Goal: Task Accomplishment & Management: Manage account settings

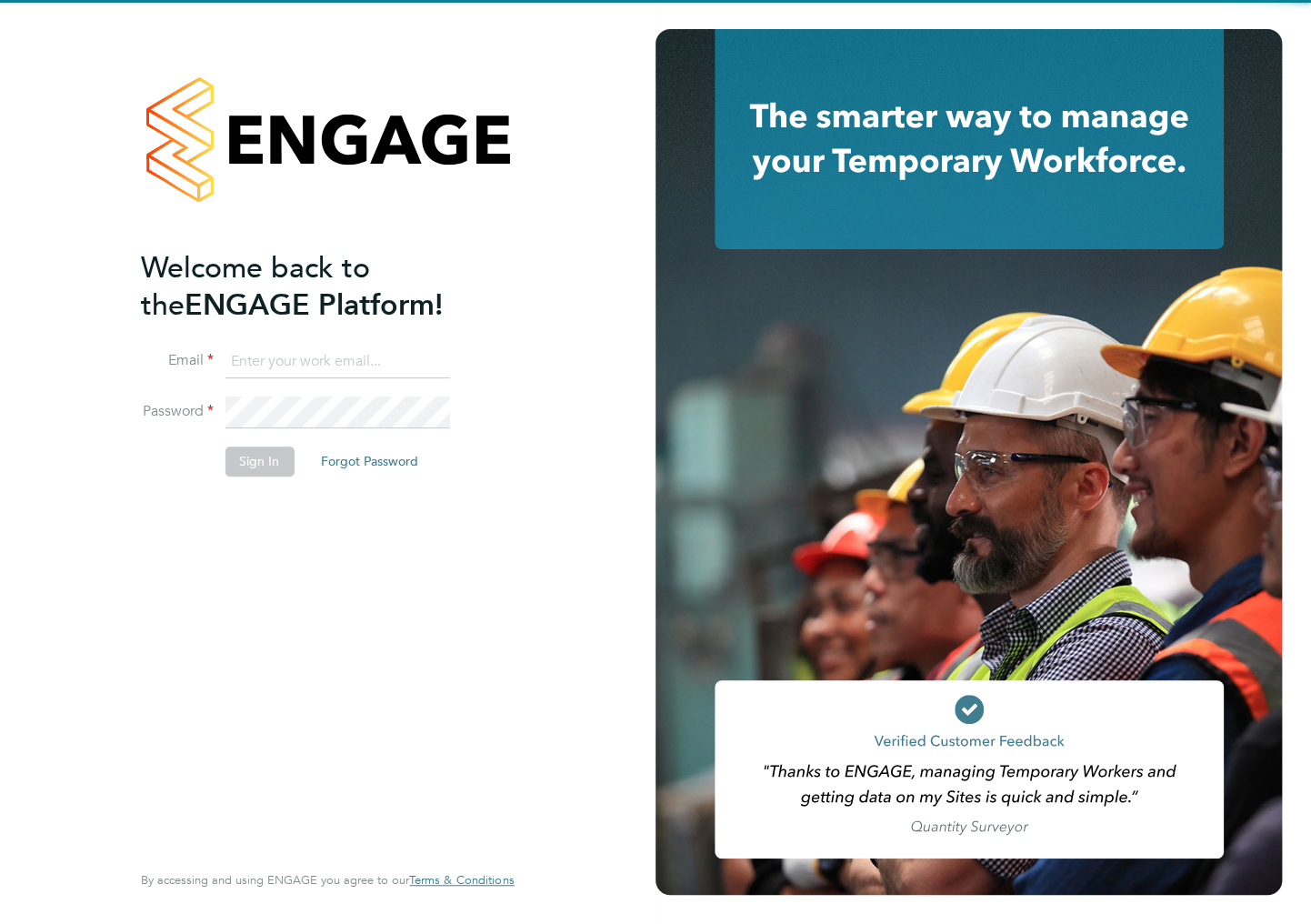
click at [317, 349] on input at bounding box center [337, 361] width 225 height 33
type input "ileana.salsano@thebestconnection.co.uk"
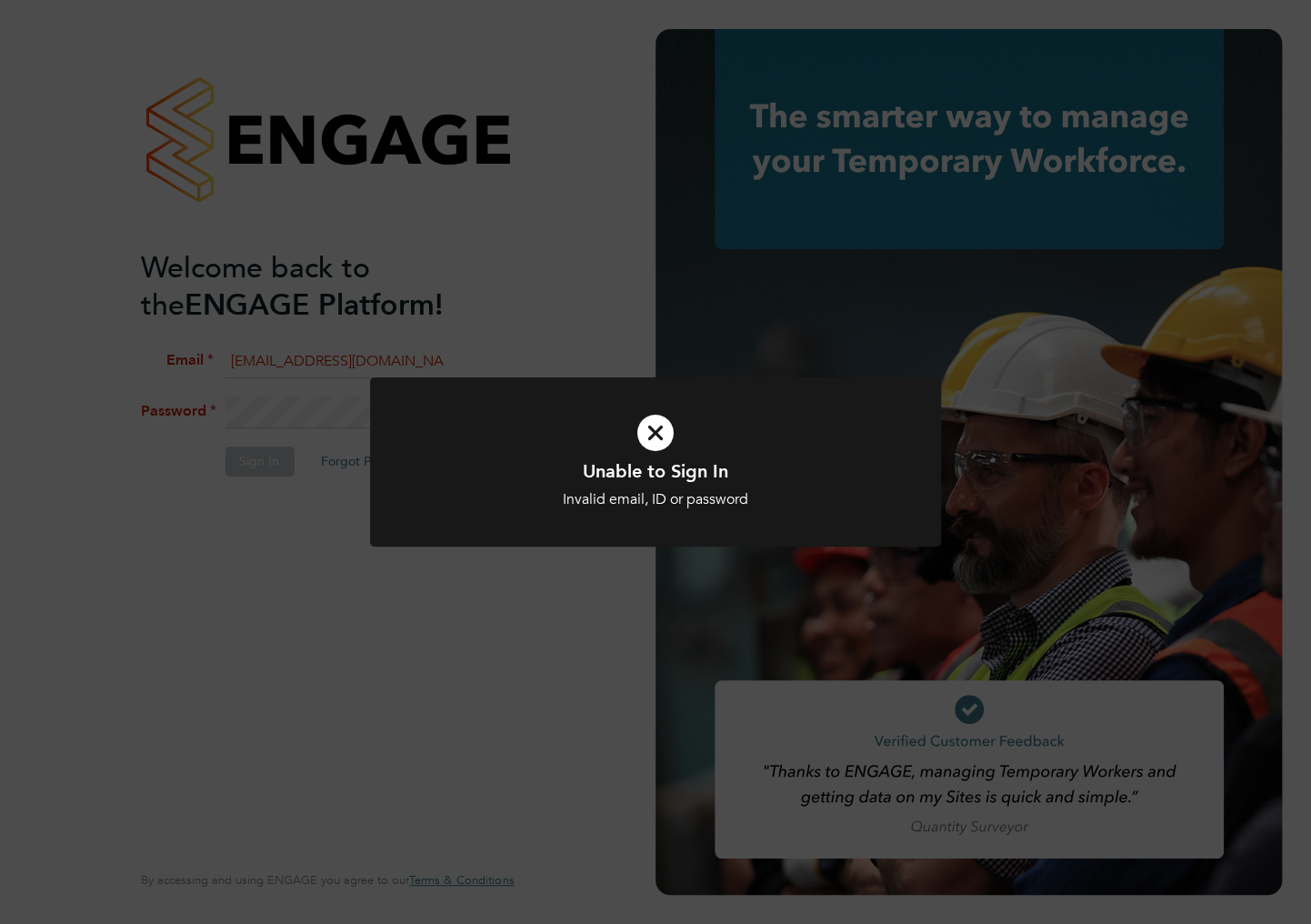
click at [292, 412] on div "Unable to Sign In Invalid email, ID or password Cancel Okay" at bounding box center [656, 462] width 1311 height 924
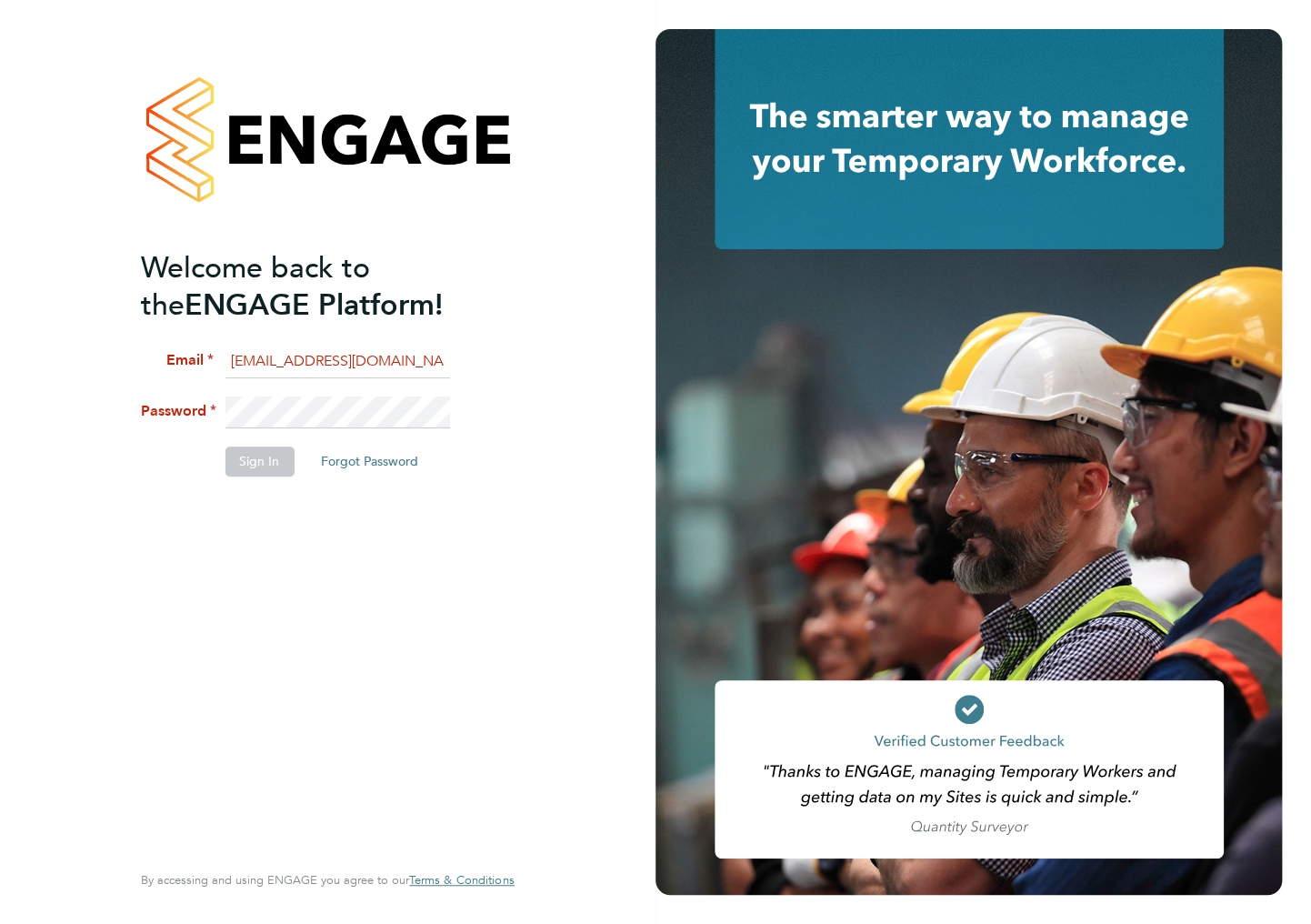
click at [202, 407] on li "Password" at bounding box center [318, 421] width 354 height 51
click at [254, 462] on button "Sign In" at bounding box center [259, 461] width 69 height 29
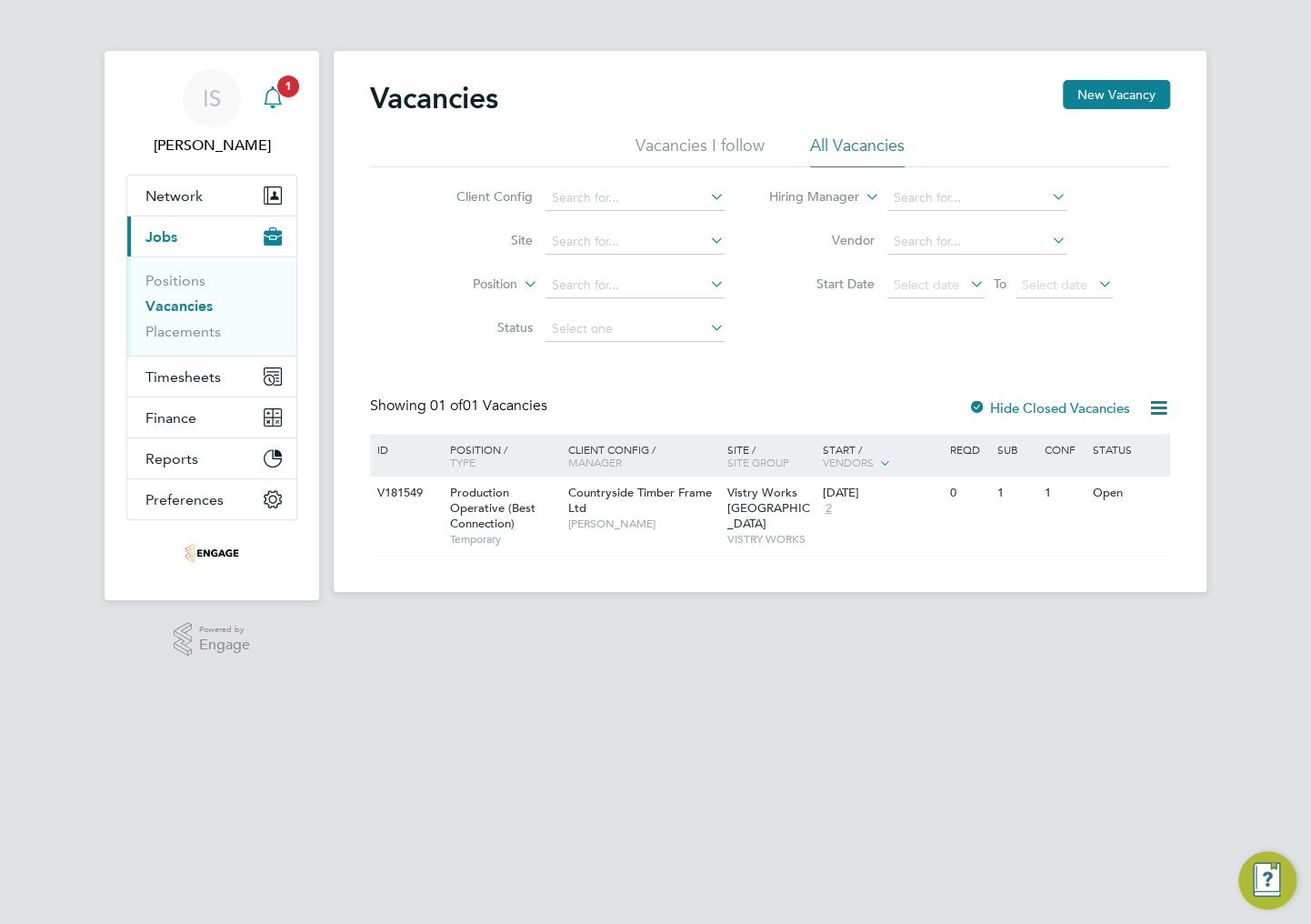
click at [273, 109] on div "Main navigation" at bounding box center [272, 98] width 37 height 37
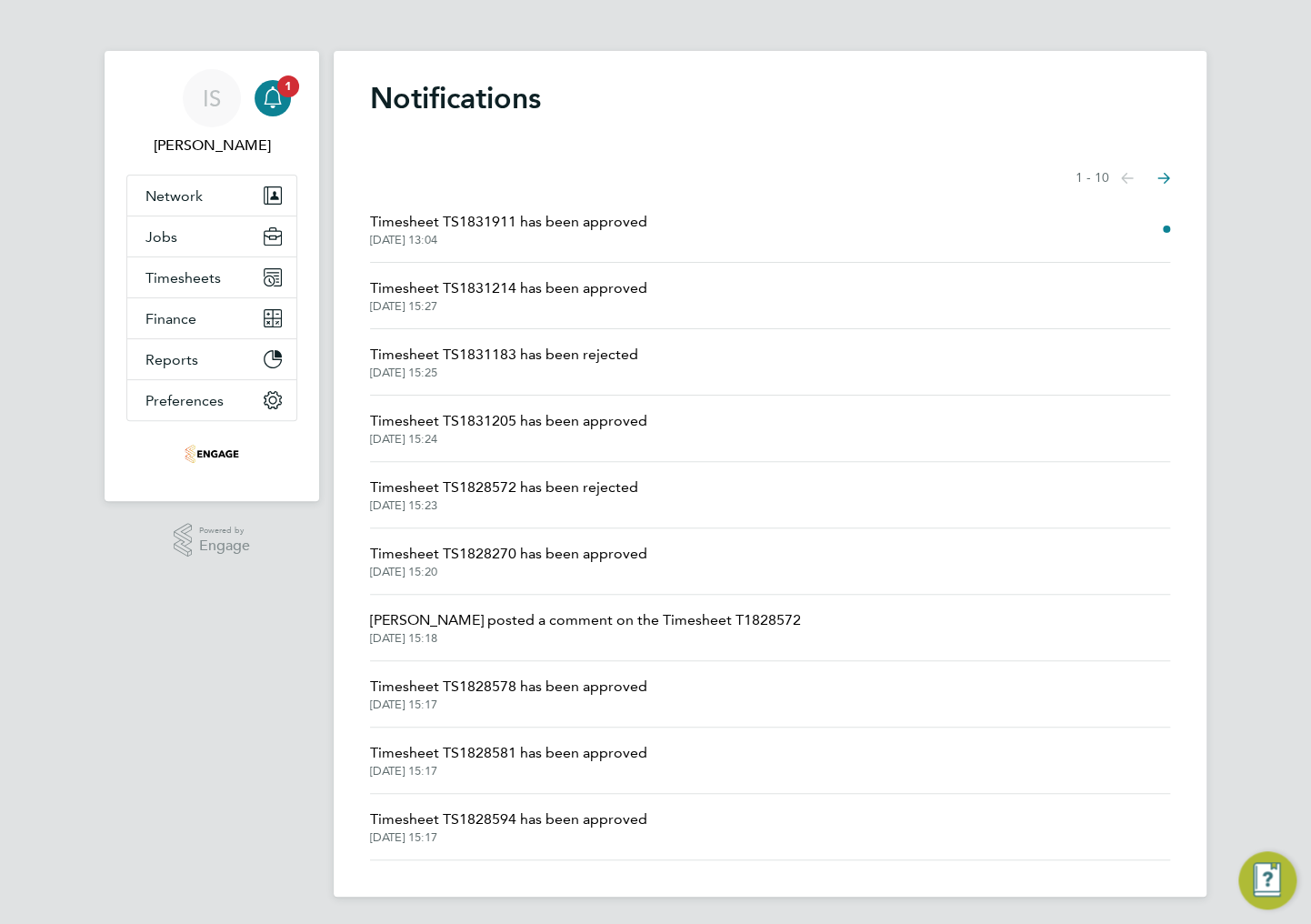
click at [619, 225] on span "Timesheet TS1831911 has been approved" at bounding box center [509, 222] width 277 height 22
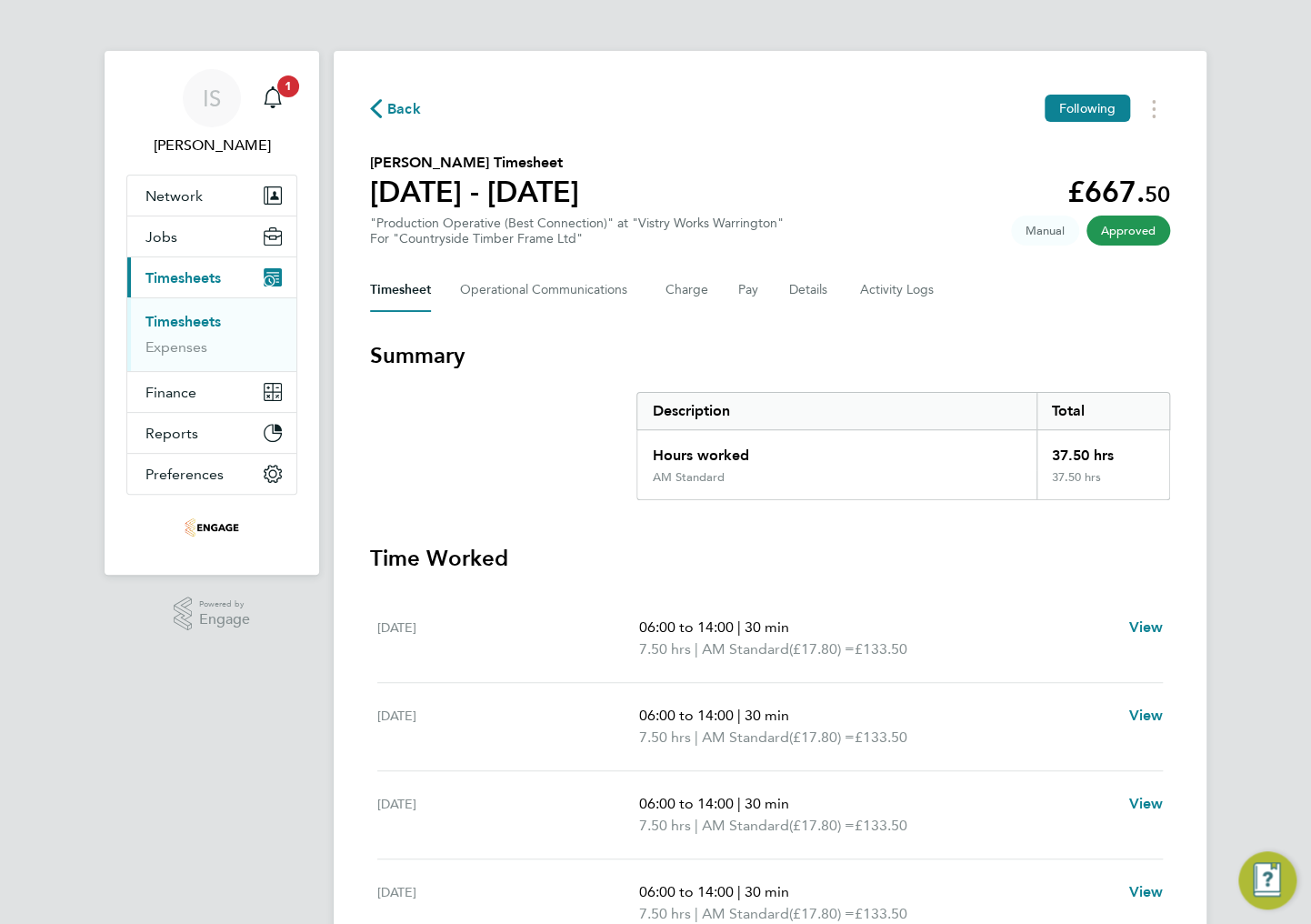
click at [384, 107] on span "Back" at bounding box center [395, 107] width 50 height 17
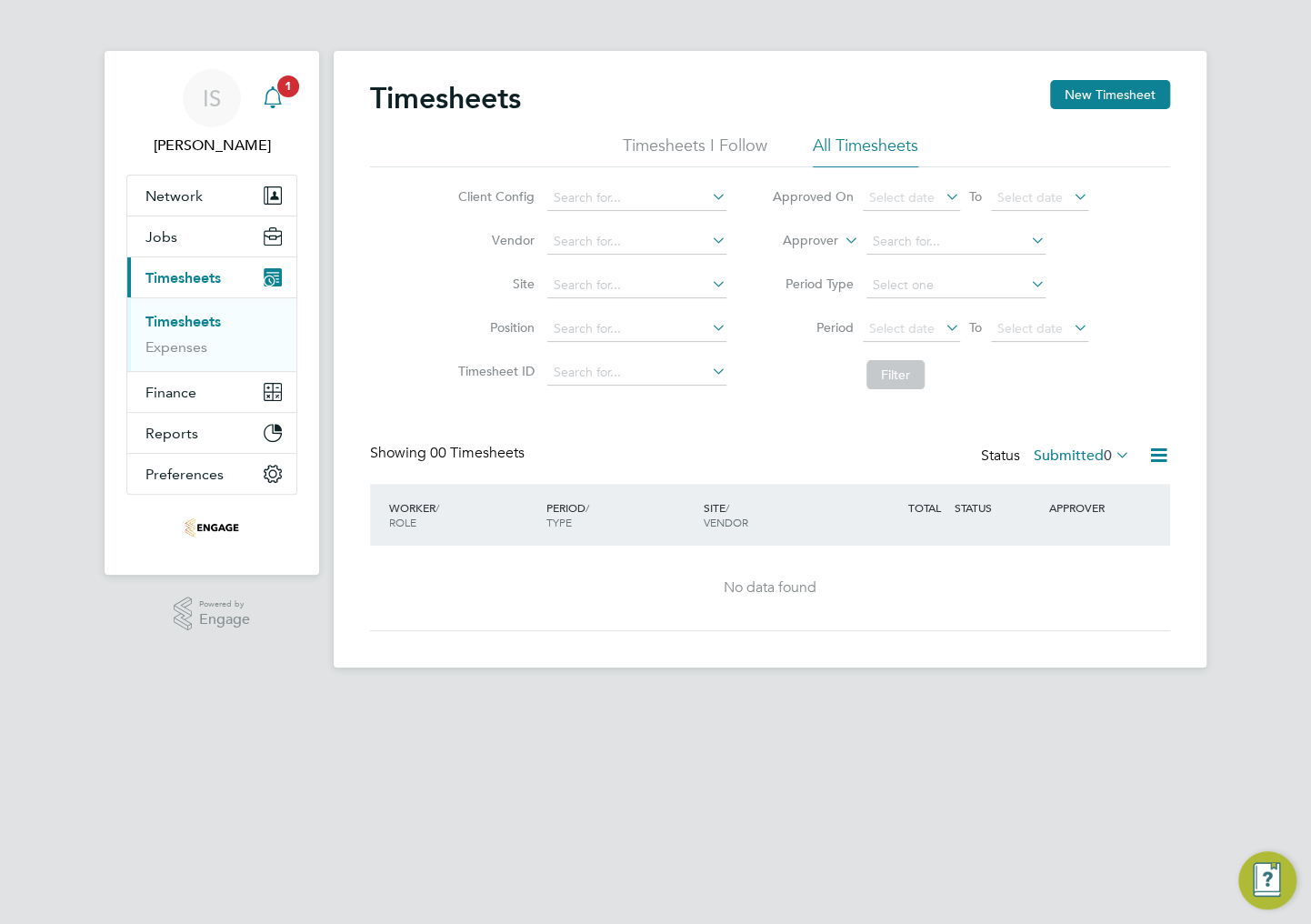
click at [284, 98] on div "Main navigation" at bounding box center [272, 98] width 37 height 37
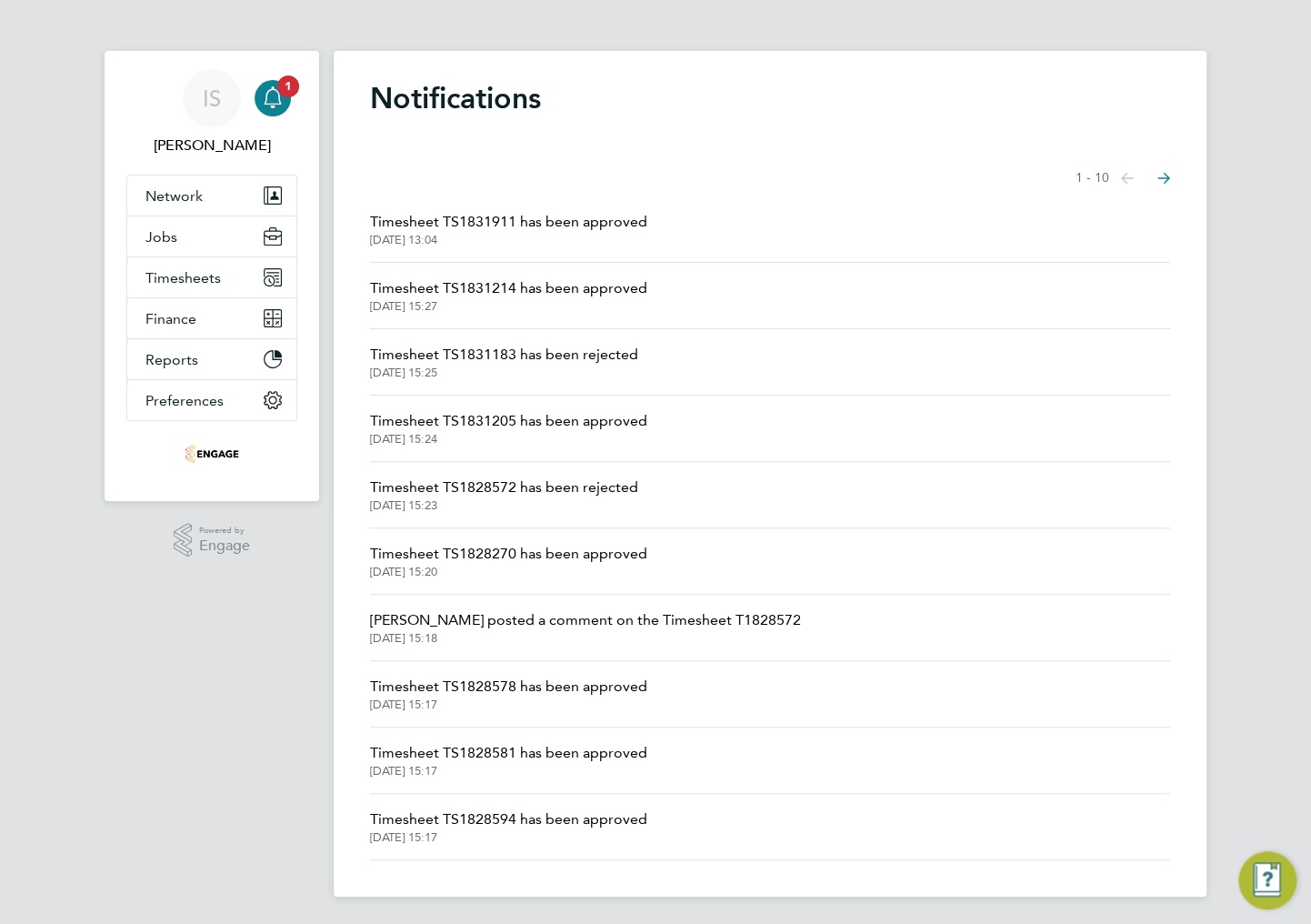
click at [355, 112] on div "Notifications Showing items 1 - 10 items Previous page Next page Timesheet TS18…" at bounding box center [770, 473] width 873 height 846
click at [268, 98] on icon "Main navigation" at bounding box center [273, 97] width 22 height 22
click at [183, 276] on span "Timesheets" at bounding box center [183, 277] width 75 height 17
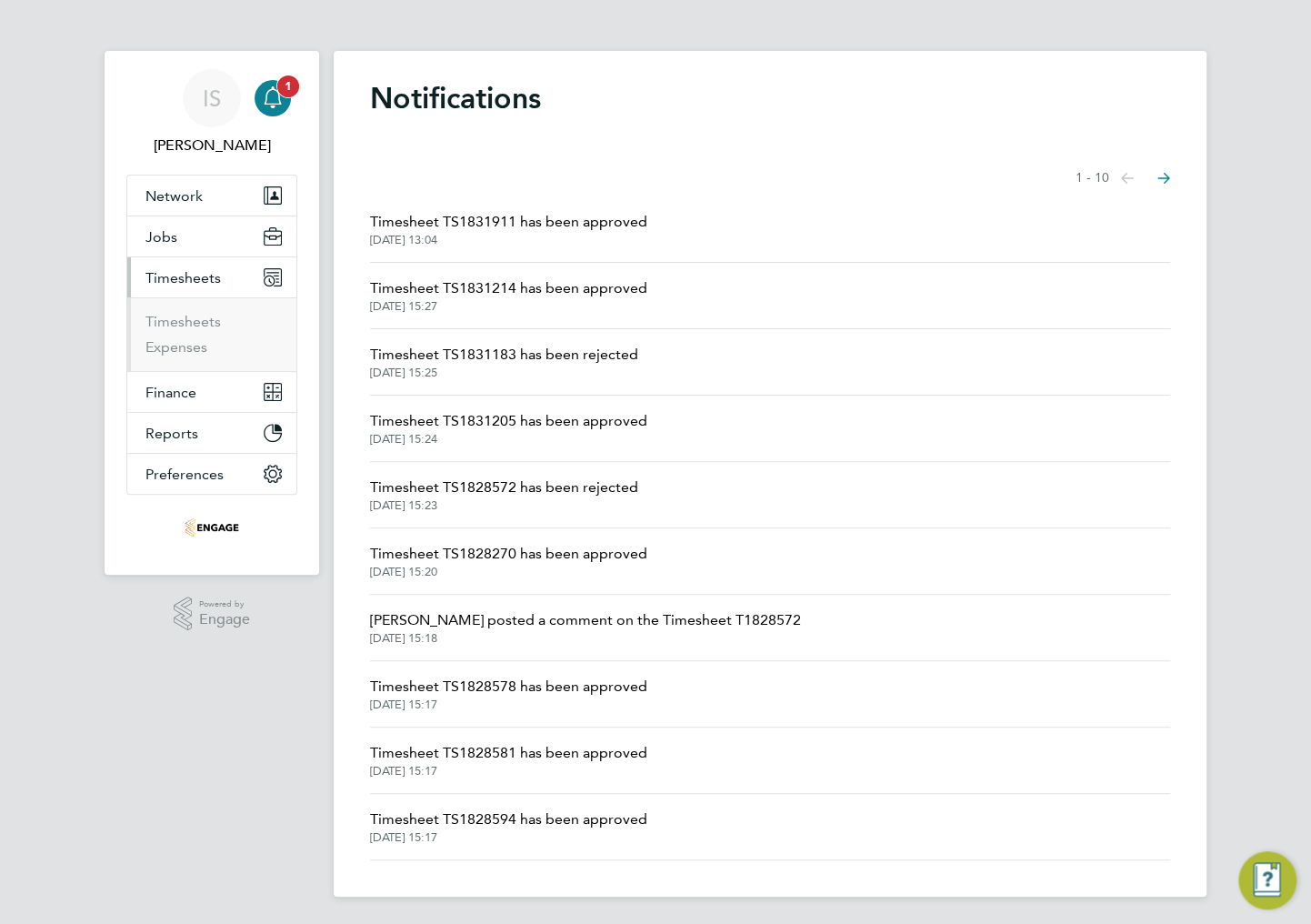
click at [276, 104] on icon "Main navigation" at bounding box center [271, 95] width 17 height 18
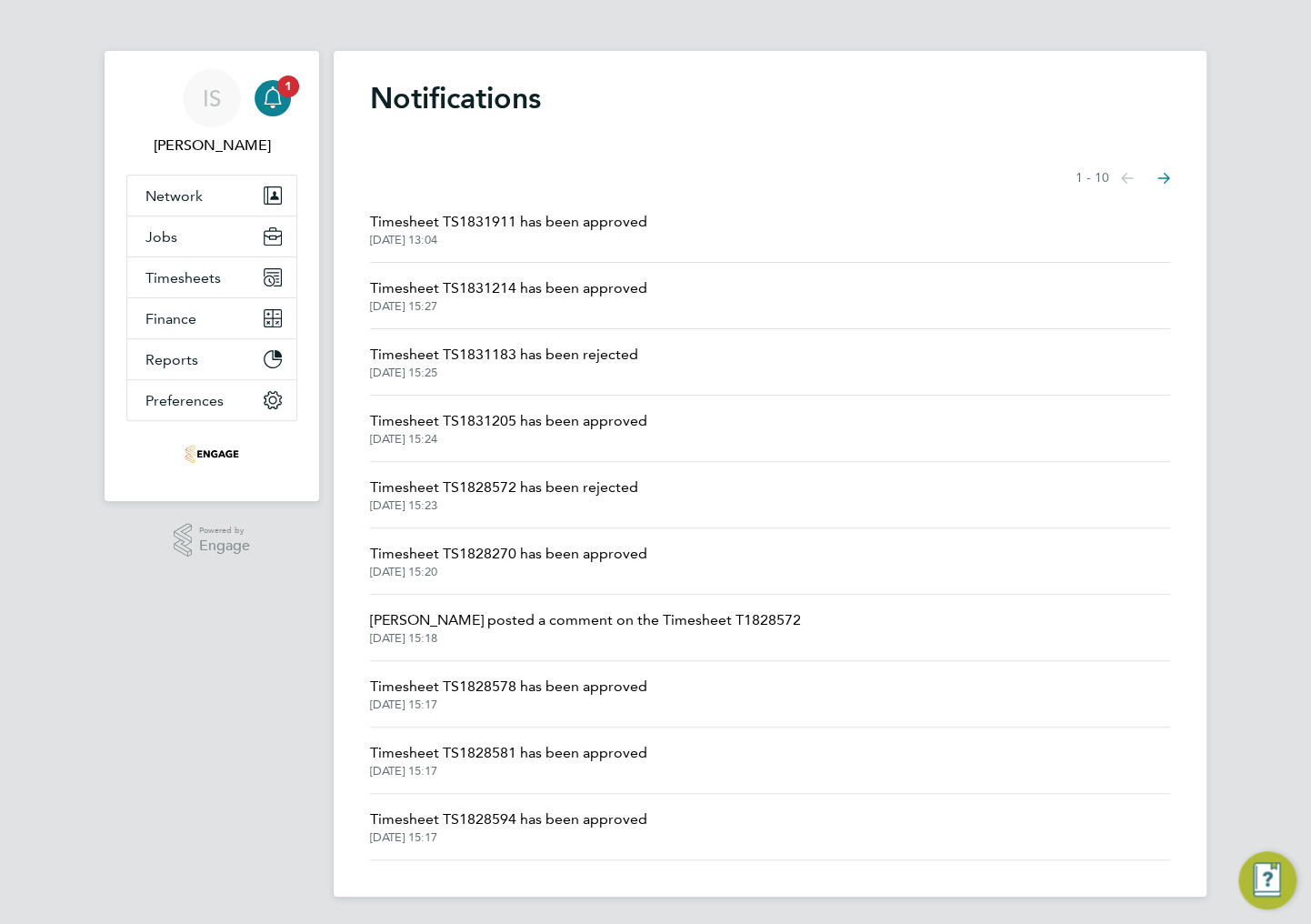
click at [367, 106] on div "Notifications Showing items 1 - 10 items Previous page Next page Timesheet TS18…" at bounding box center [770, 473] width 873 height 846
click at [171, 206] on button "Network" at bounding box center [212, 195] width 169 height 40
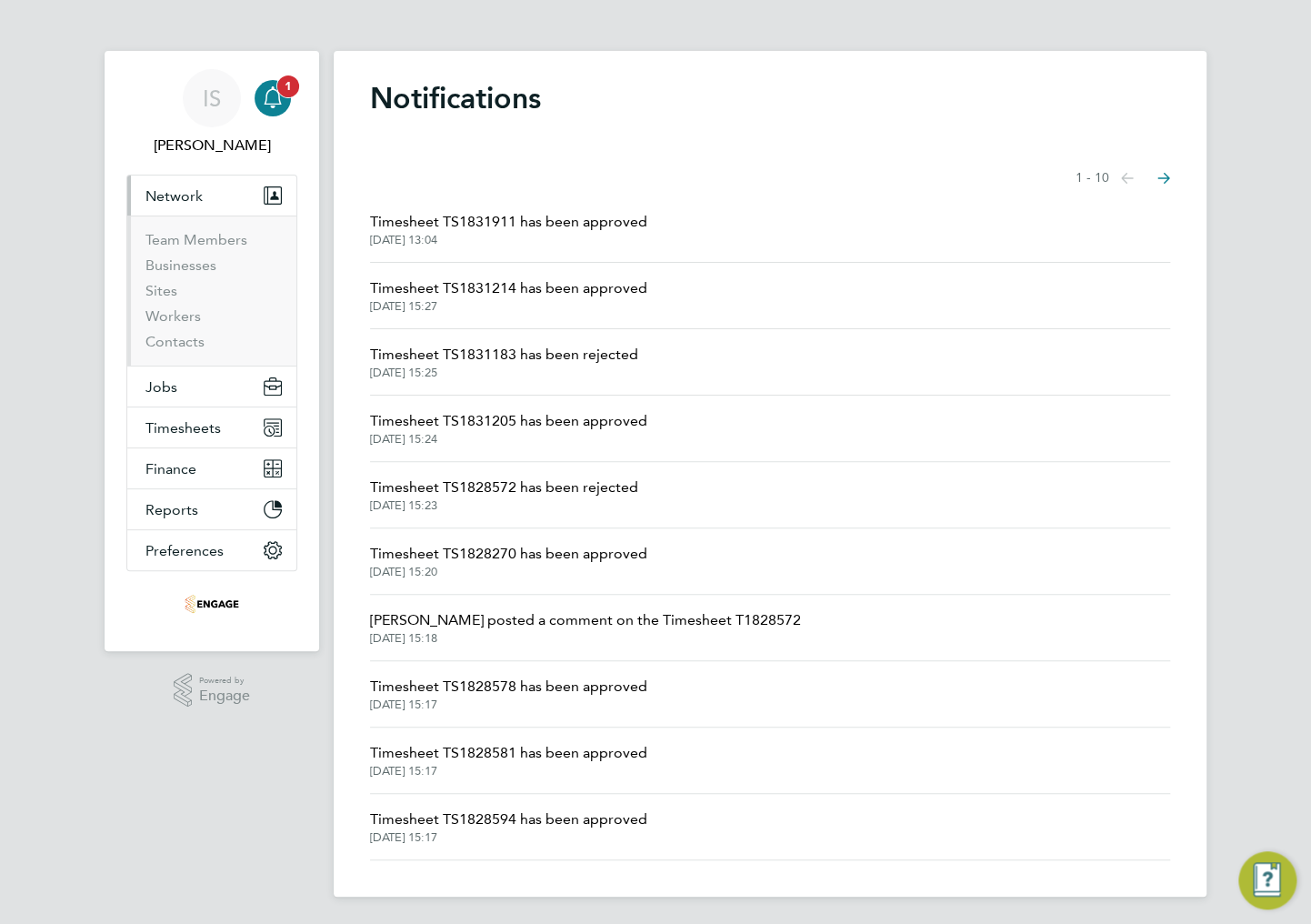
click at [280, 109] on div "Main navigation" at bounding box center [272, 98] width 37 height 37
click at [151, 194] on span "Network" at bounding box center [174, 195] width 57 height 17
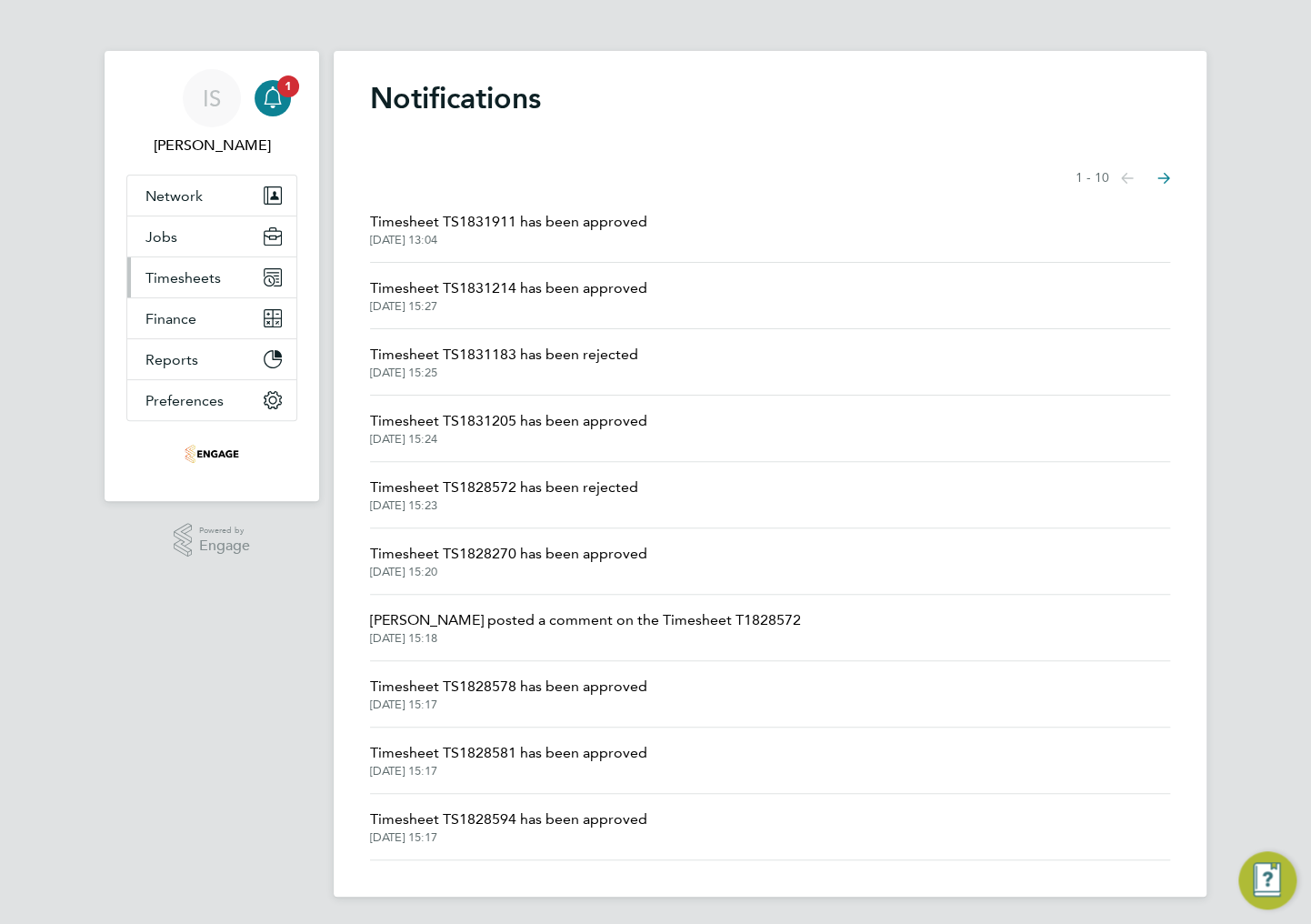
click at [171, 276] on span "Timesheets" at bounding box center [183, 277] width 75 height 17
click at [367, 139] on div "Notifications Showing items 1 - 10 items Previous page Next page Timesheet TS18…" at bounding box center [770, 473] width 873 height 846
click at [185, 277] on span "Timesheets" at bounding box center [183, 277] width 75 height 17
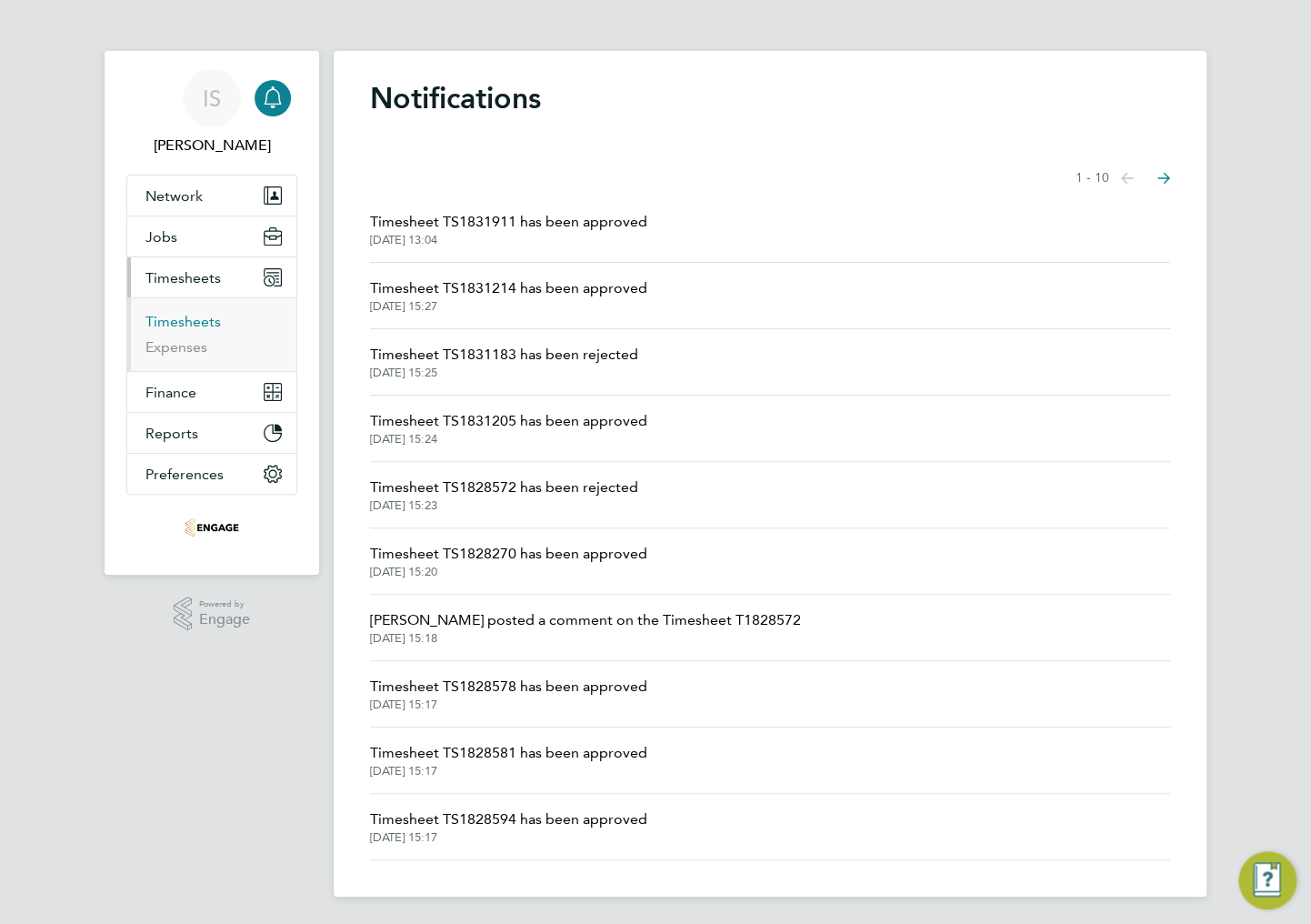
click at [171, 324] on link "Timesheets" at bounding box center [183, 321] width 75 height 17
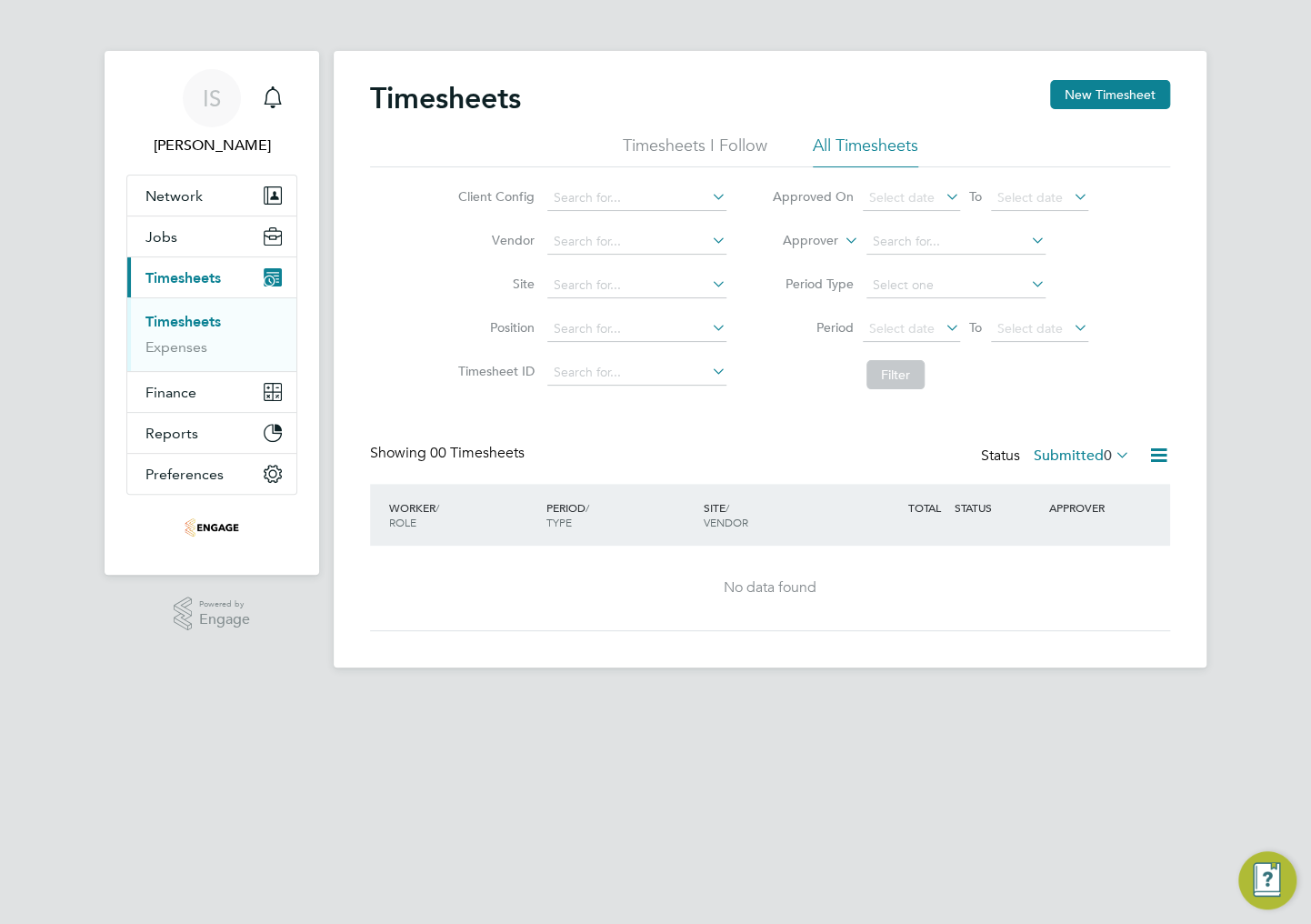
click at [1064, 450] on label "Submitted 0" at bounding box center [1081, 456] width 96 height 18
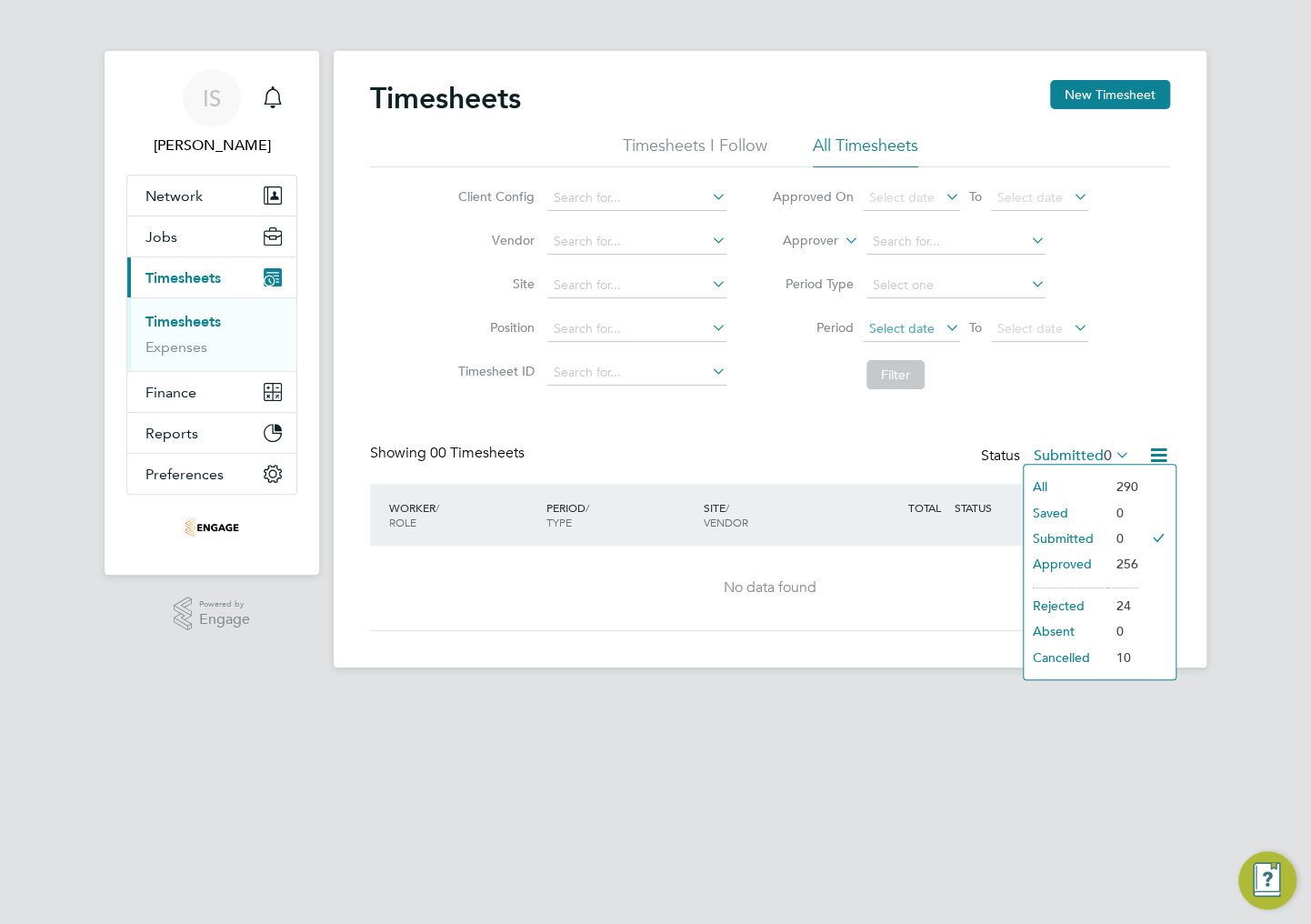
click at [935, 324] on span "Select date" at bounding box center [912, 330] width 97 height 25
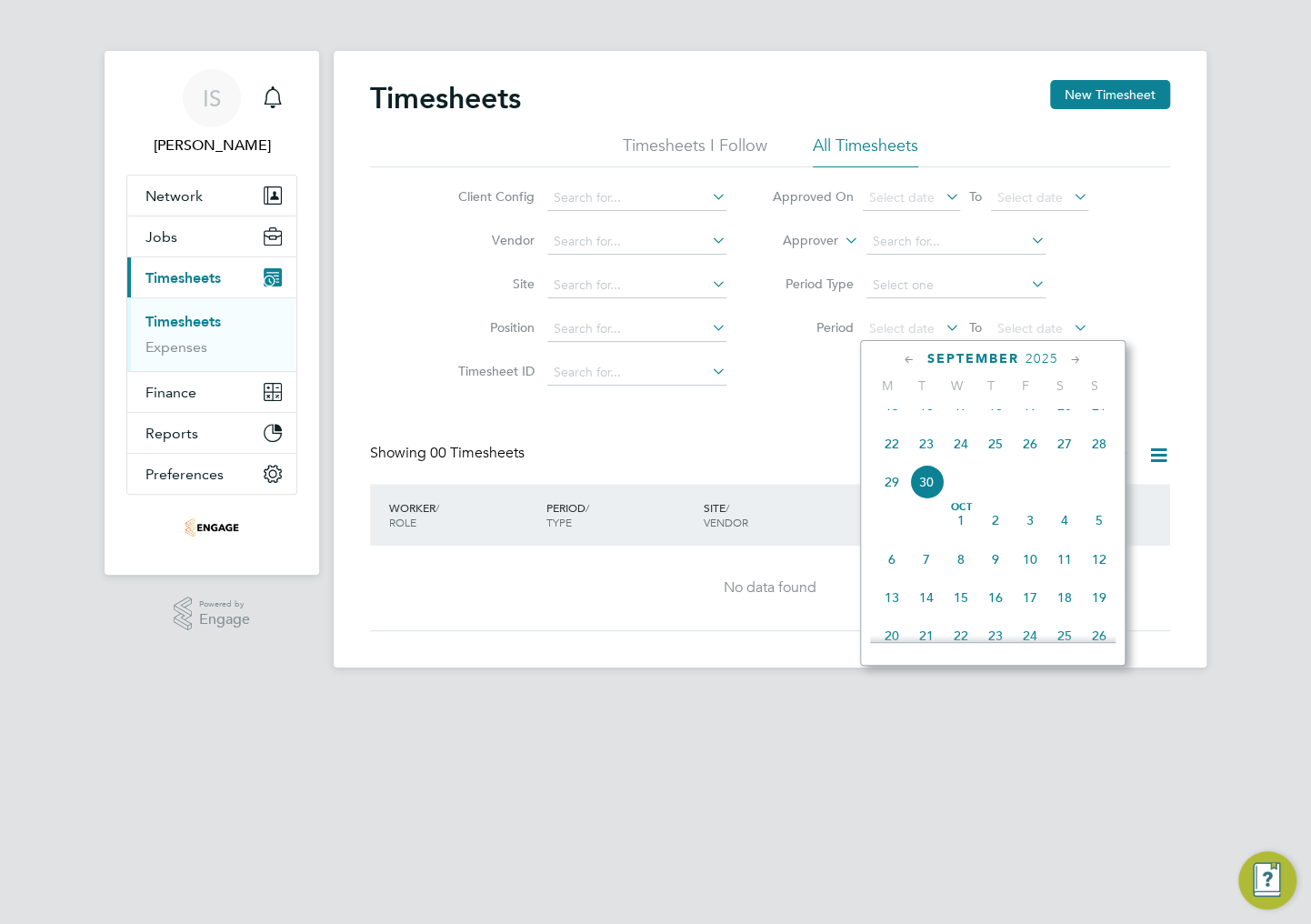
click at [900, 457] on span "22" at bounding box center [892, 444] width 35 height 35
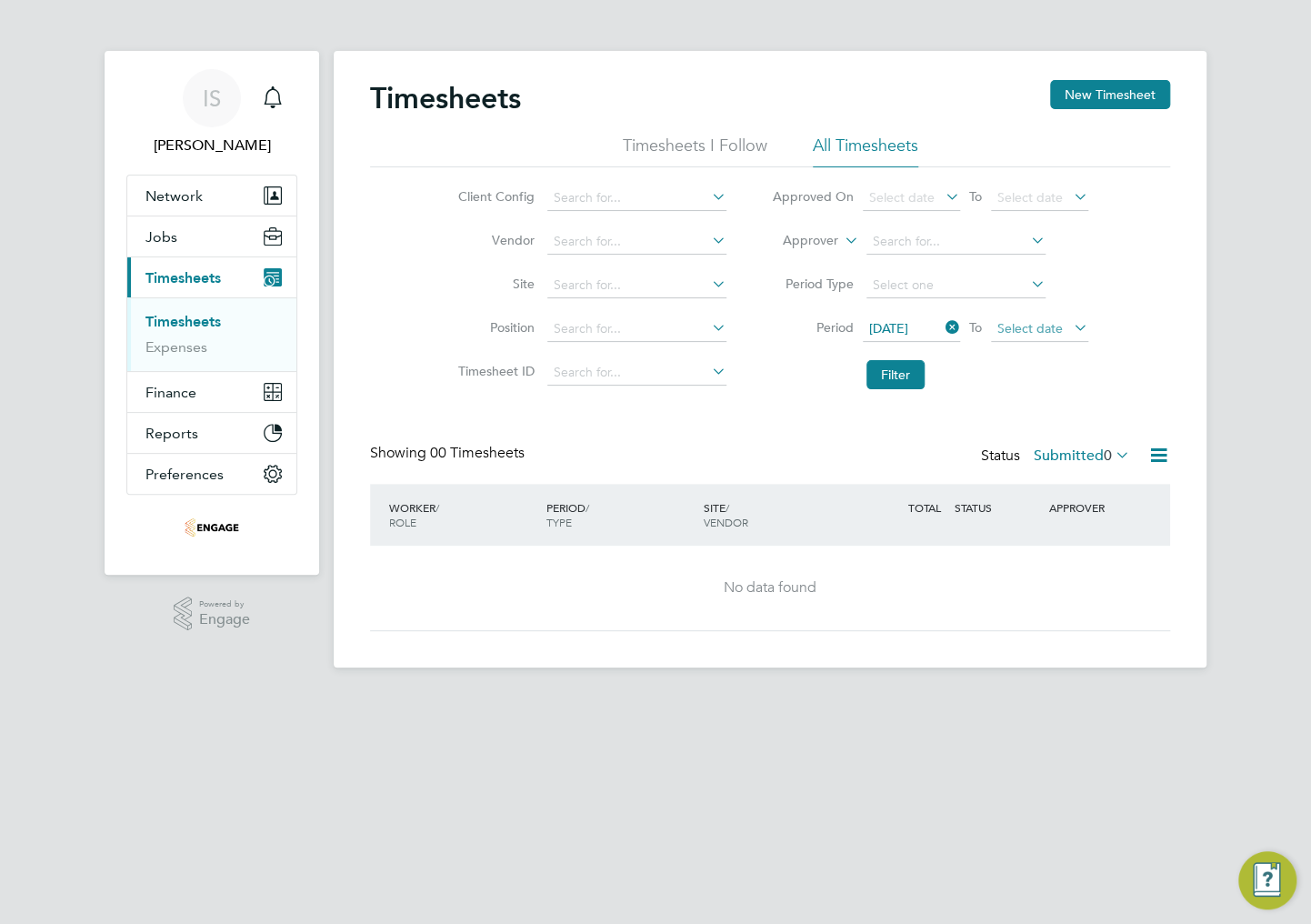
click at [1065, 329] on span "Select date" at bounding box center [1040, 330] width 97 height 25
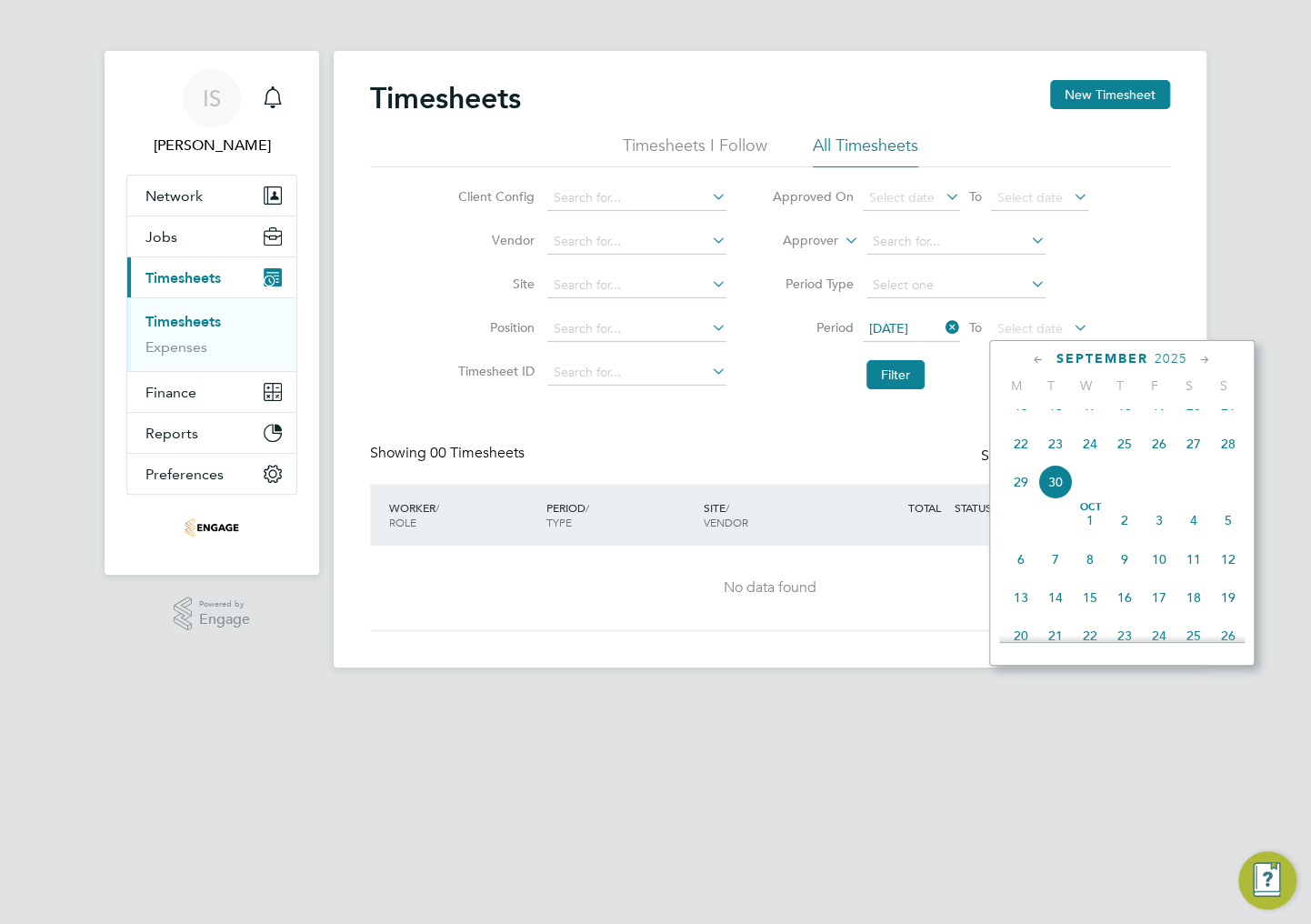
click at [1227, 462] on span "28" at bounding box center [1228, 444] width 35 height 35
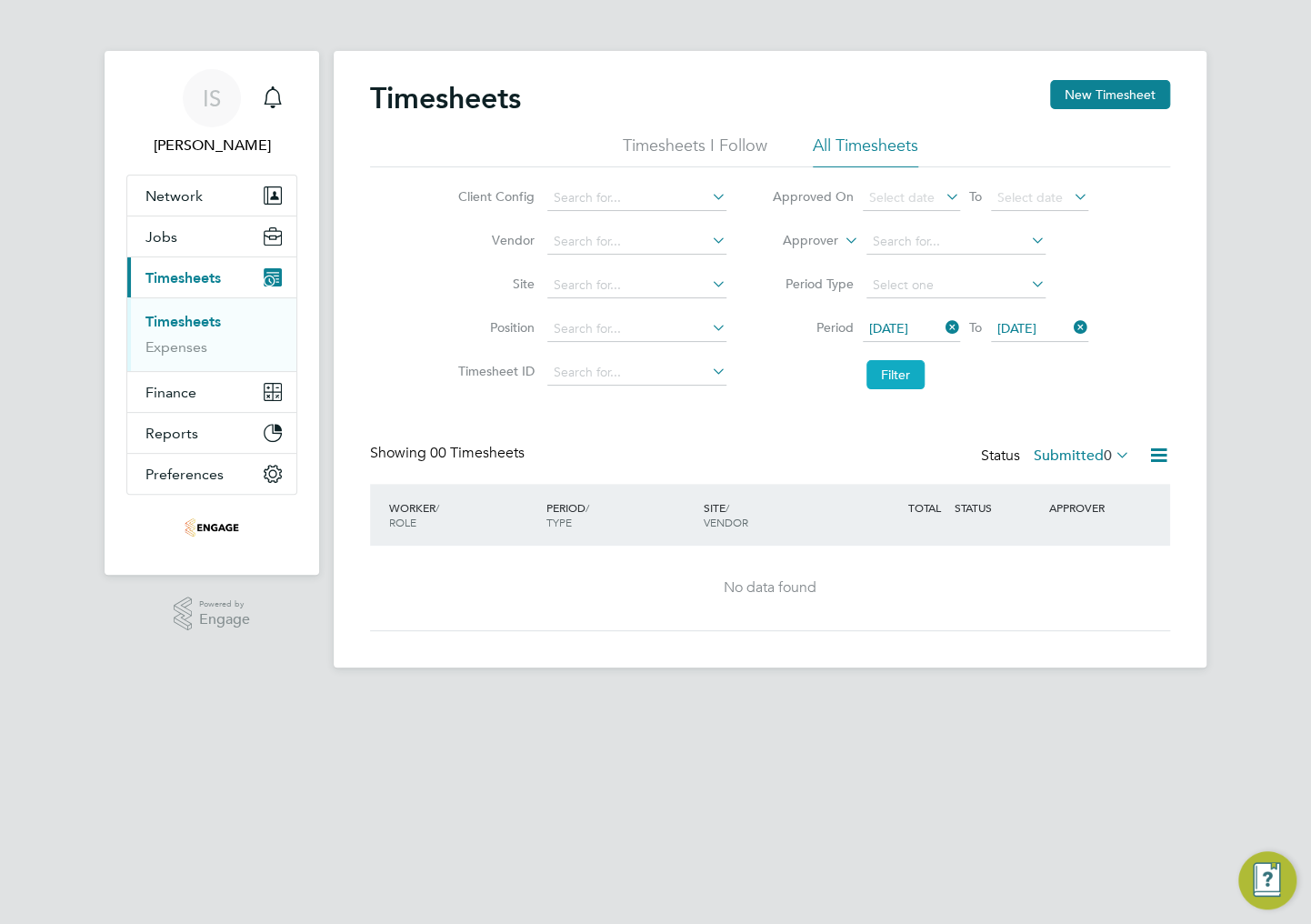
click at [891, 364] on button "Filter" at bounding box center [895, 374] width 58 height 29
click at [1073, 460] on label "Submitted 0" at bounding box center [1081, 456] width 96 height 18
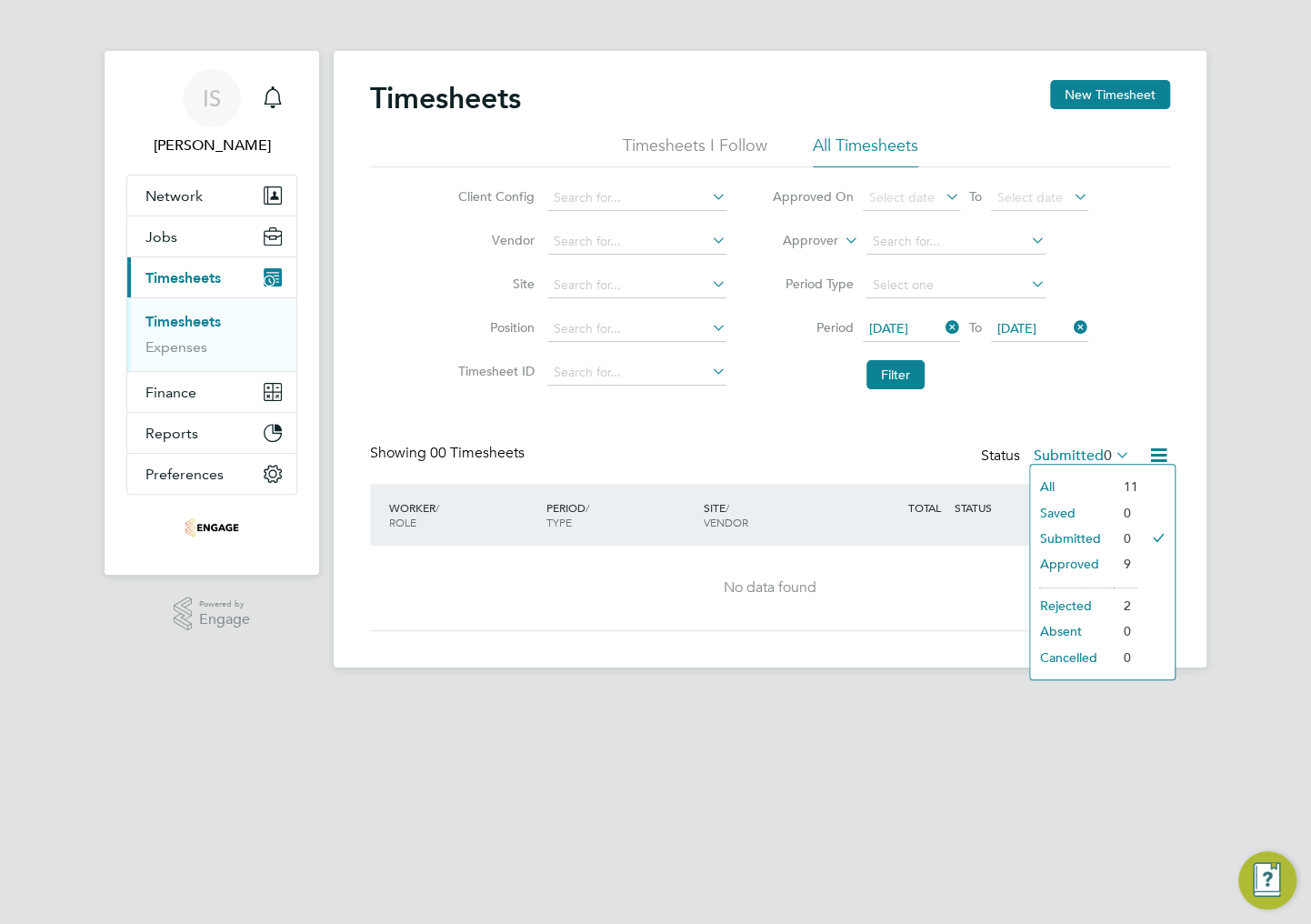
click at [1107, 482] on li "All" at bounding box center [1072, 487] width 83 height 26
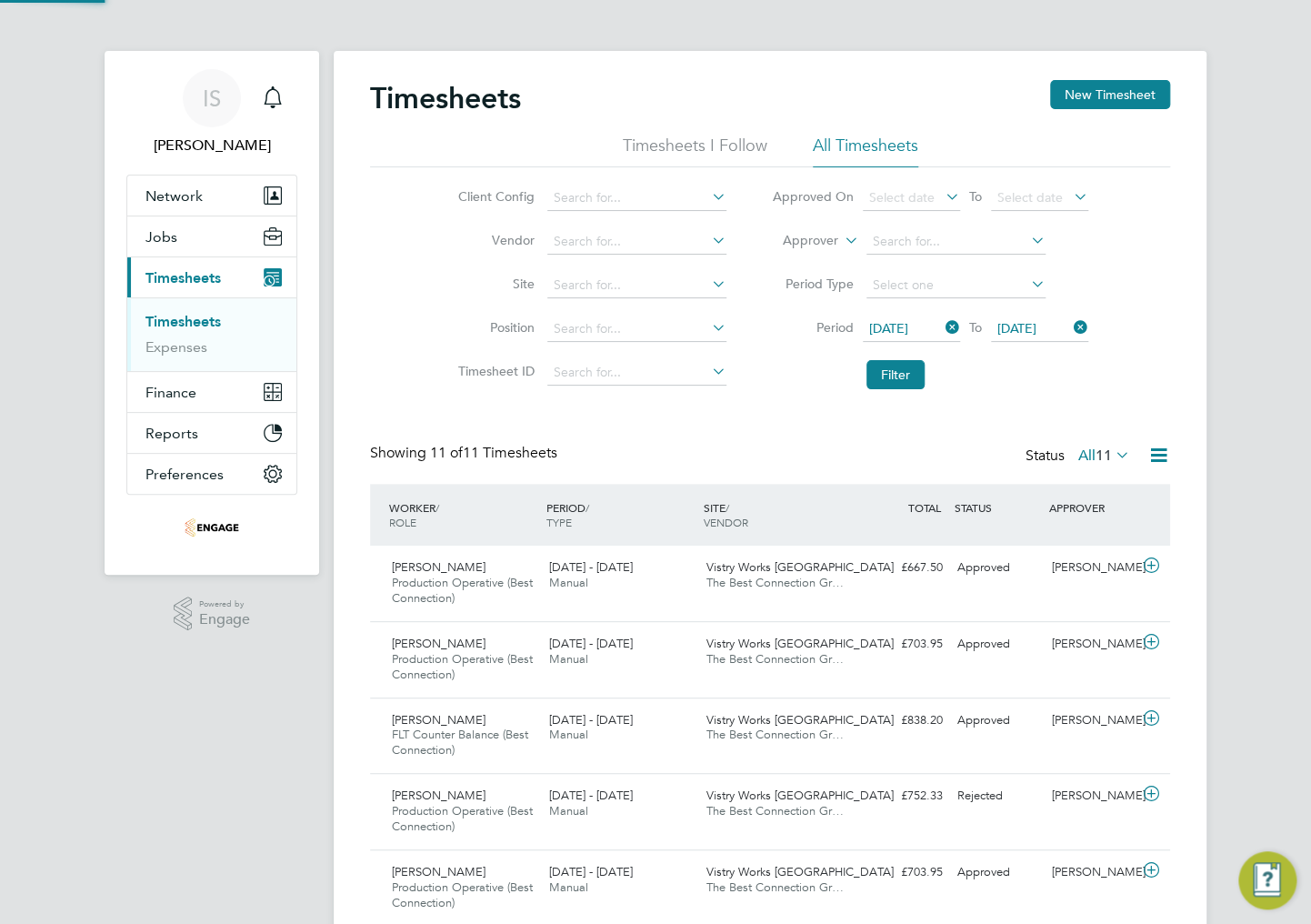
scroll to position [0, 0]
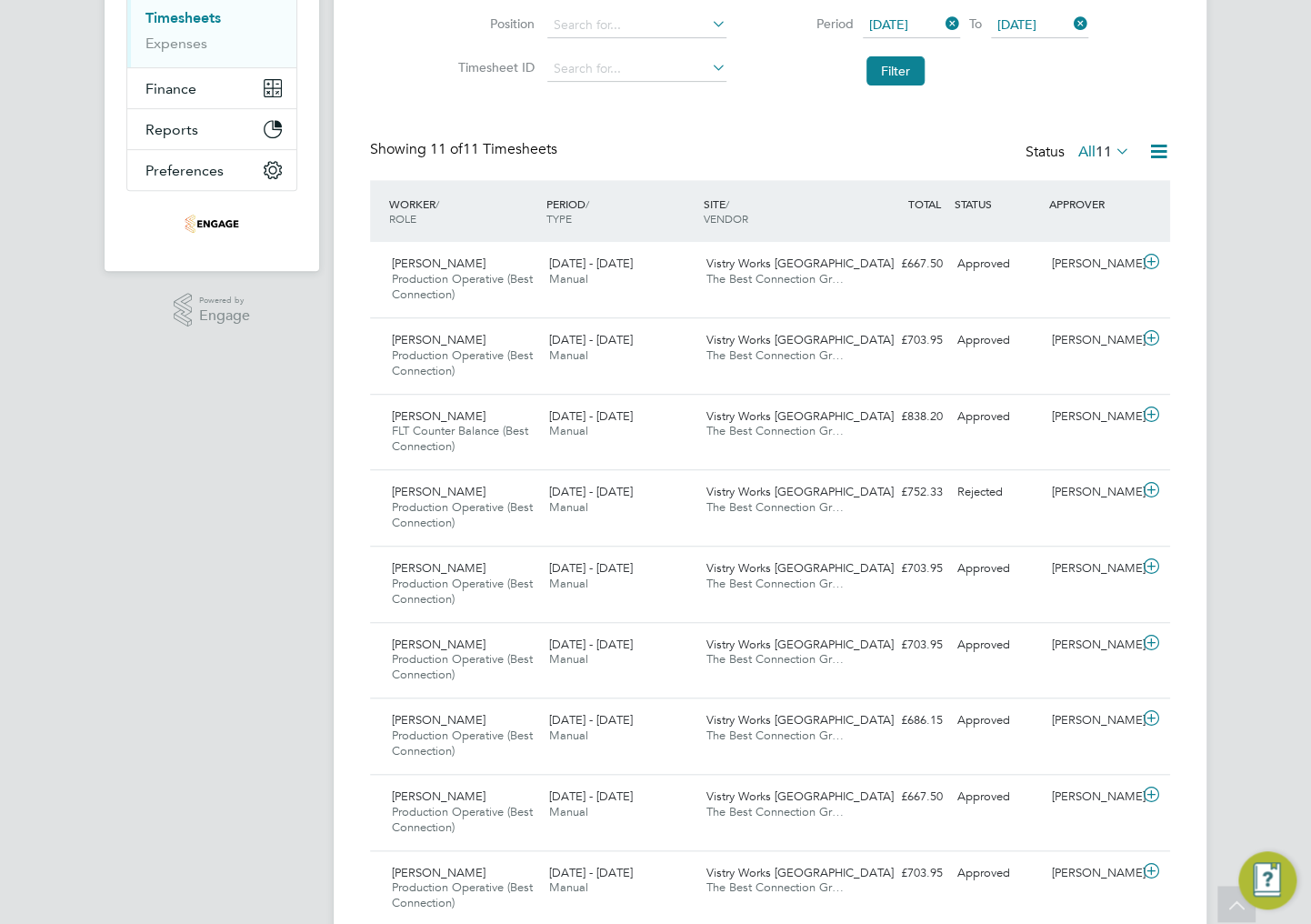
click at [1157, 148] on icon at bounding box center [1159, 151] width 23 height 23
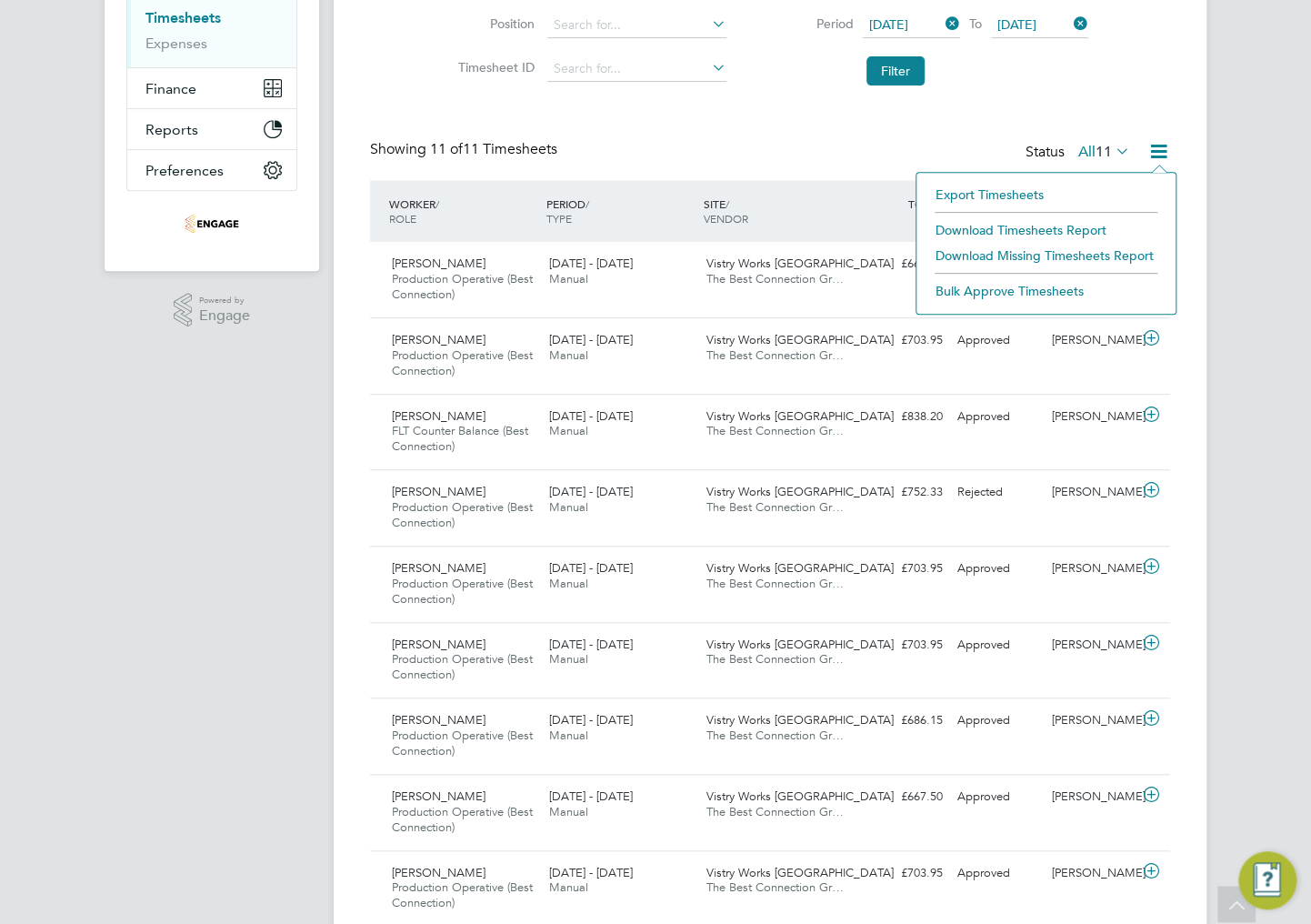
click at [1008, 192] on li "Export Timesheets" at bounding box center [1046, 195] width 241 height 26
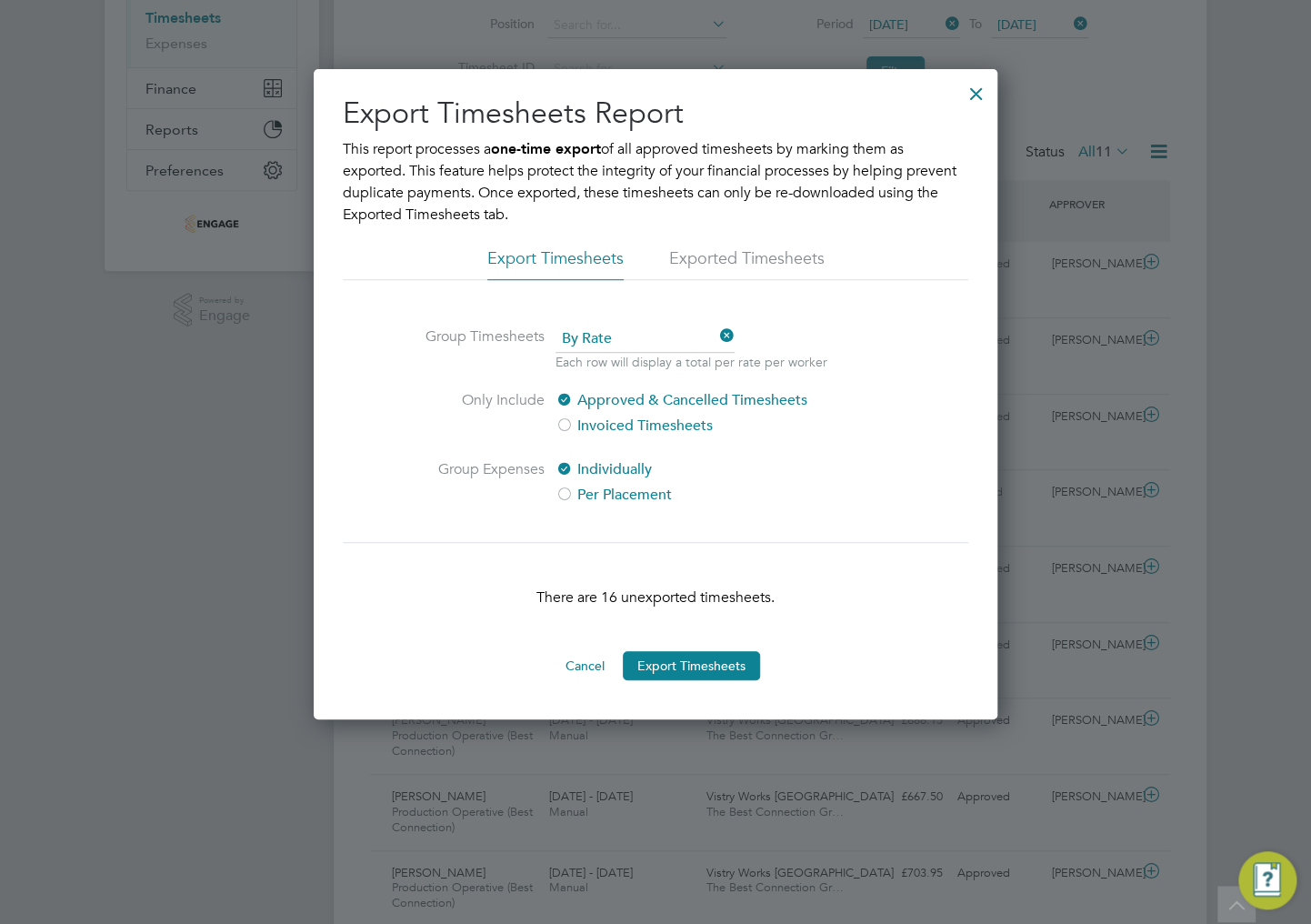
click at [975, 92] on div at bounding box center [976, 88] width 33 height 33
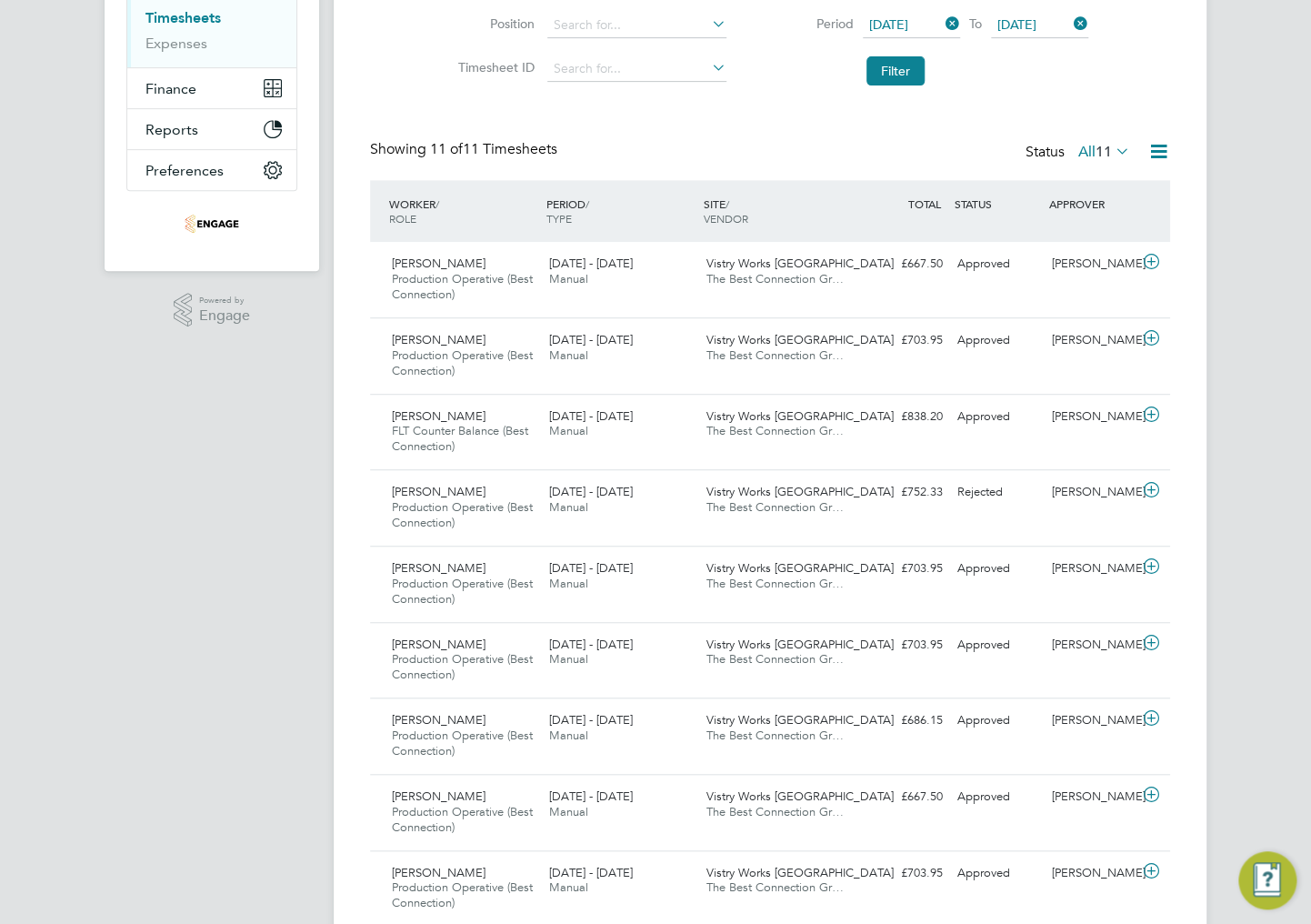
click at [1098, 146] on span "11" at bounding box center [1104, 152] width 17 height 18
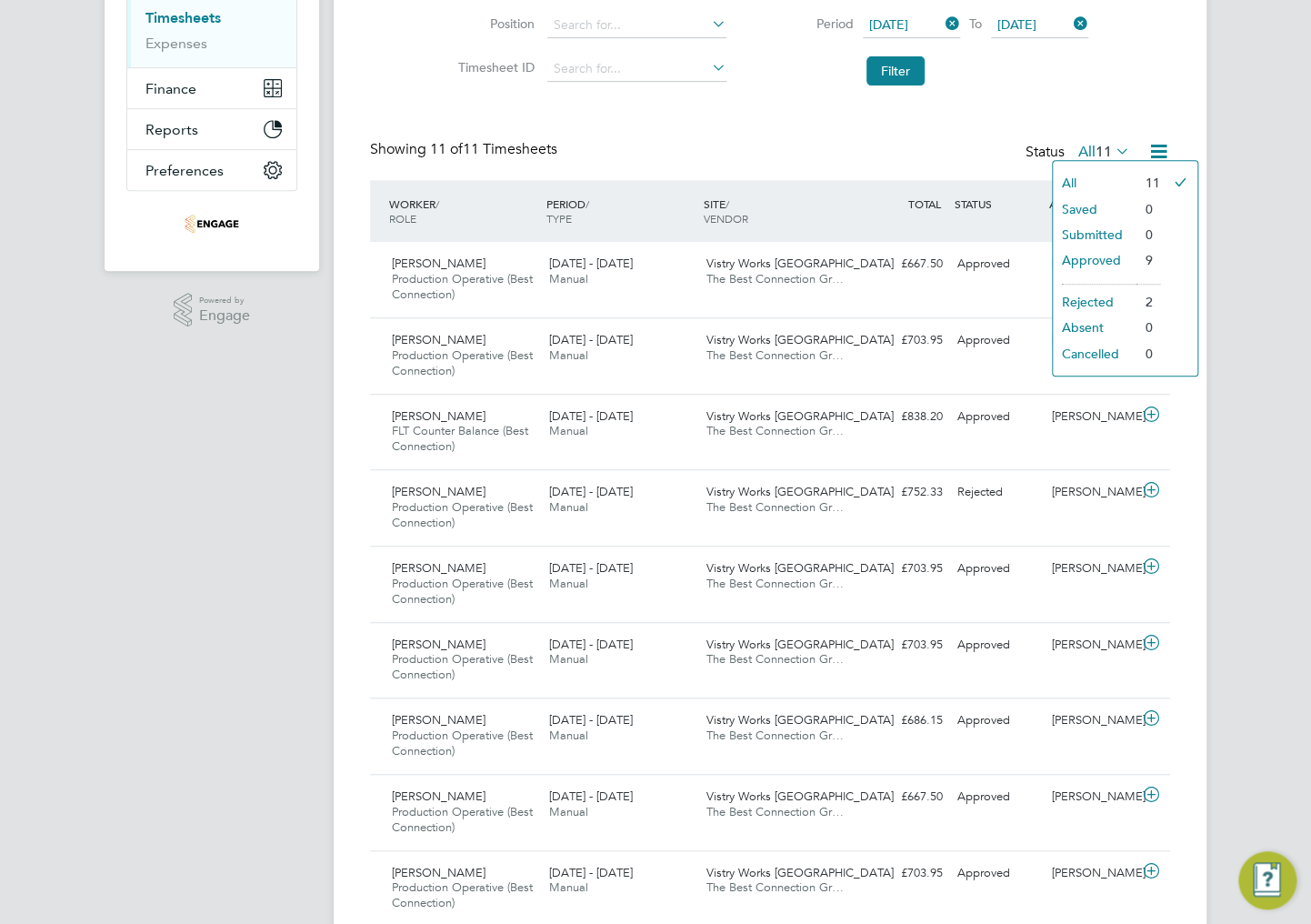
click at [1098, 91] on li "Filter" at bounding box center [931, 71] width 362 height 48
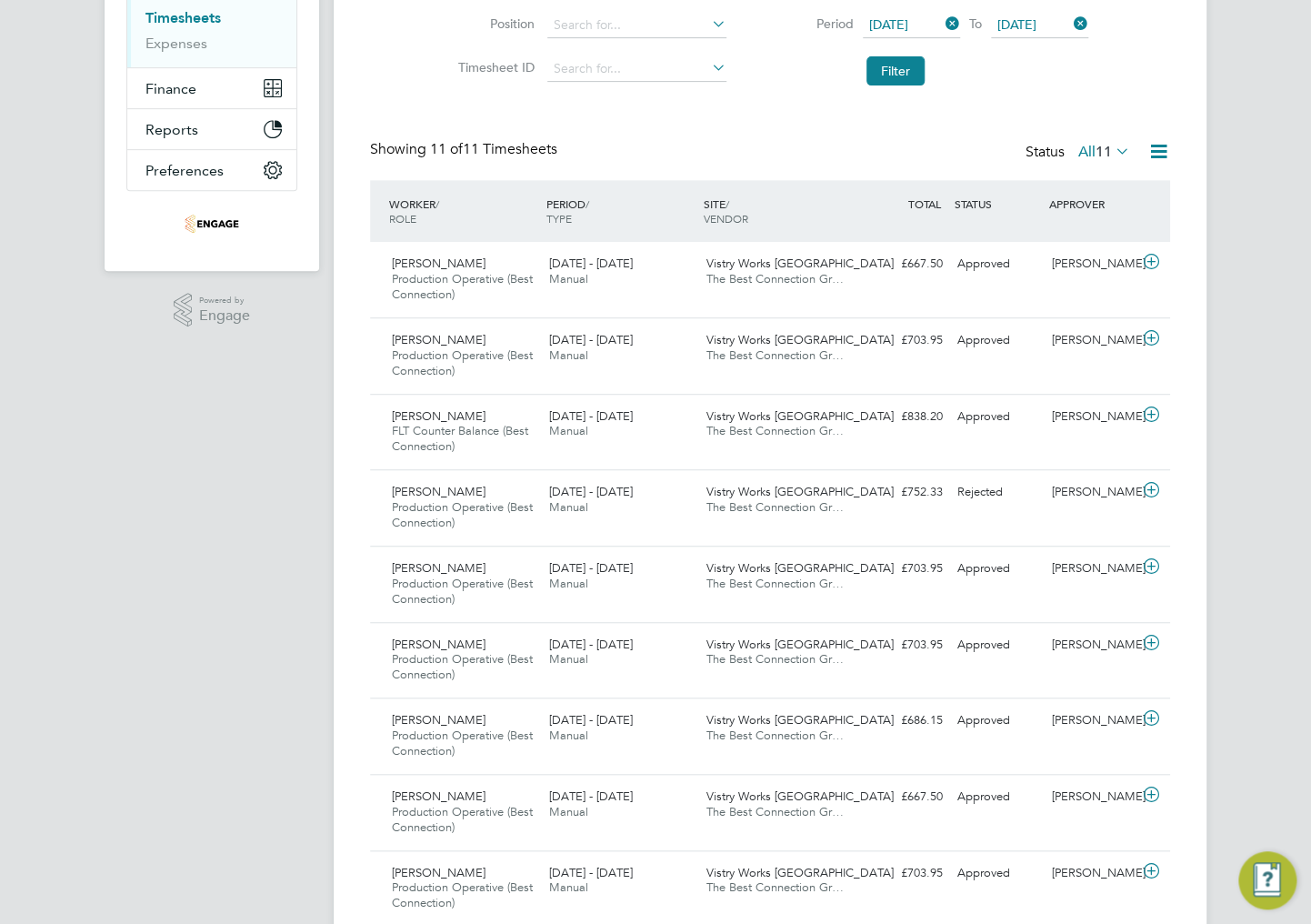
click at [1154, 151] on icon at bounding box center [1159, 151] width 23 height 23
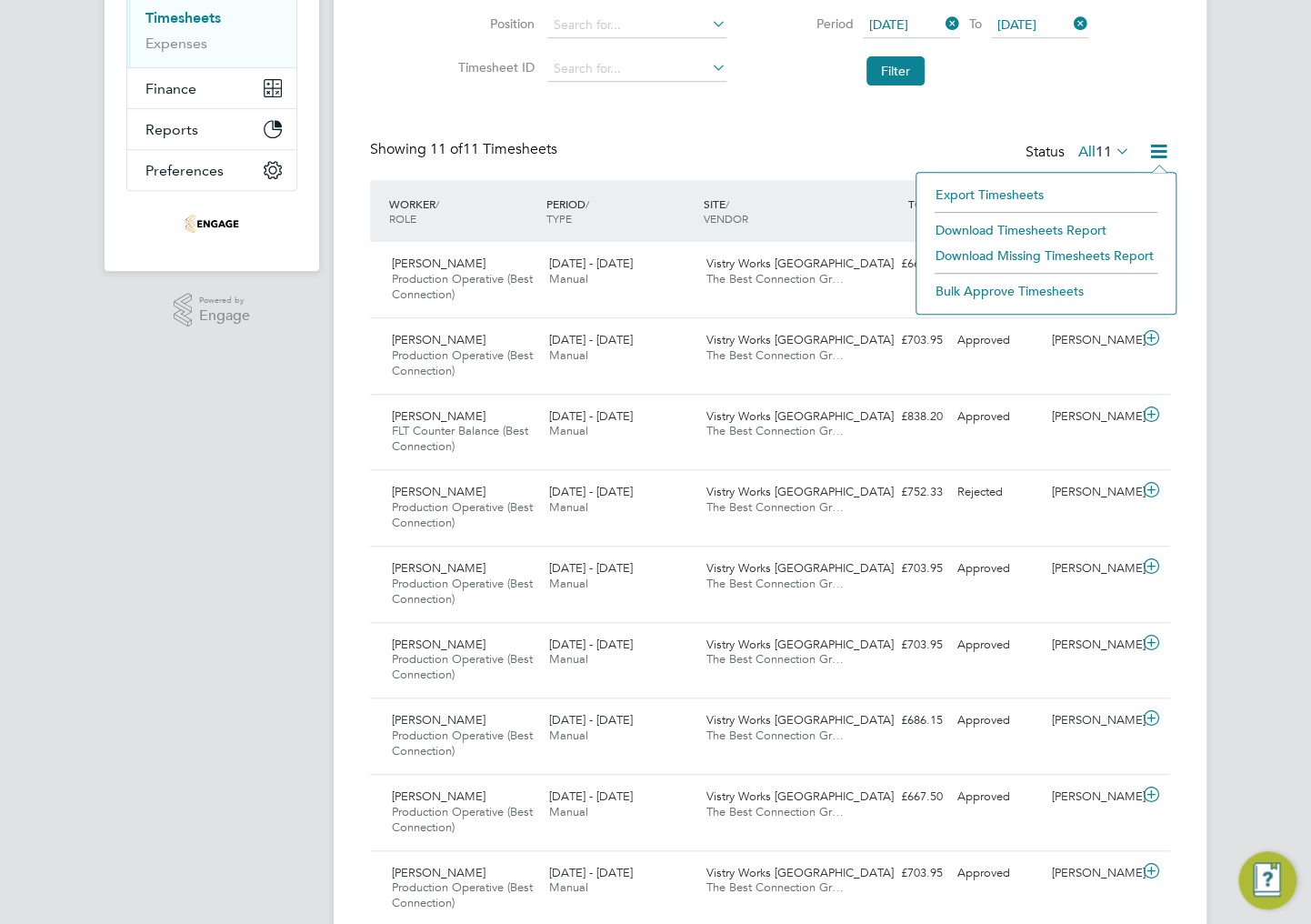
click at [1020, 226] on li "Download Timesheets Report" at bounding box center [1046, 231] width 241 height 26
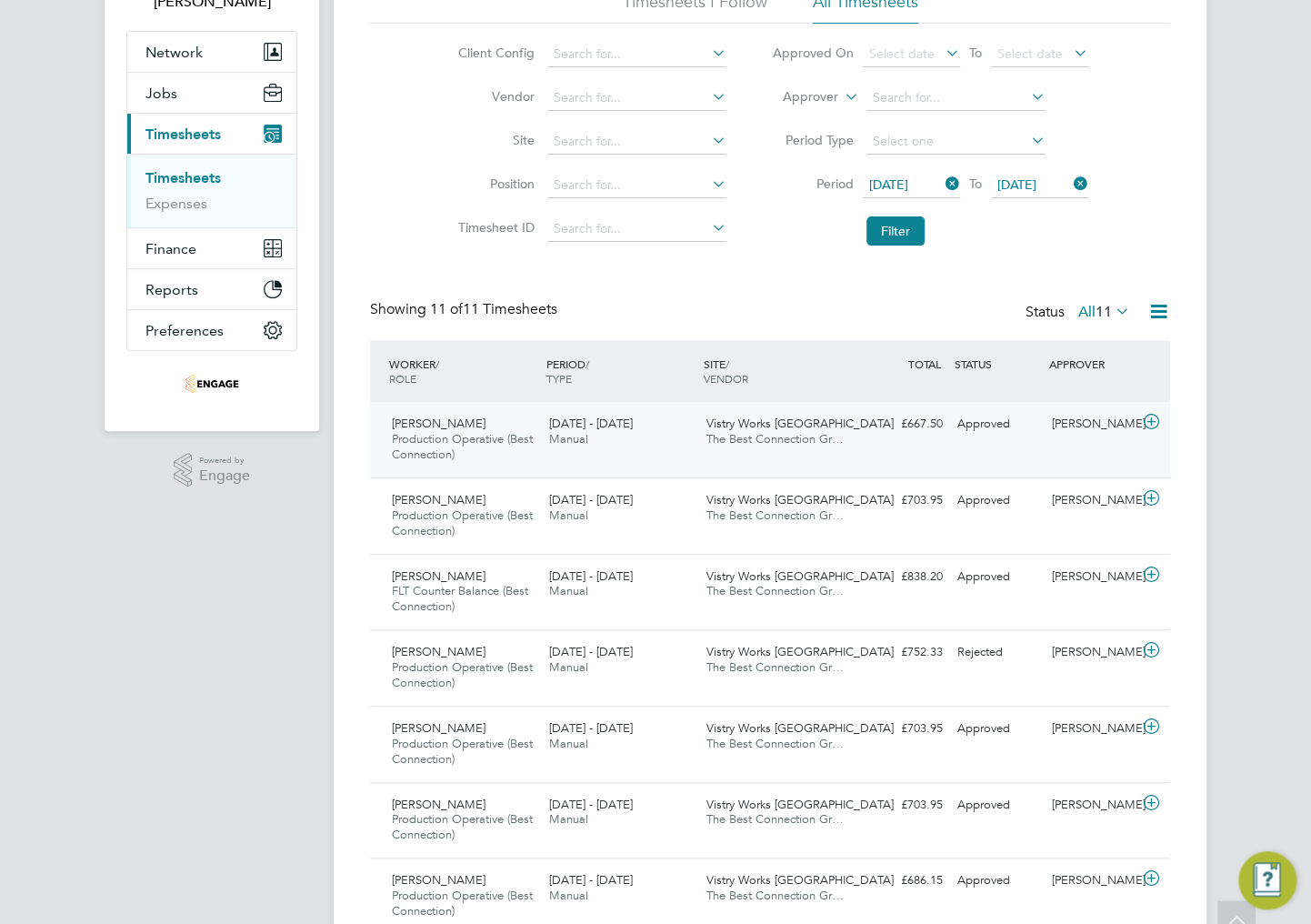
scroll to position [146, 0]
click at [650, 437] on div "22 - 28 Sep 2025 Manual" at bounding box center [620, 430] width 157 height 46
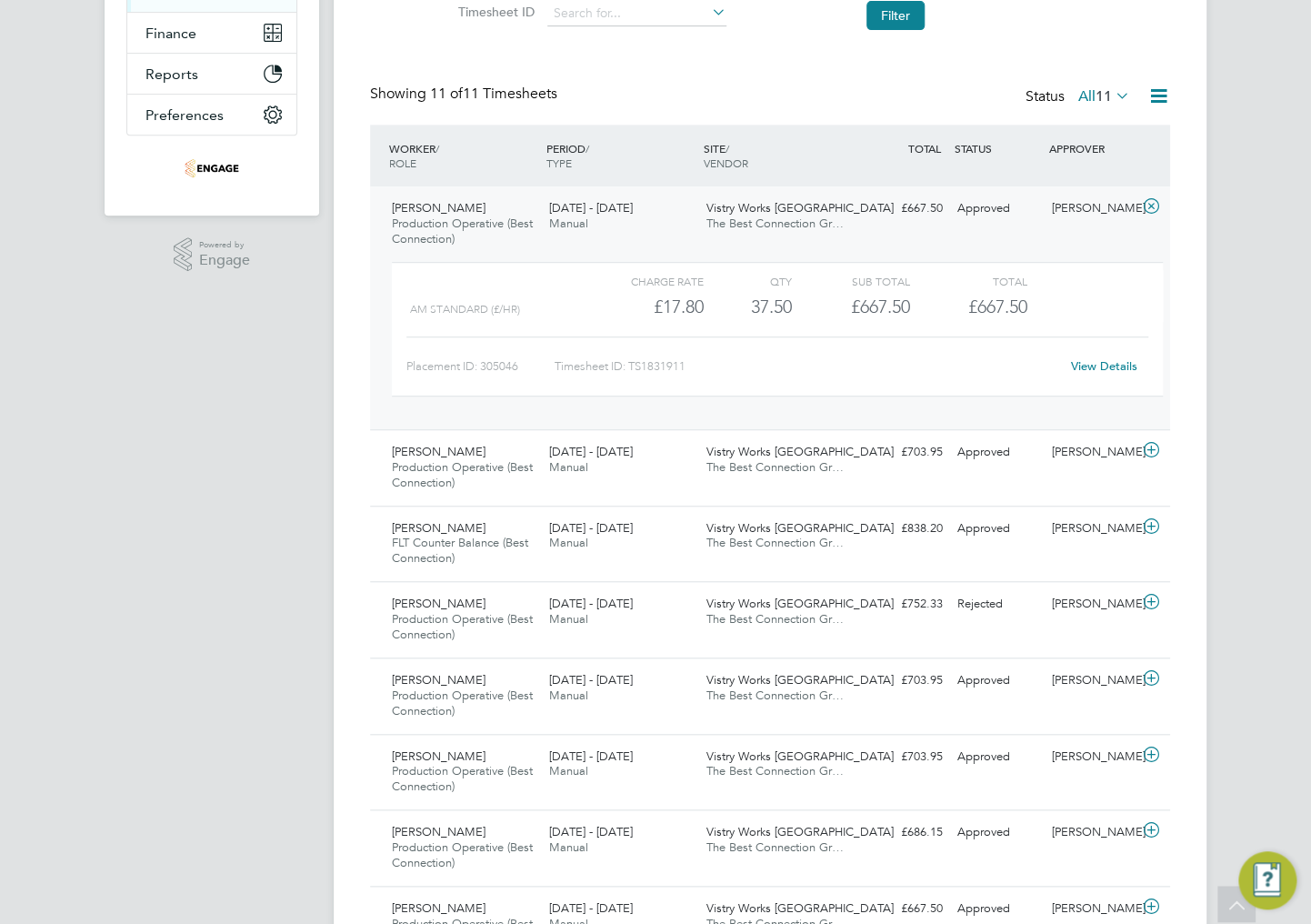
scroll to position [363, 0]
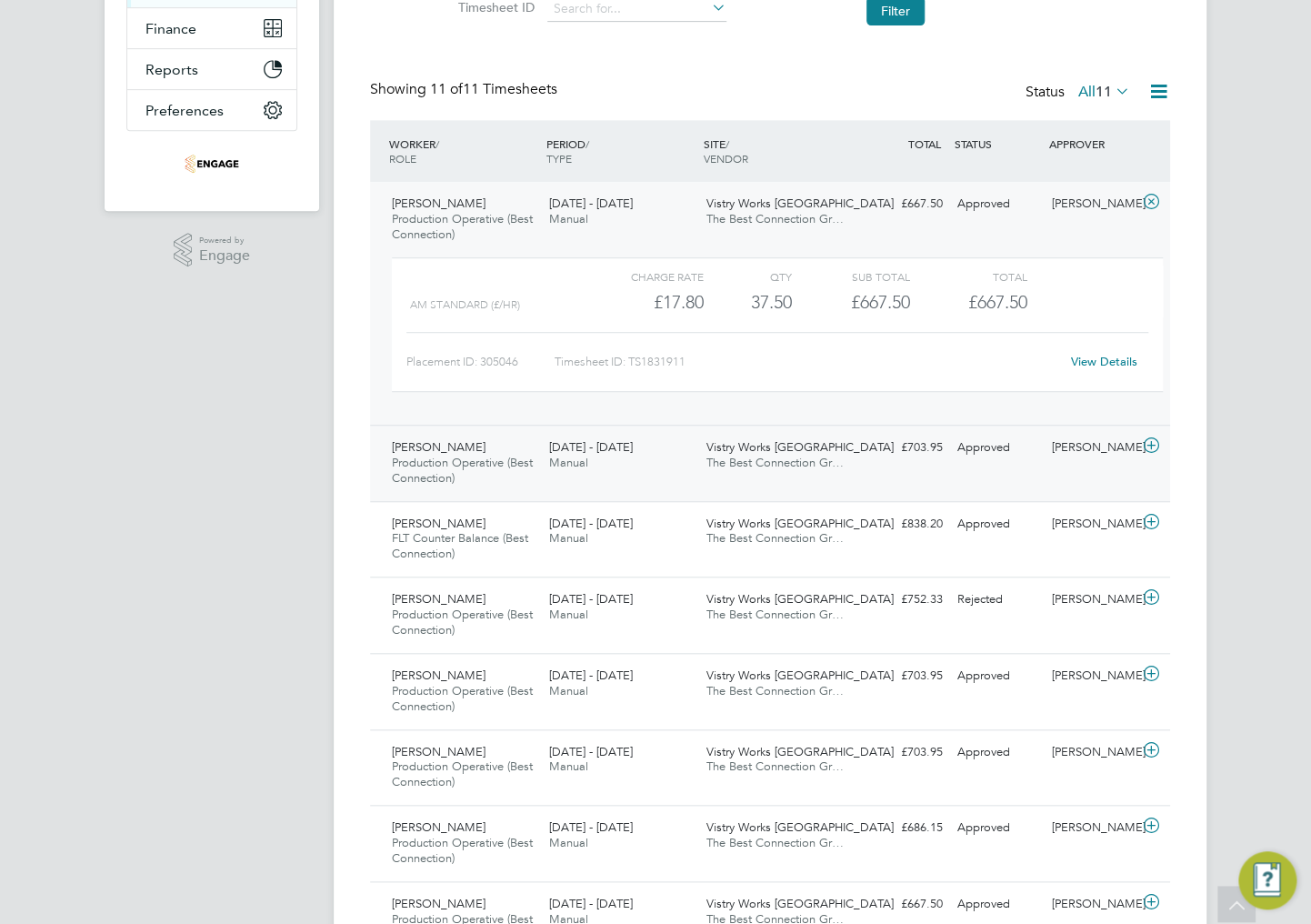
click at [561, 441] on span "[DATE] - [DATE]" at bounding box center [591, 448] width 83 height 16
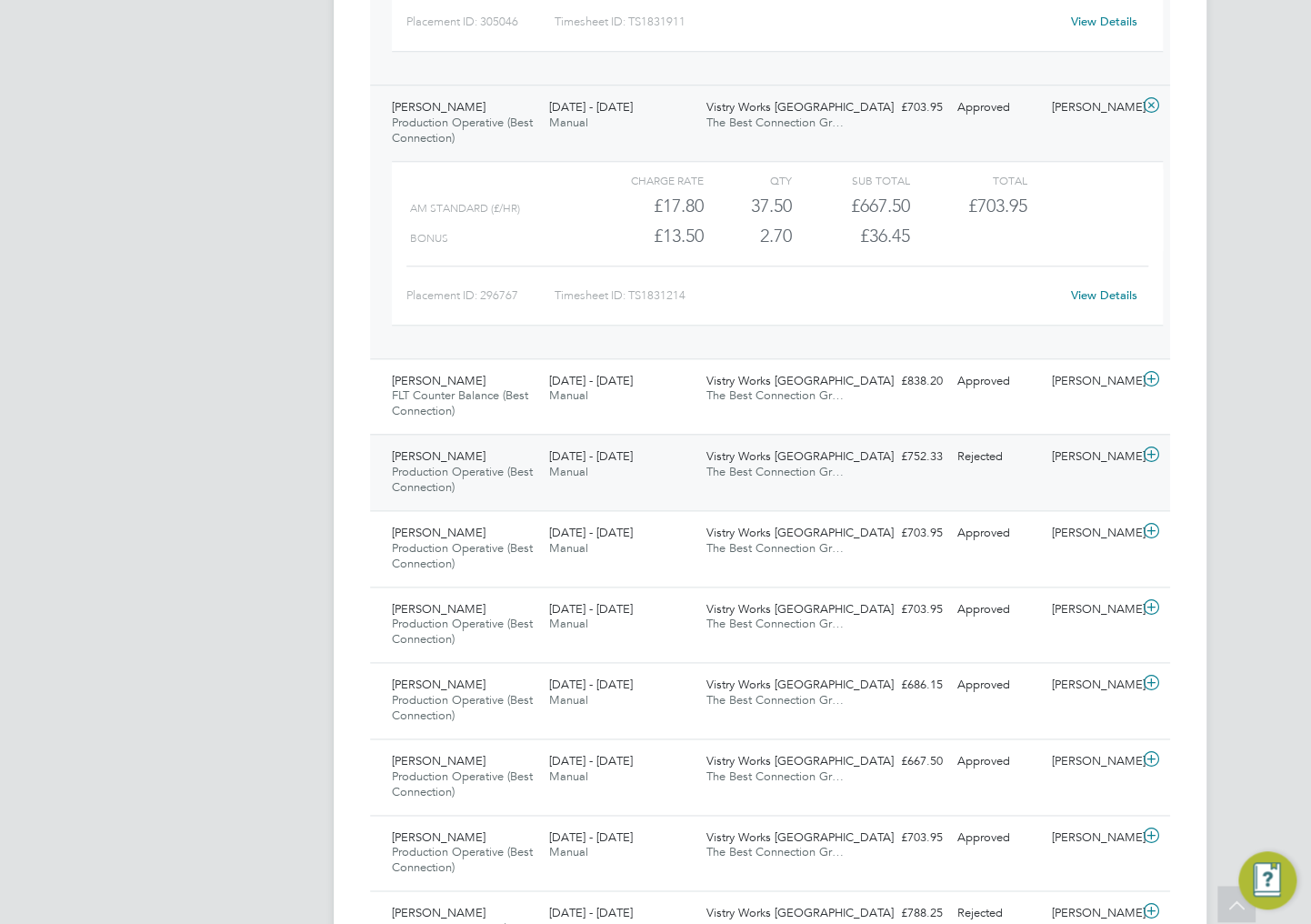
scroll to position [728, 0]
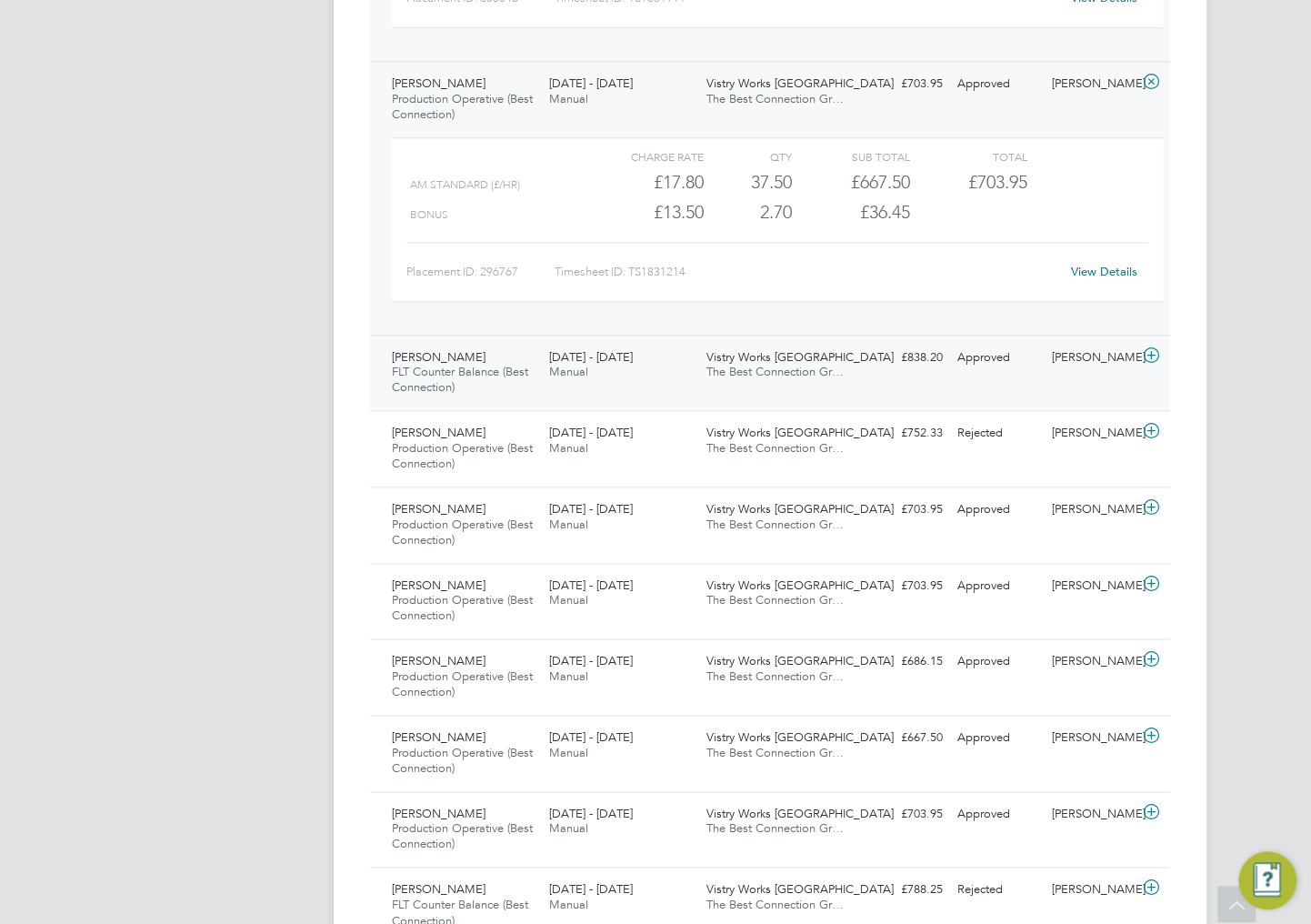
click at [654, 364] on div "22 - 28 Sep 2025 Manual" at bounding box center [620, 365] width 157 height 46
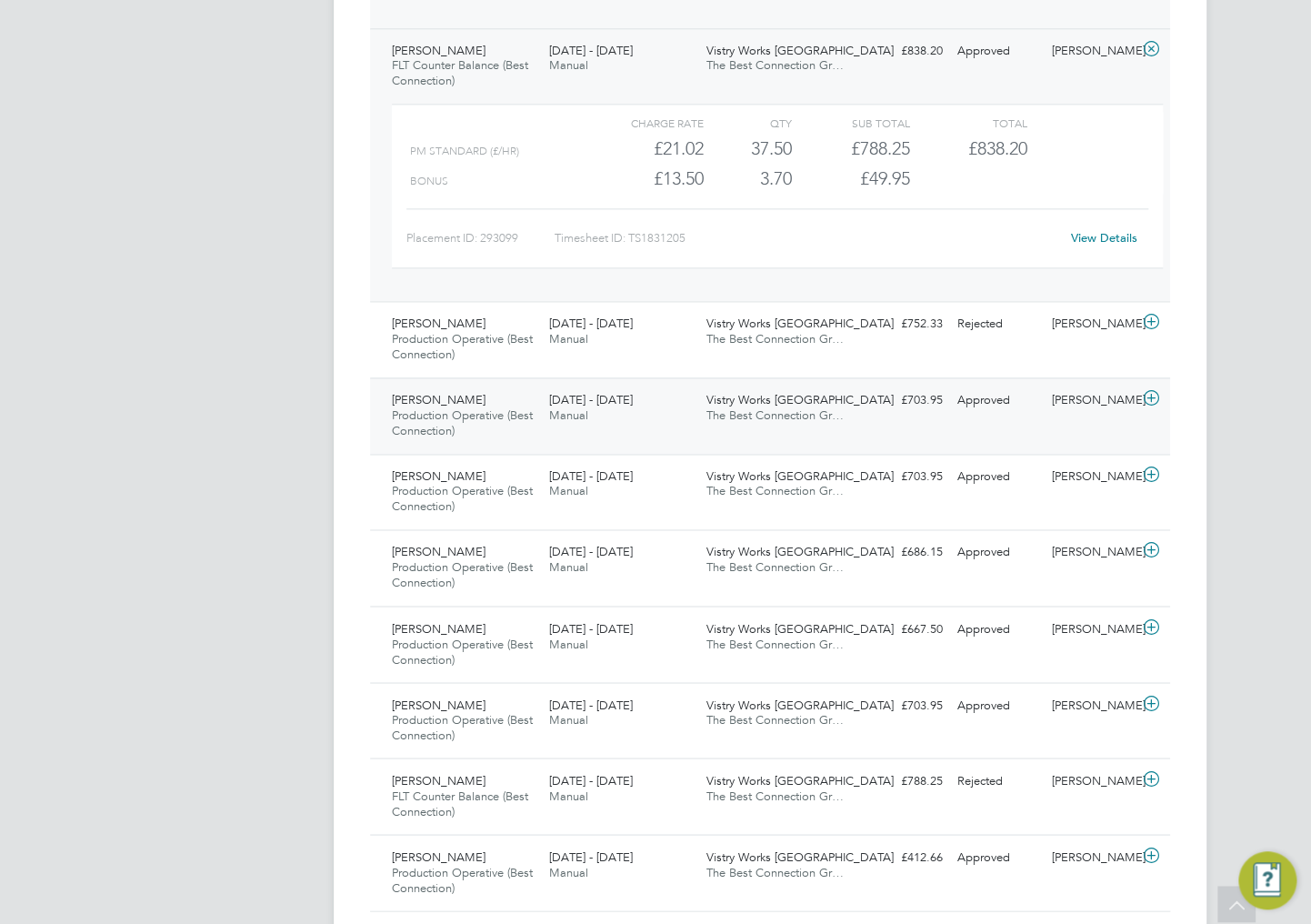
scroll to position [1082, 0]
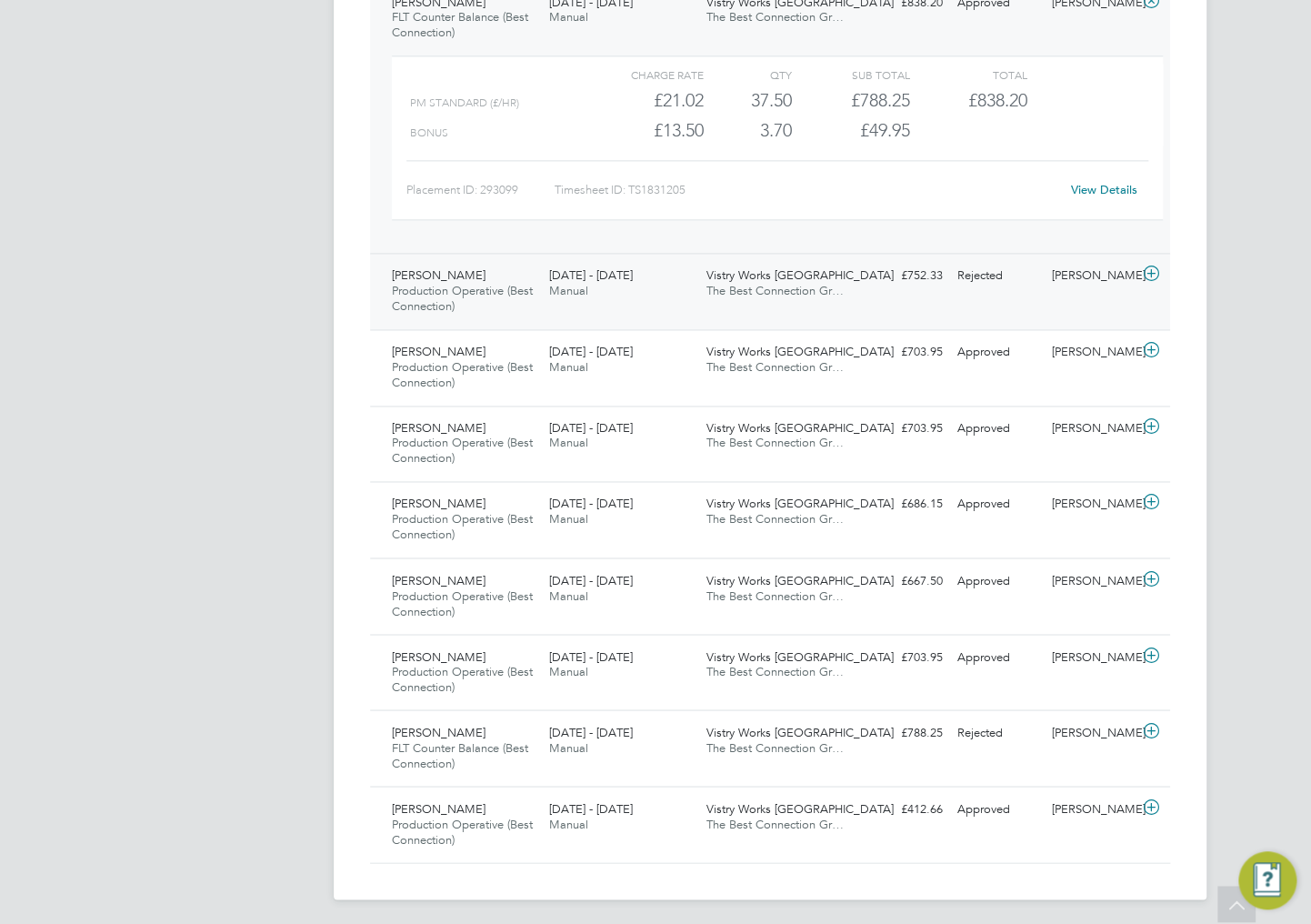
click at [496, 283] on span "Production Operative (Best Connection)" at bounding box center [462, 298] width 141 height 31
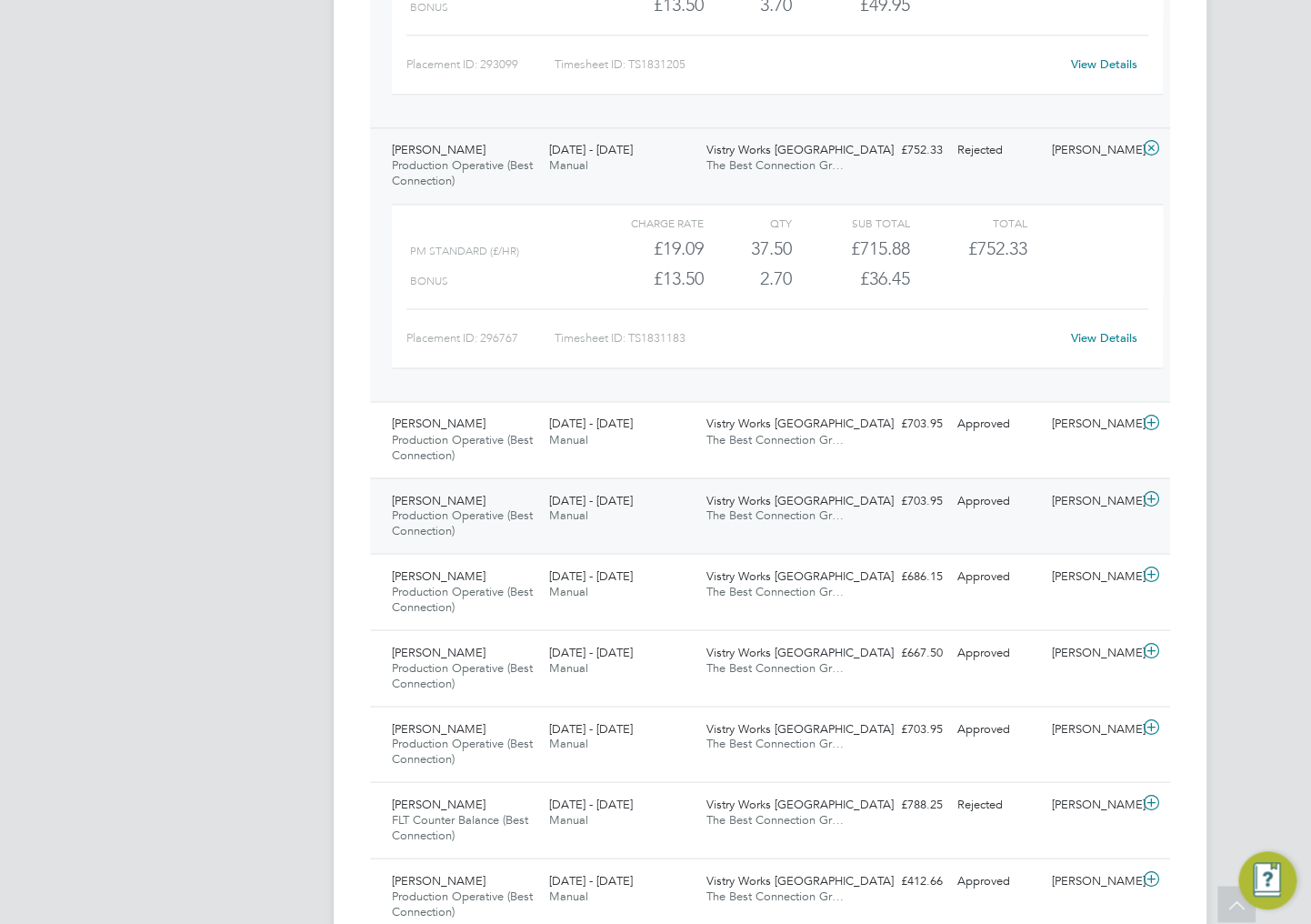
scroll to position [1280, 0]
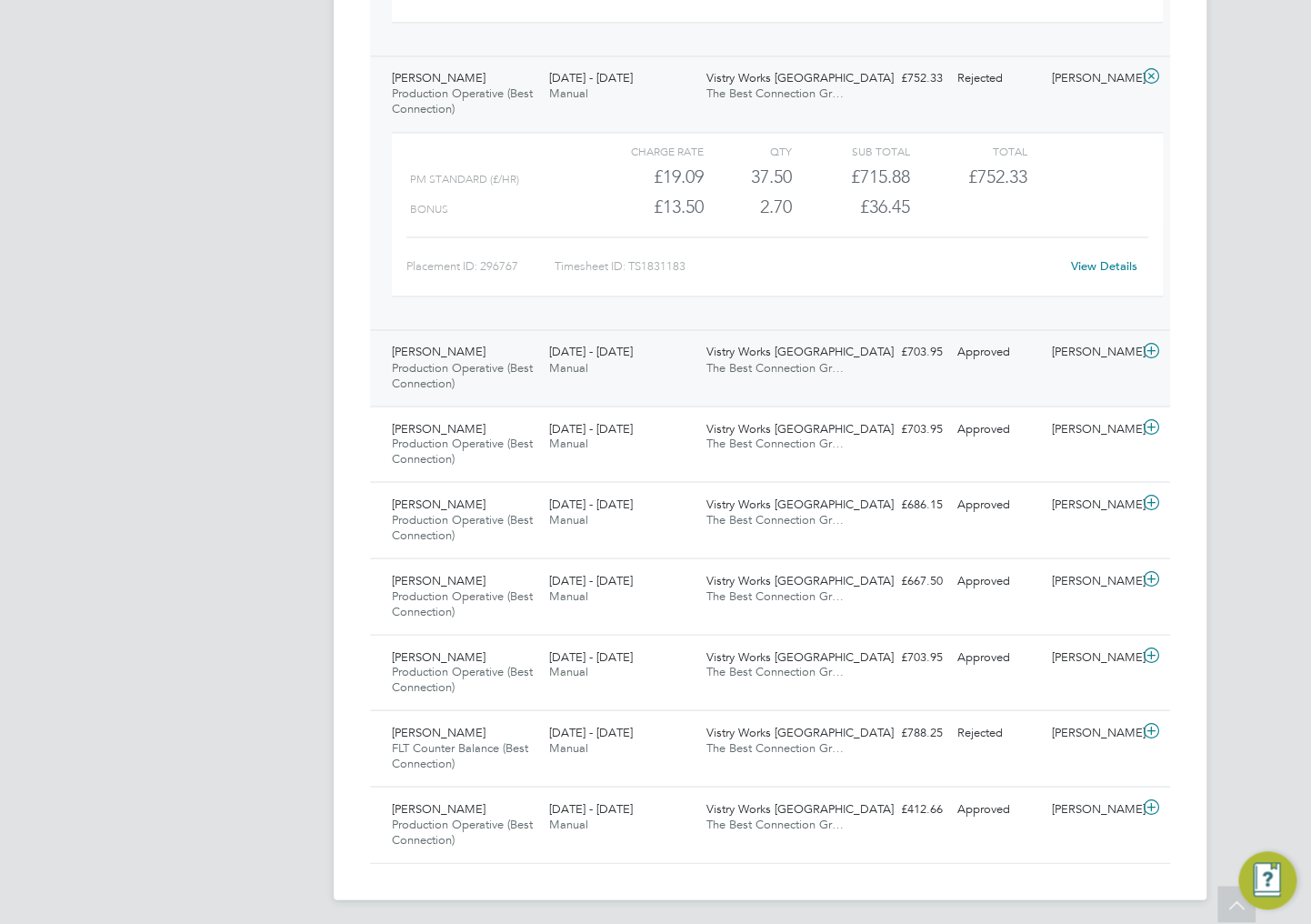
click at [650, 365] on div "22 - 28 Sep 2025 Manual" at bounding box center [620, 360] width 157 height 46
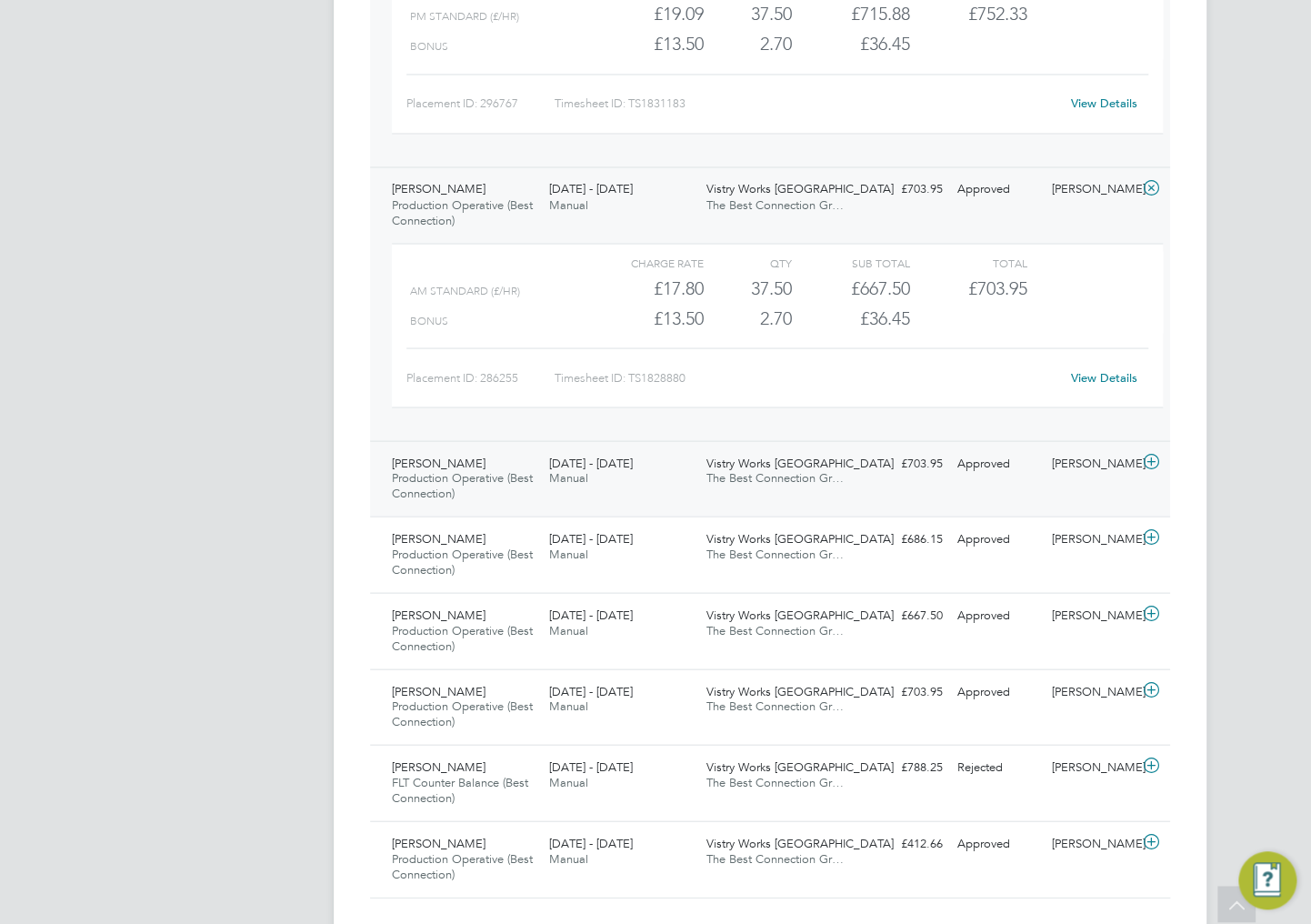
scroll to position [1477, 0]
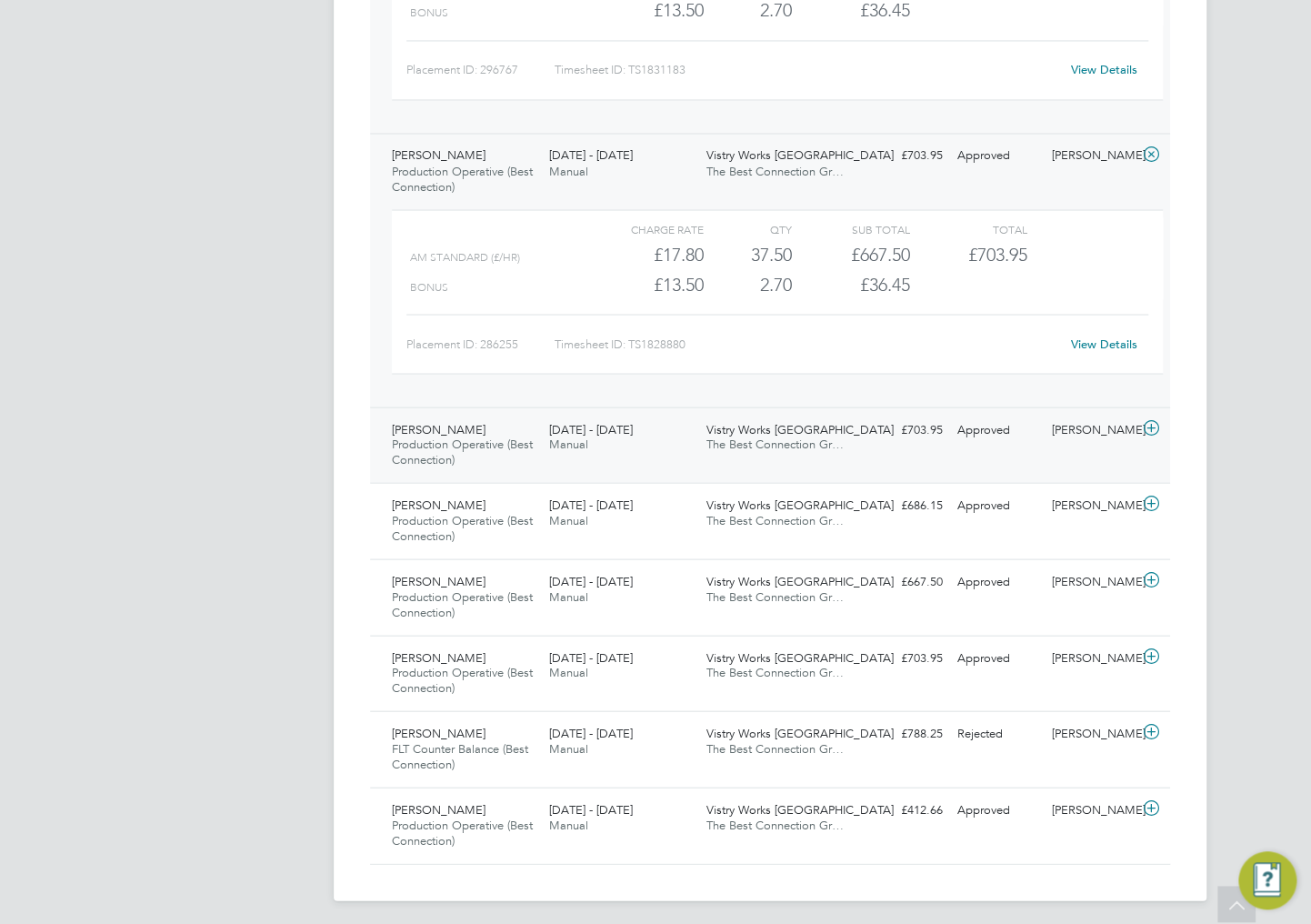
click at [511, 441] on div "Ben Rossi Production Operative (Best Connection) 22 - 28 Sep 2025" at bounding box center [462, 446] width 157 height 61
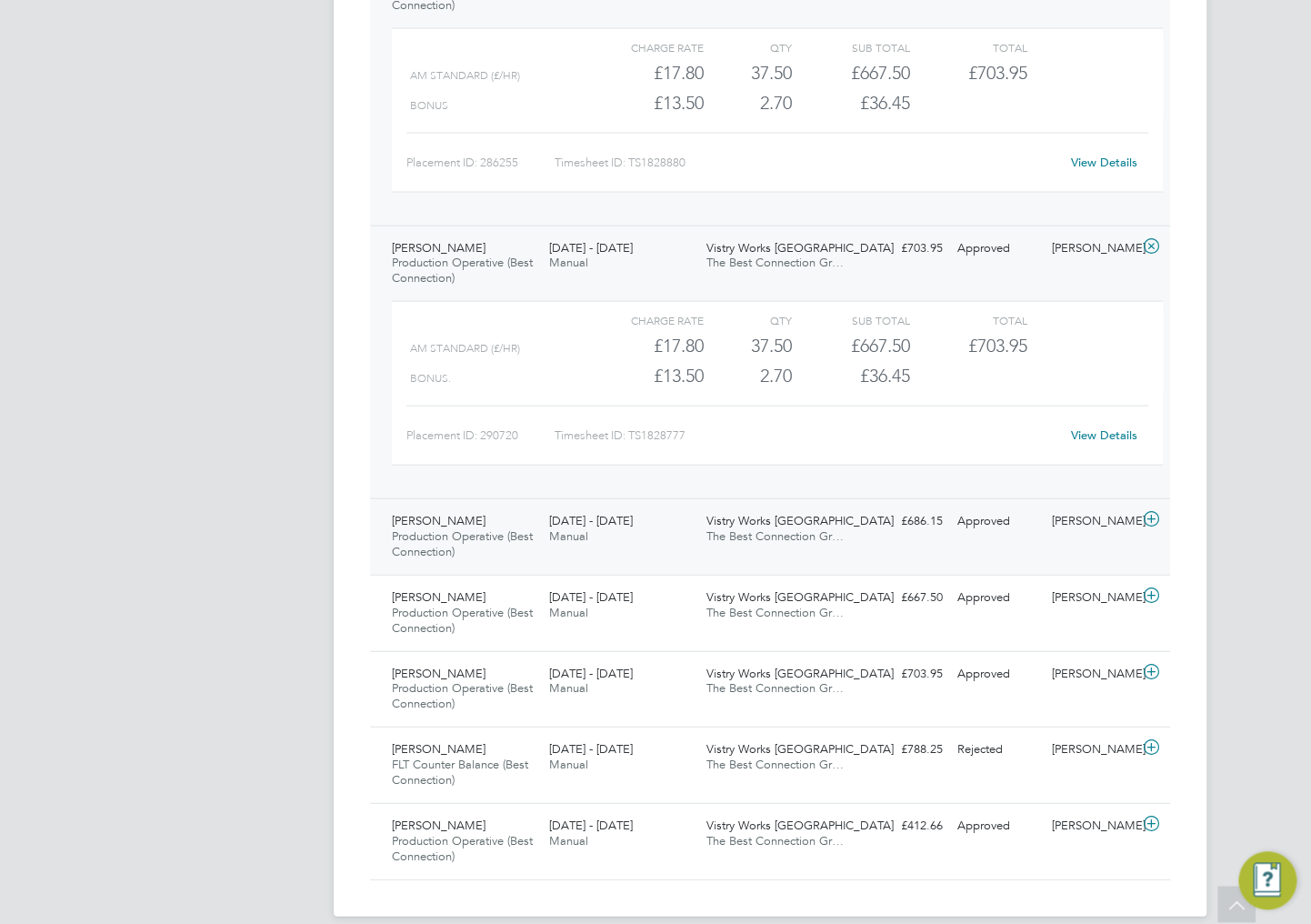
scroll to position [1674, 0]
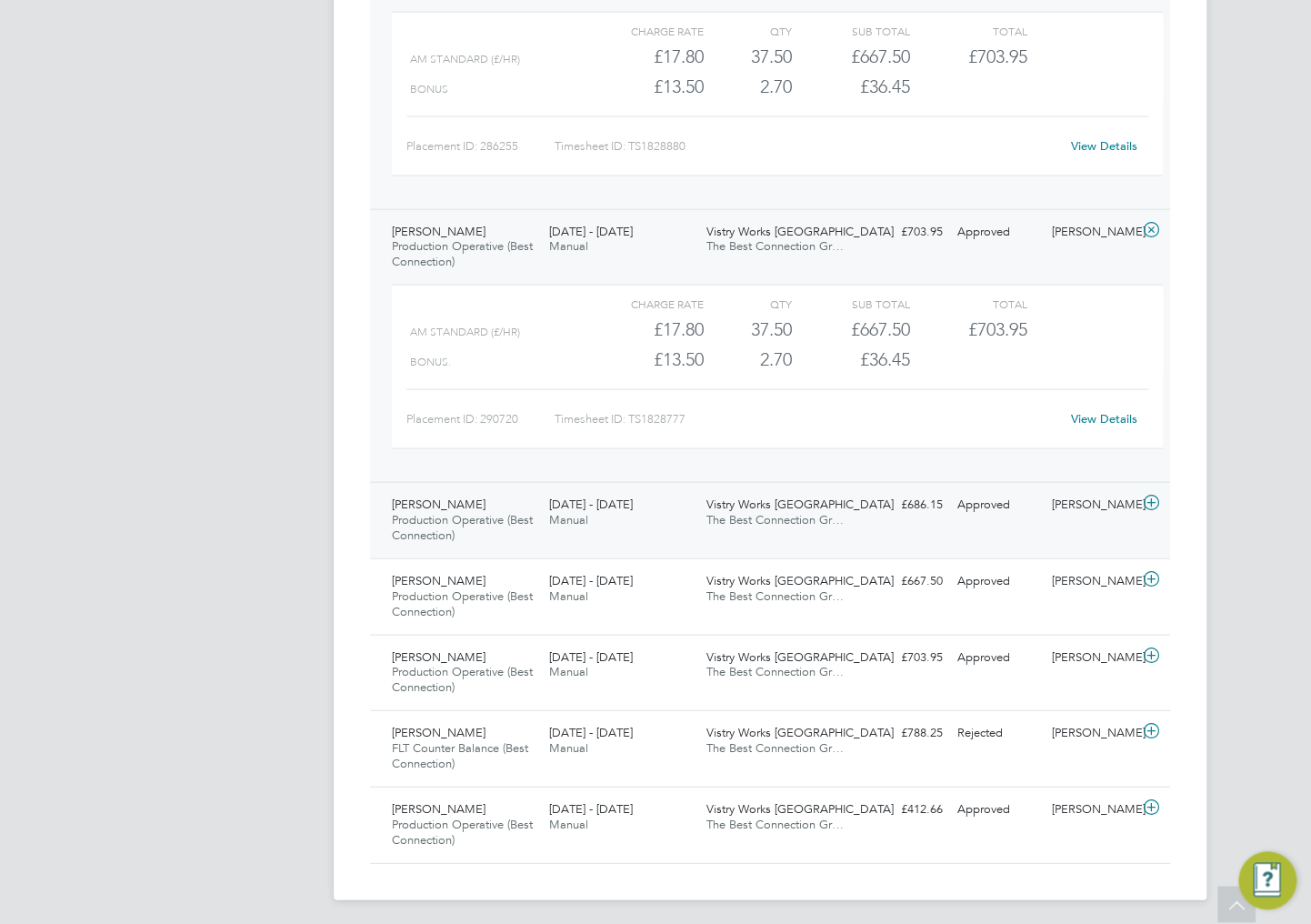
click at [507, 513] on div "Peter Leszko Production Operative (Best Connection) 22 - 28 Sep 2025" at bounding box center [462, 521] width 157 height 61
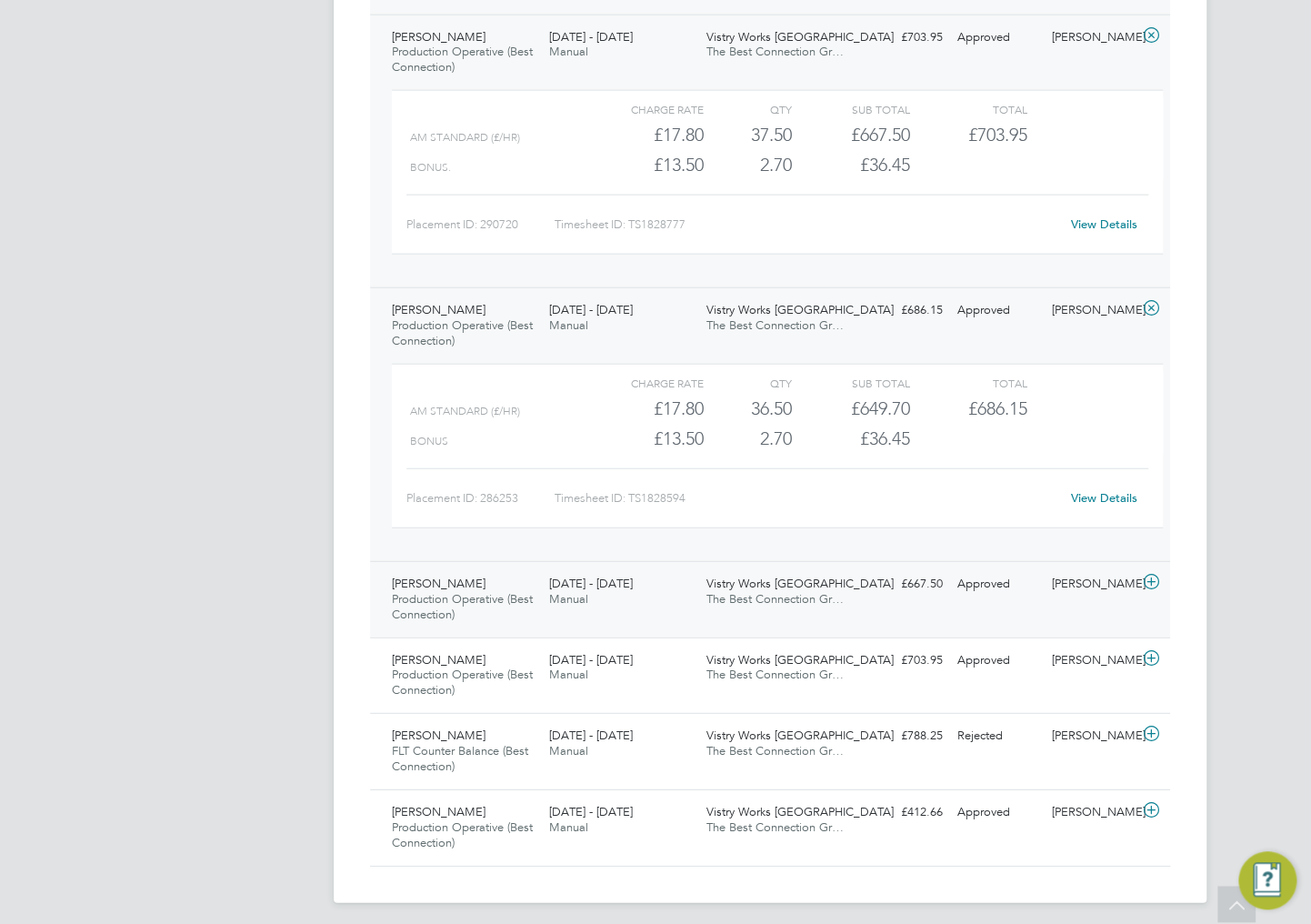
scroll to position [1870, 0]
click at [679, 599] on div "22 - 28 Sep 2025 Manual" at bounding box center [620, 590] width 157 height 46
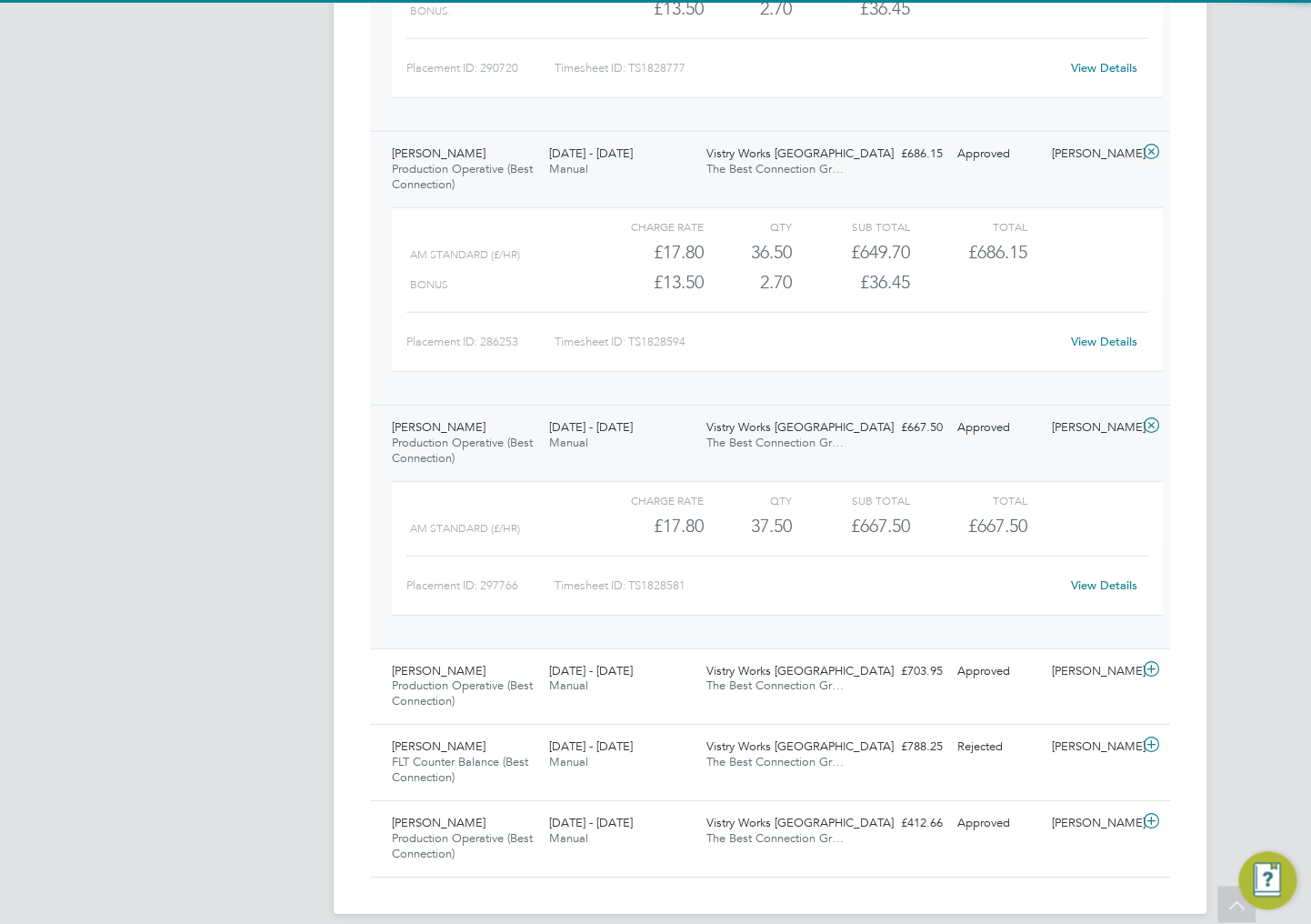
scroll to position [2036, 0]
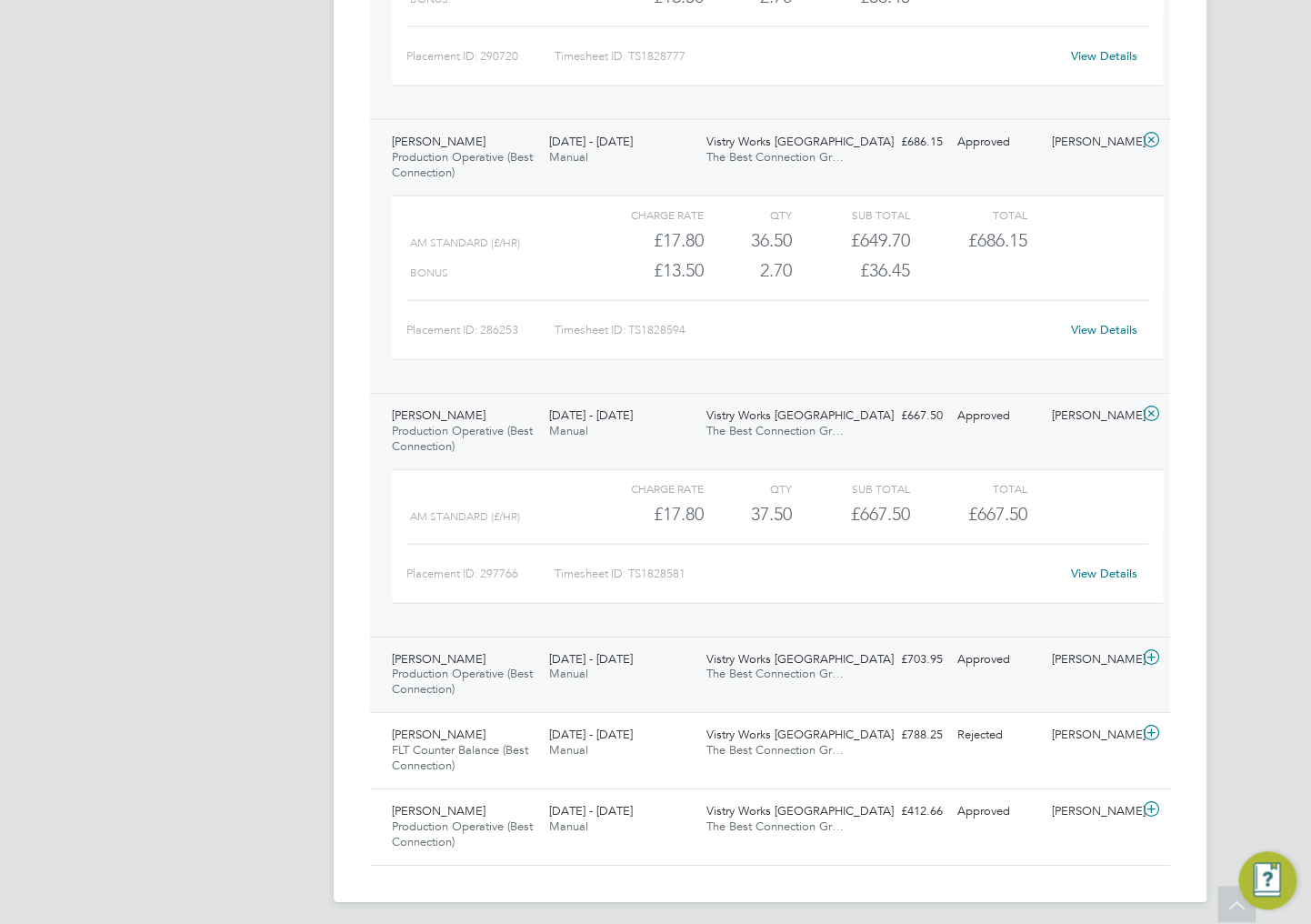
click at [662, 691] on div "Viugar Aslanov Production Operative (Best Connection) 22 - 28 Sep 2025 22 - 28 …" at bounding box center [770, 674] width 800 height 76
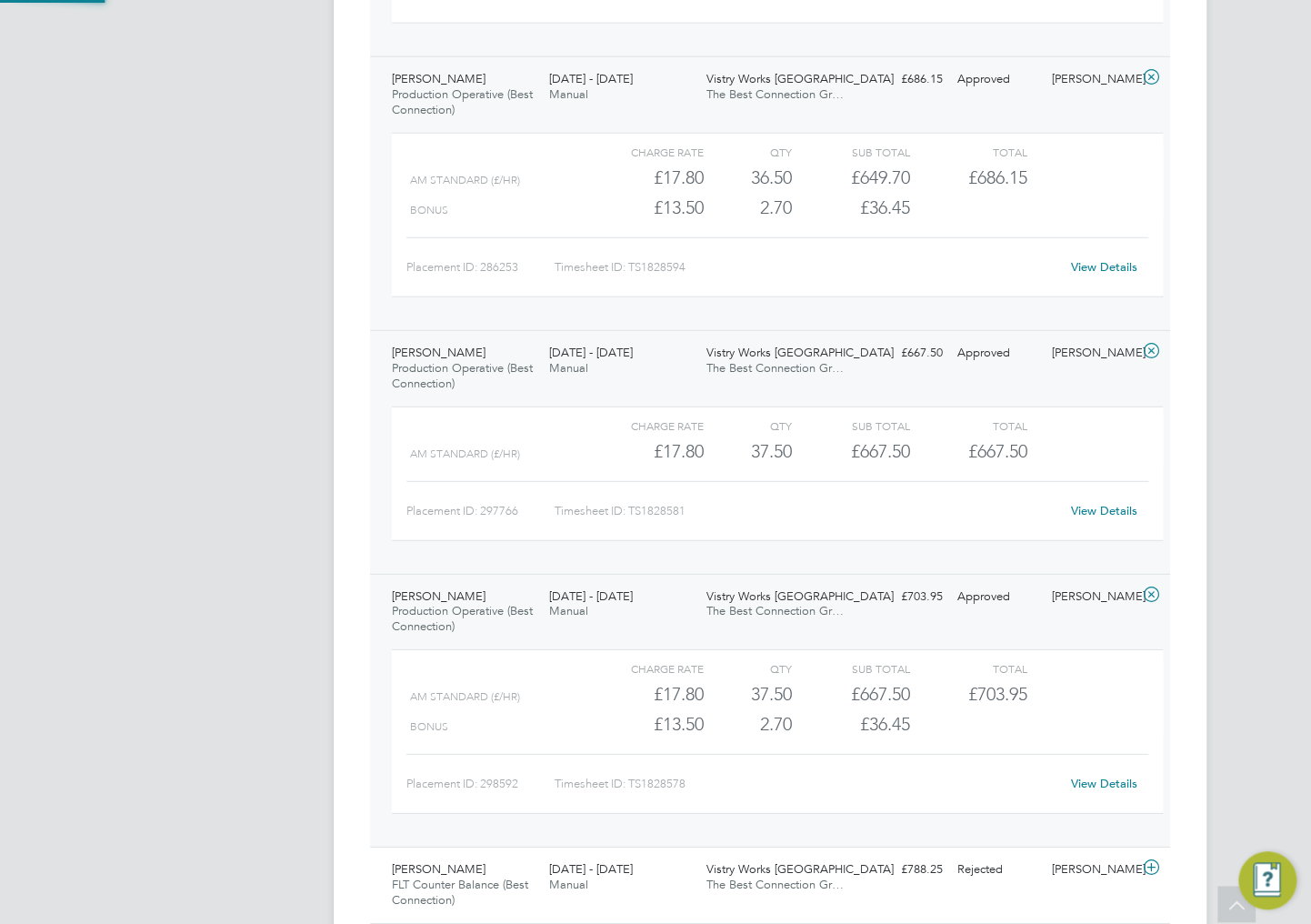
scroll to position [2234, 0]
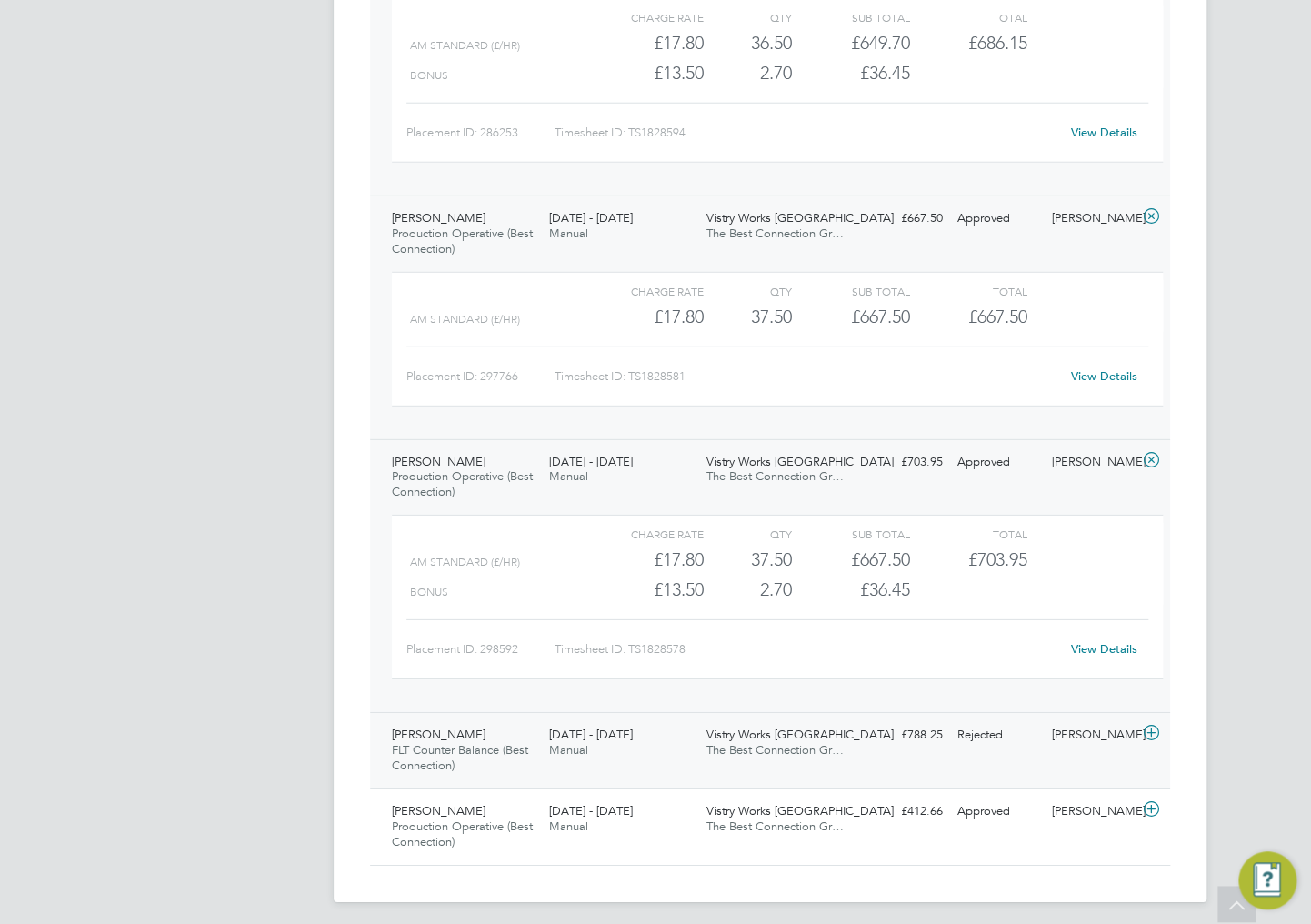
click at [637, 751] on div "22 - 28 Sep 2025 Manual" at bounding box center [620, 743] width 157 height 46
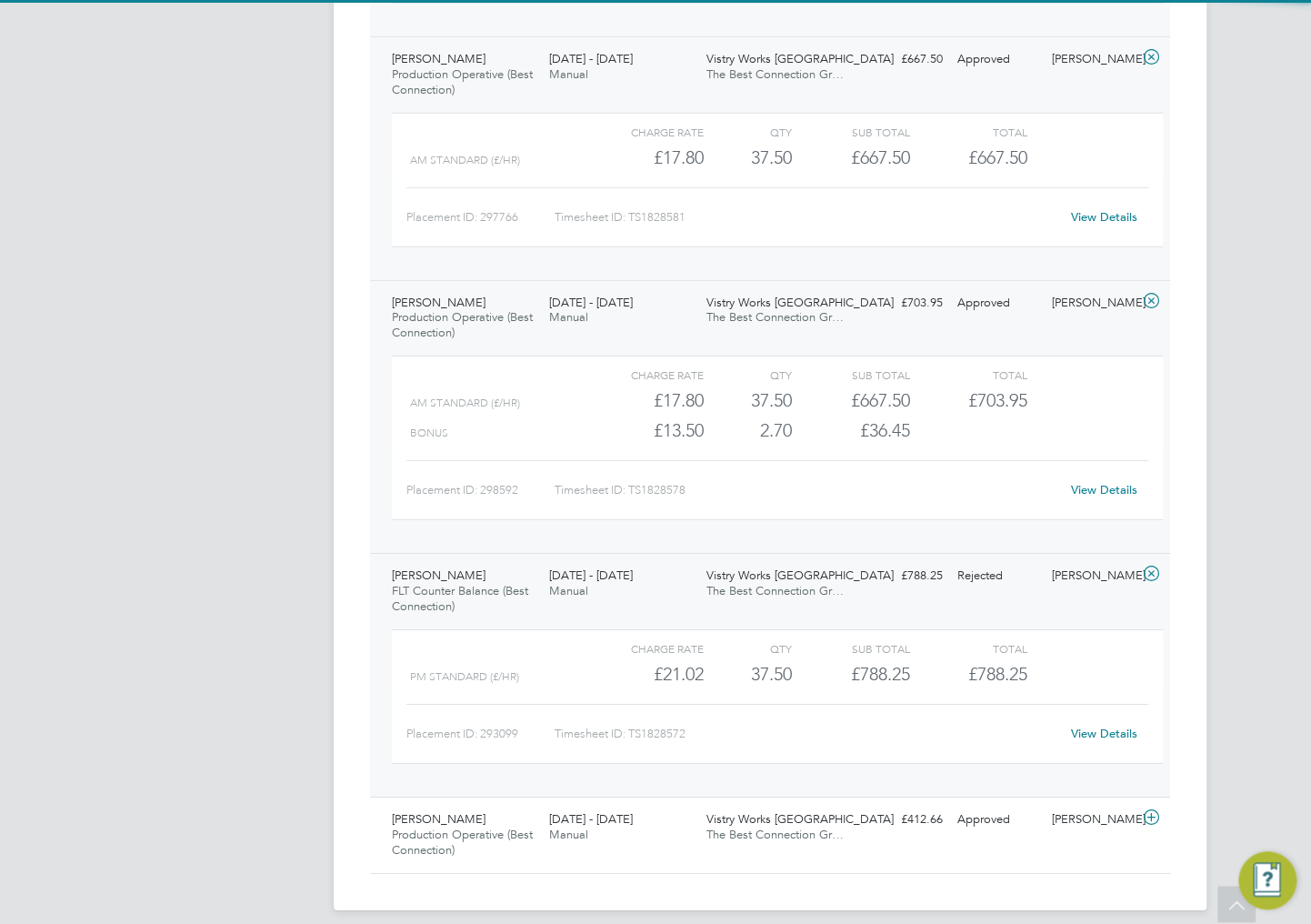
scroll to position [2401, 0]
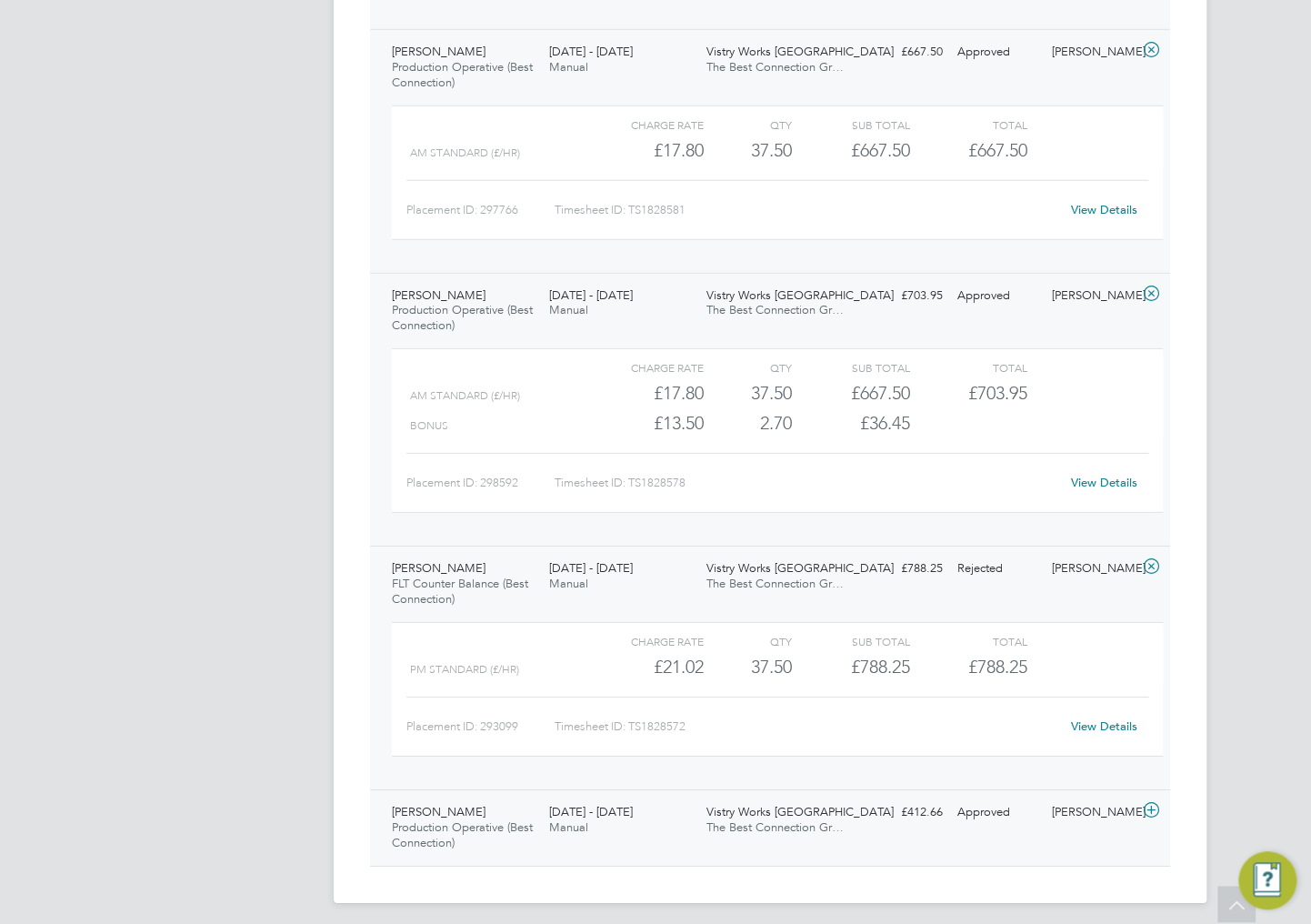
click at [509, 817] on div "Jason Brown Production Operative (Best Connection) 22 - 28 Sep 2025" at bounding box center [462, 828] width 157 height 61
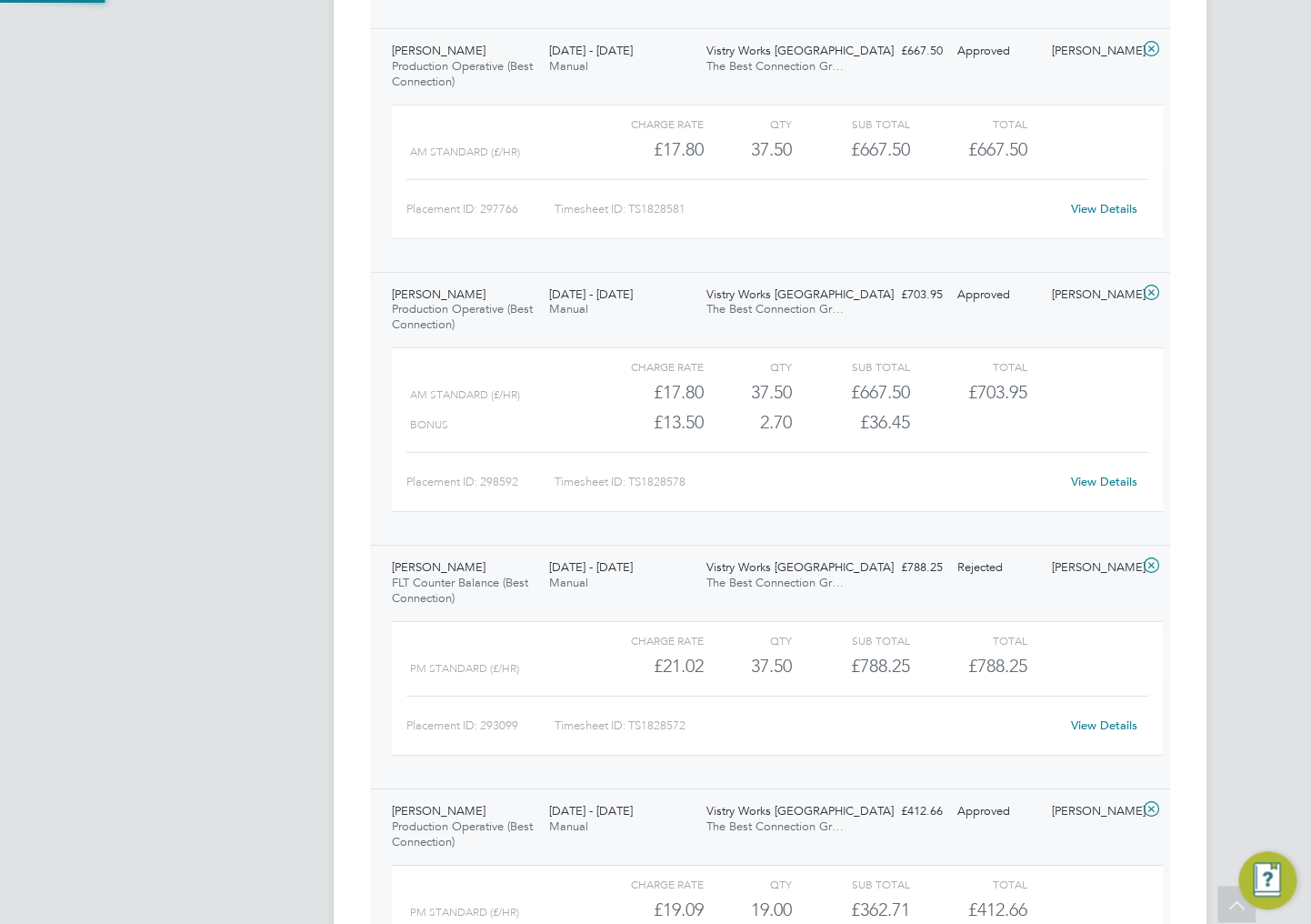
scroll to position [2598, 0]
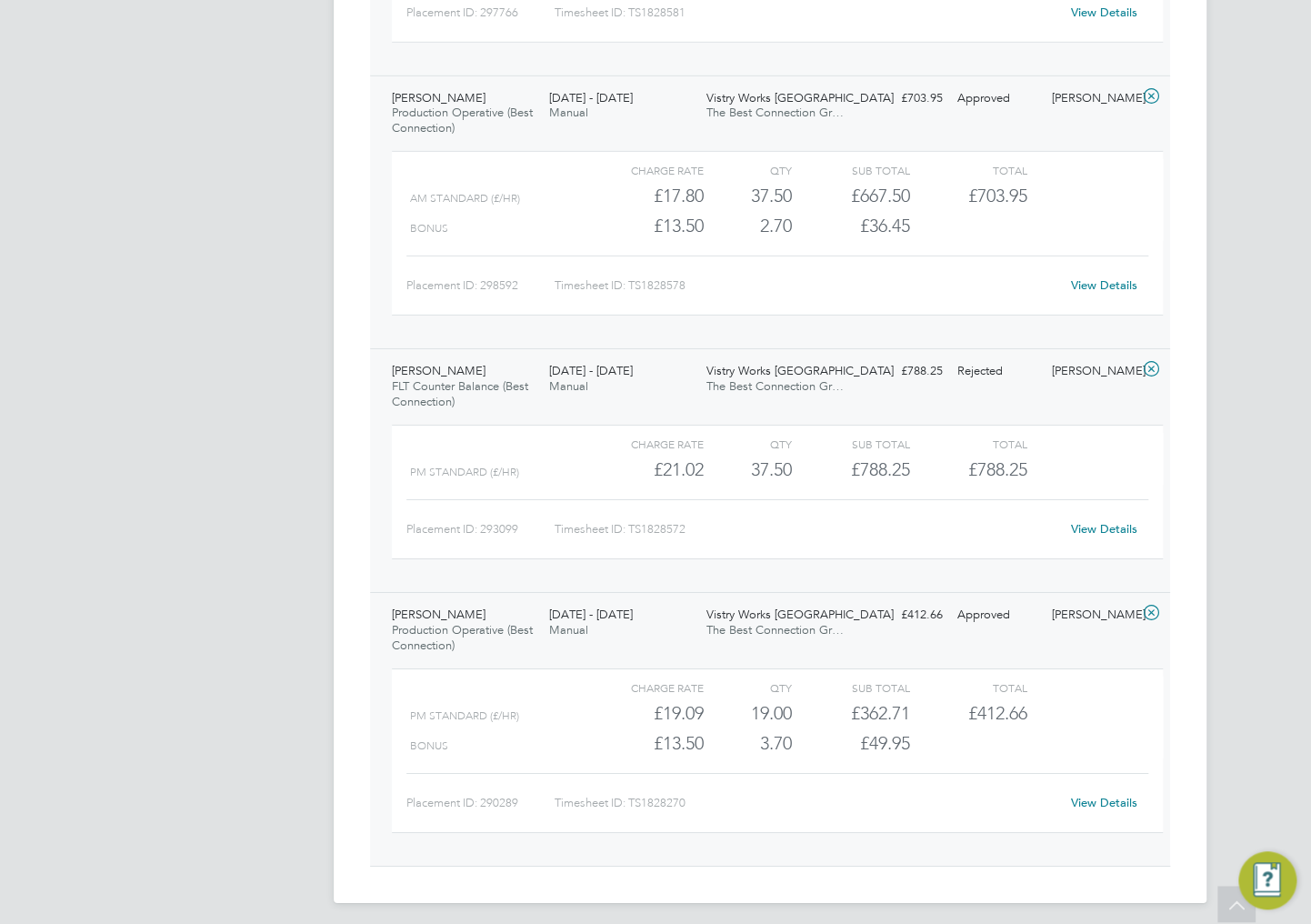
click at [655, 630] on div "22 - 28 Sep 2025 Manual" at bounding box center [620, 623] width 157 height 46
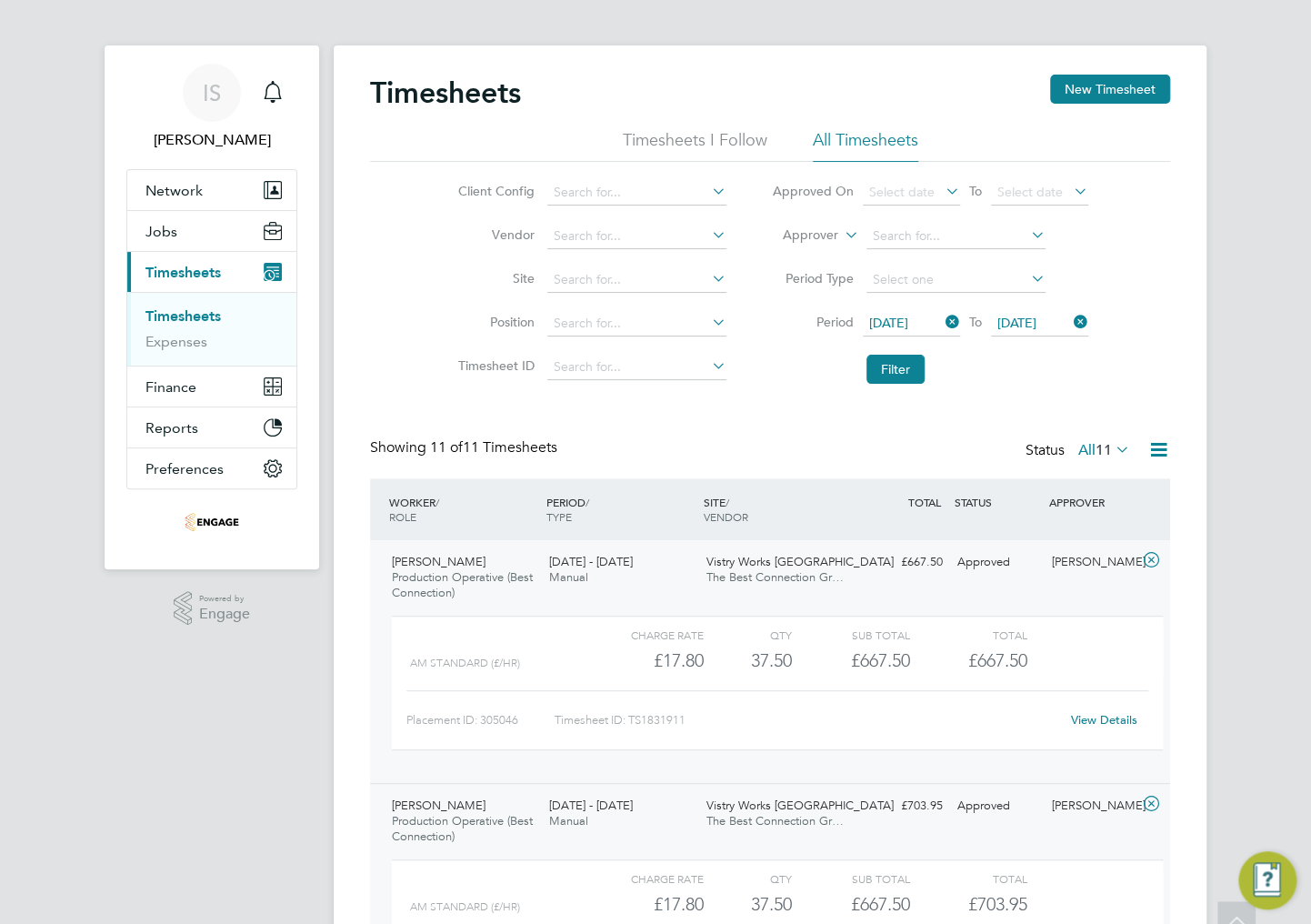
scroll to position [0, 0]
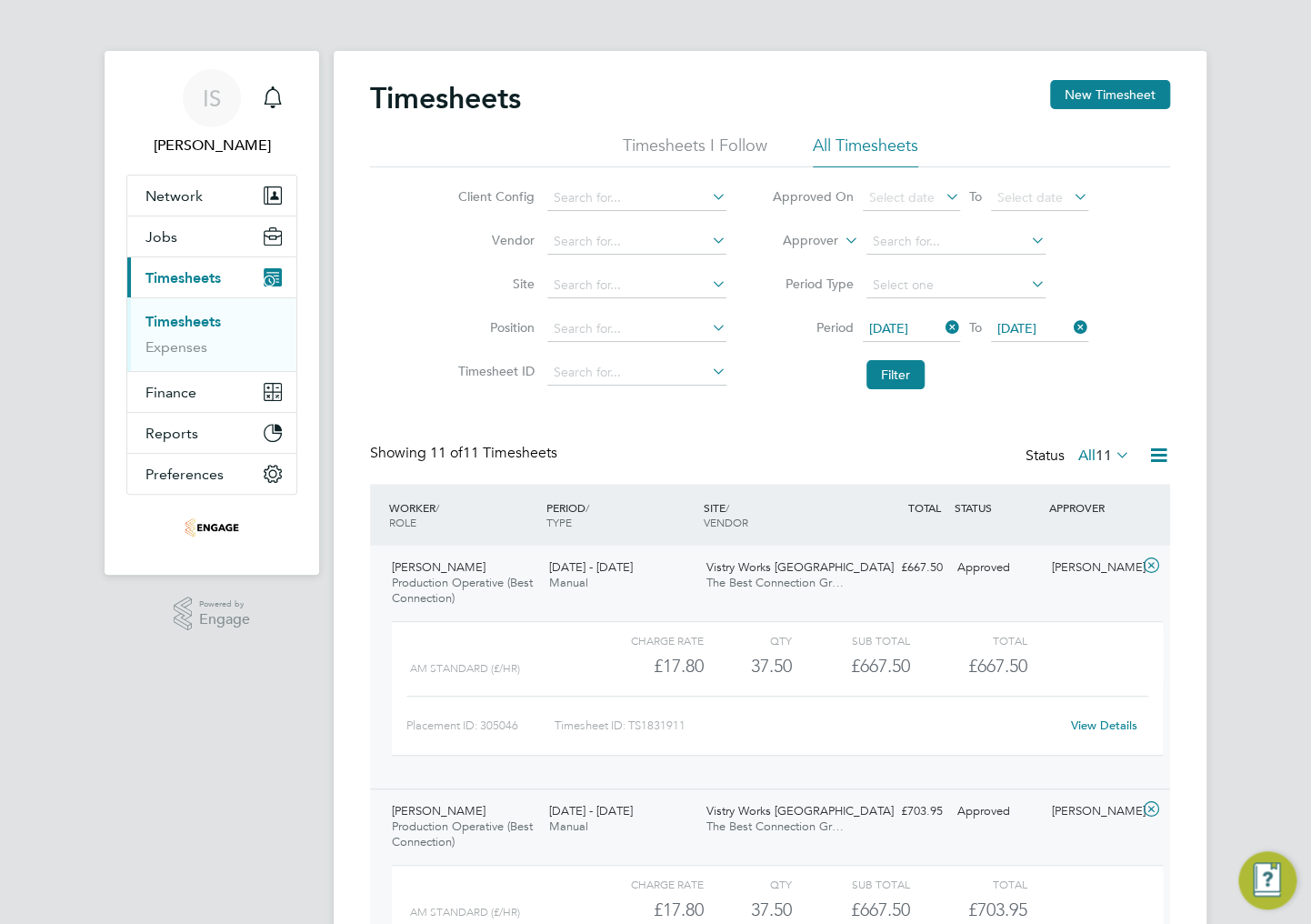
click at [778, 457] on div "Showing 11 of 11 Timesheets Status All 11" at bounding box center [770, 463] width 800 height 40
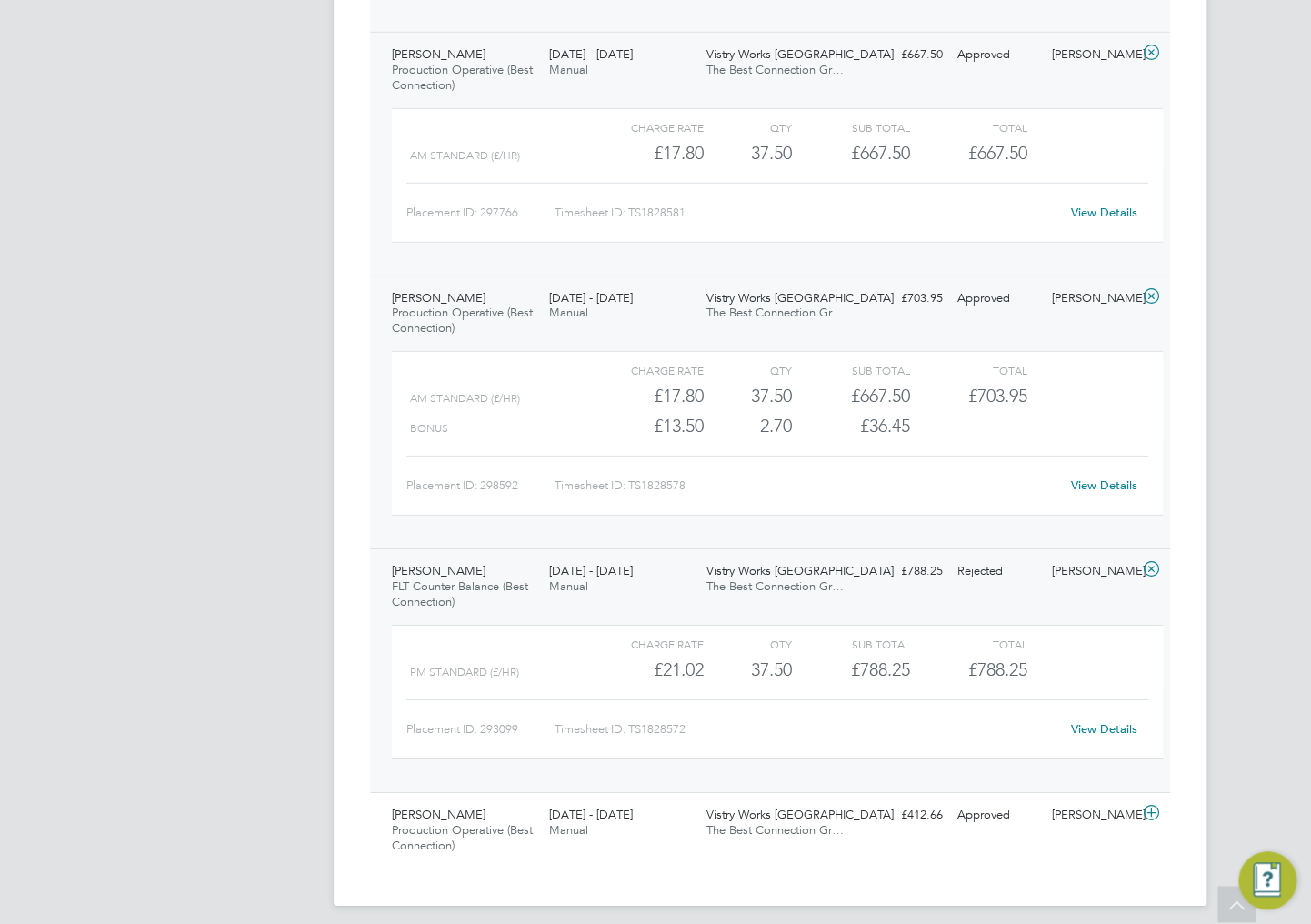
scroll to position [2401, 0]
click at [658, 822] on div "22 - 28 Sep 2025 Manual" at bounding box center [620, 820] width 157 height 46
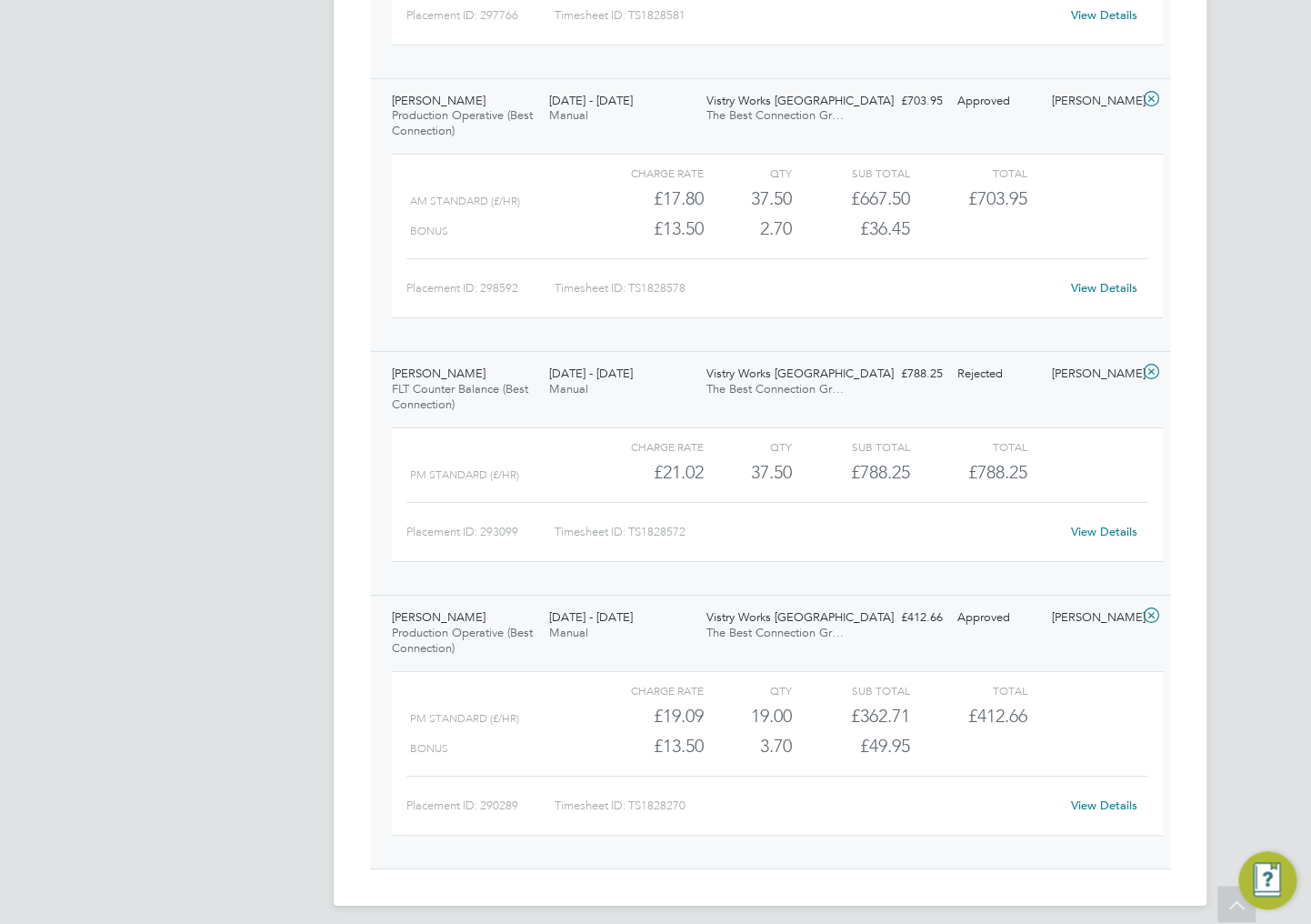
scroll to position [2598, 0]
click at [1093, 795] on link "View Details" at bounding box center [1104, 803] width 66 height 16
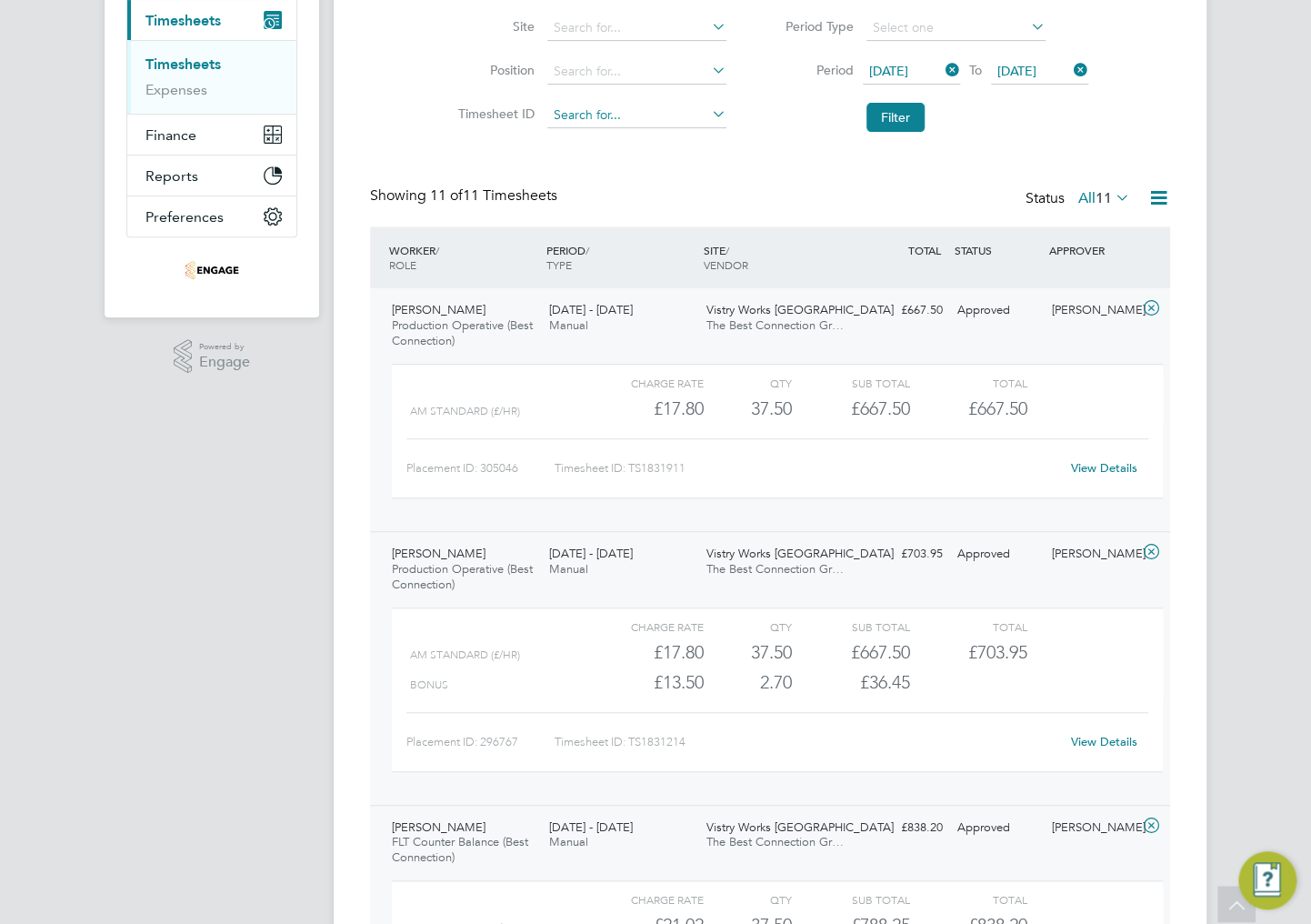
scroll to position [0, 0]
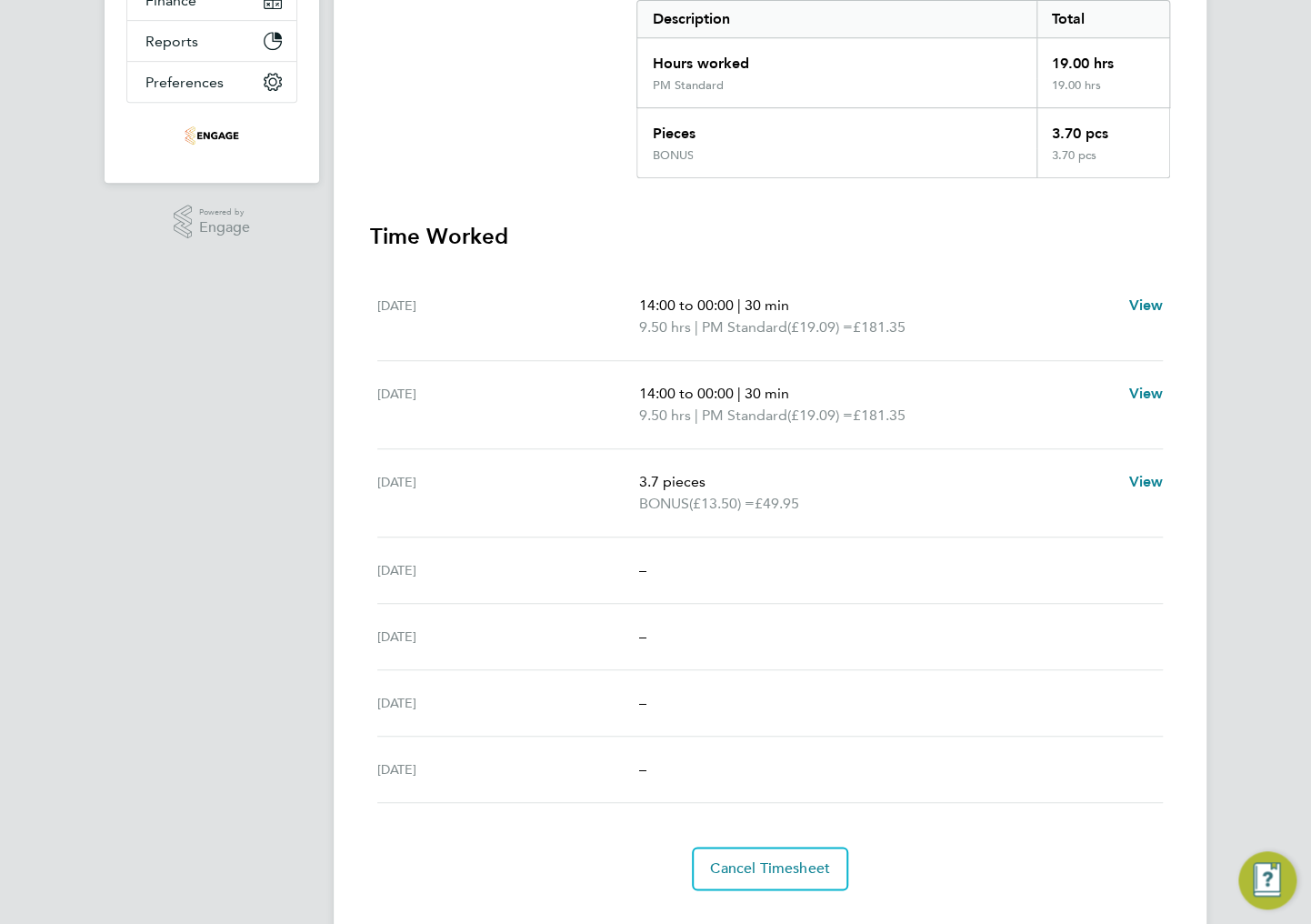
scroll to position [428, 0]
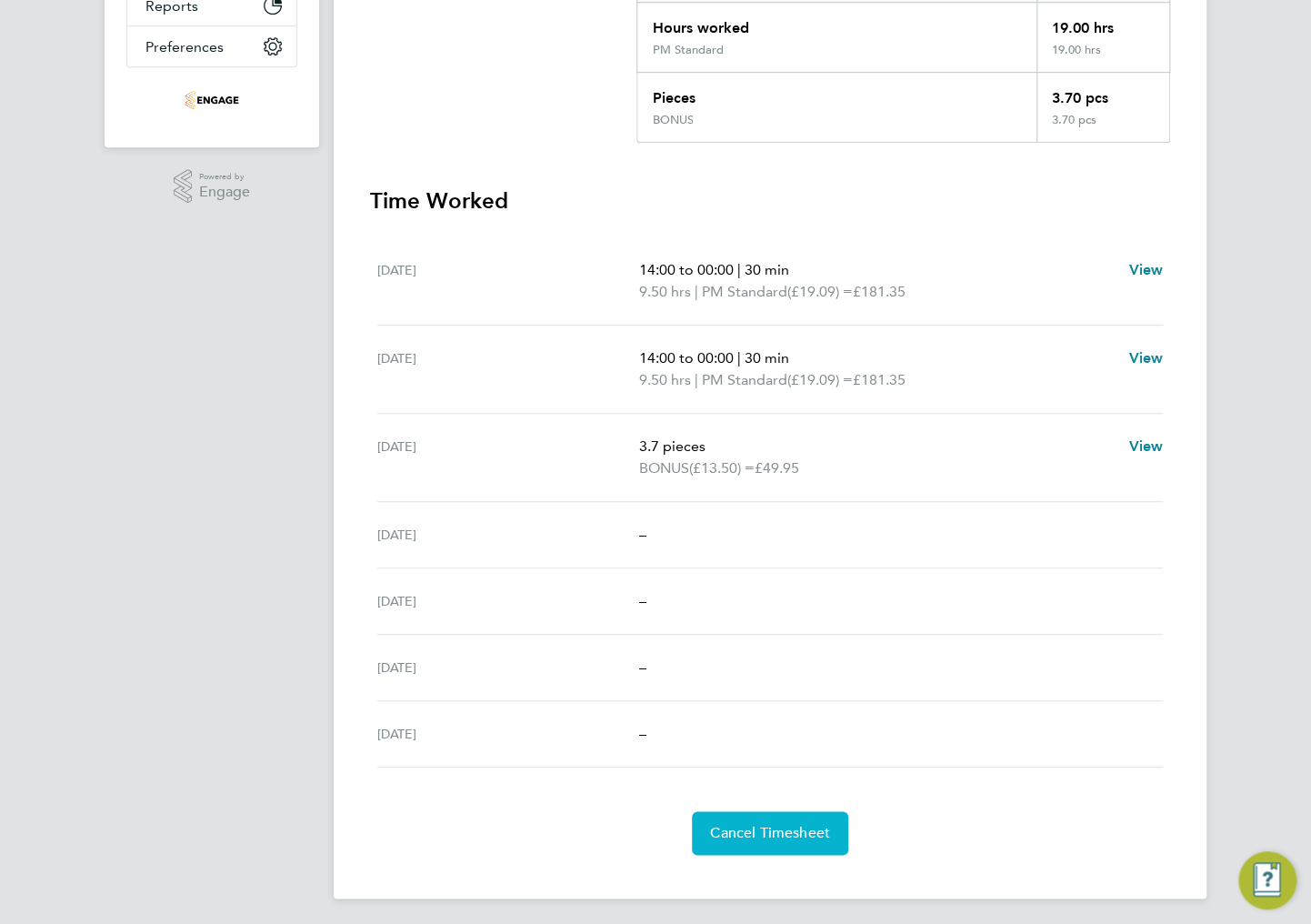
click at [780, 838] on span "Cancel Timesheet" at bounding box center [769, 833] width 120 height 18
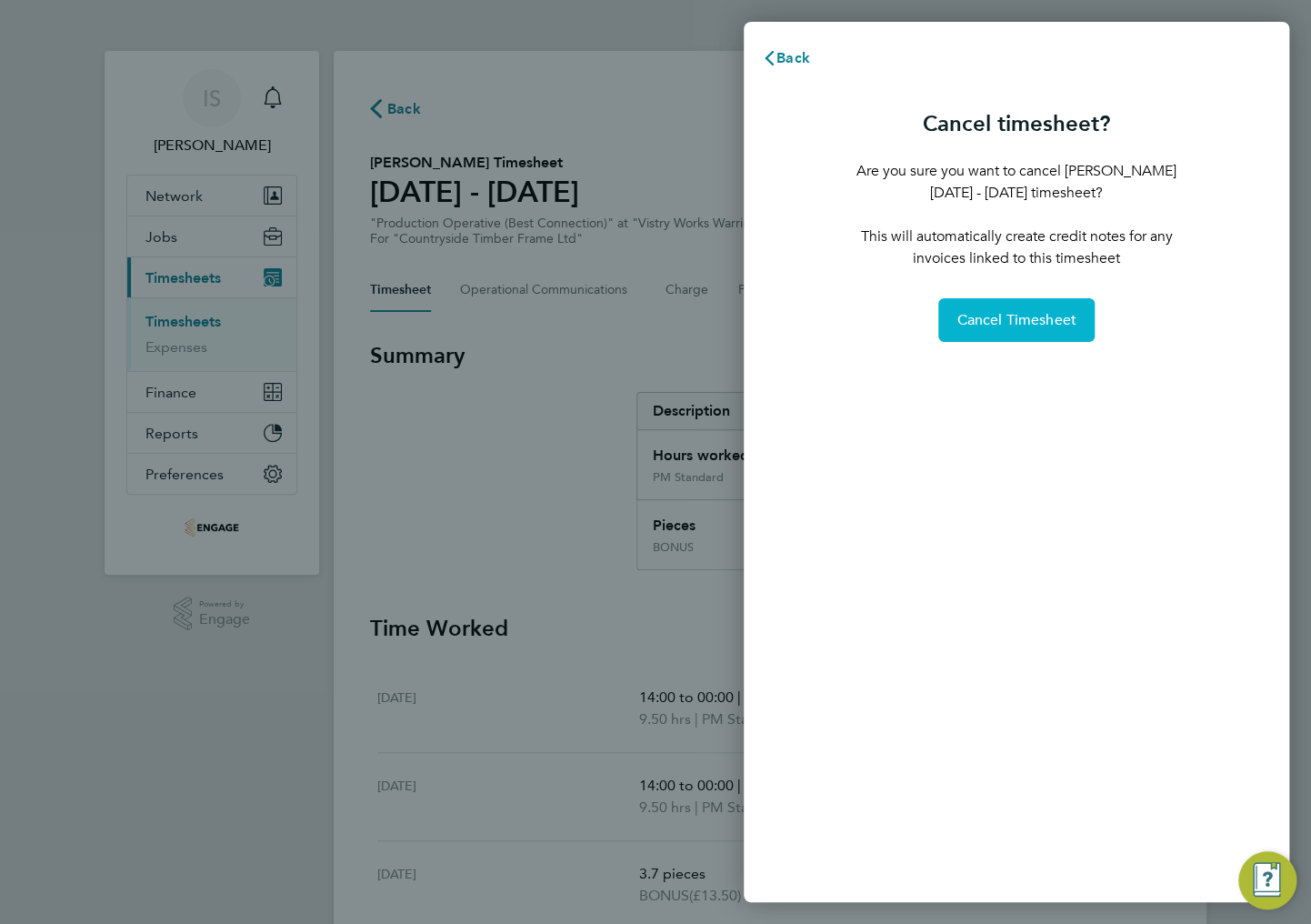
click at [1007, 331] on button "Cancel Timesheet" at bounding box center [1017, 320] width 156 height 44
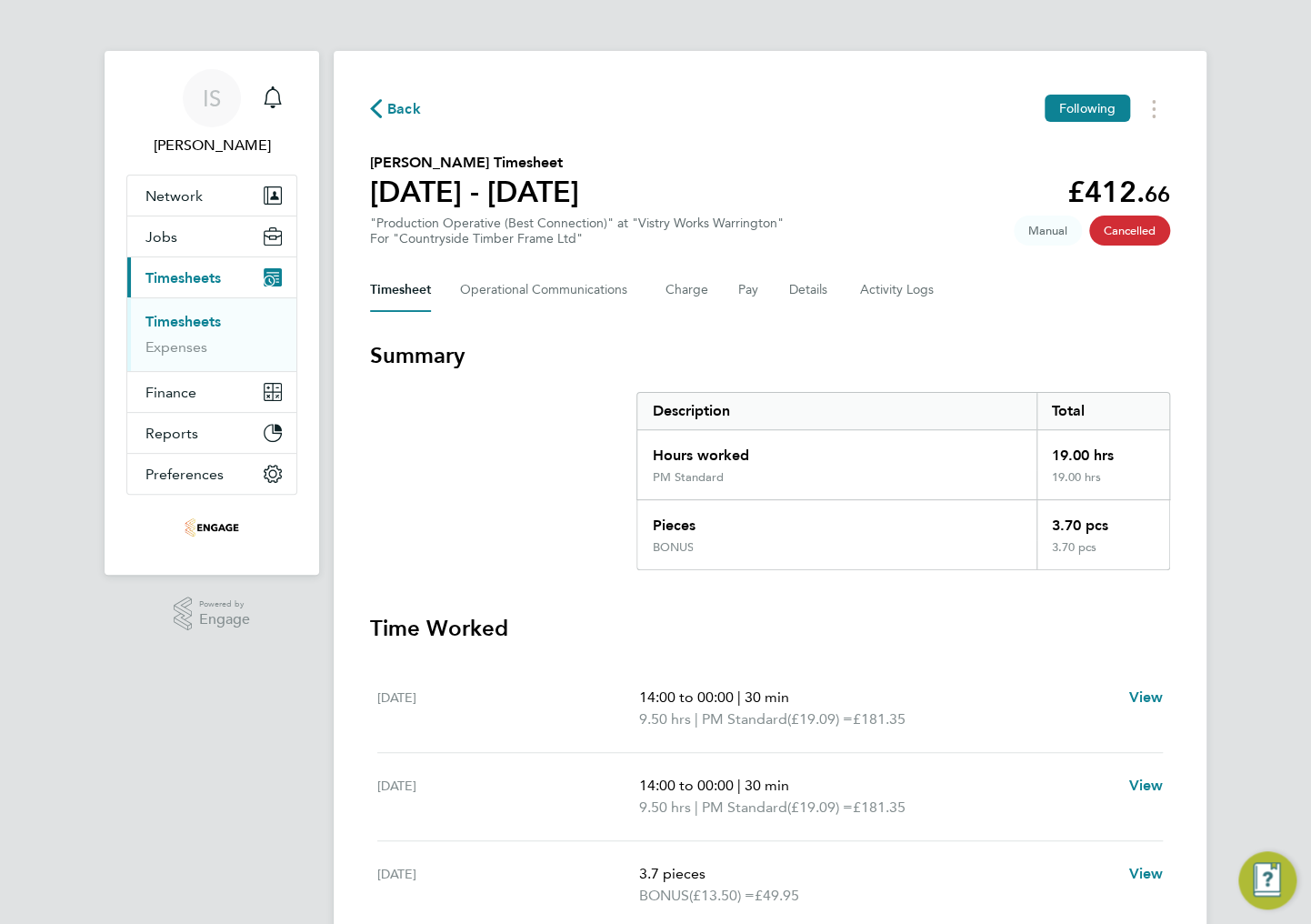
click at [384, 106] on span "Back" at bounding box center [395, 107] width 50 height 17
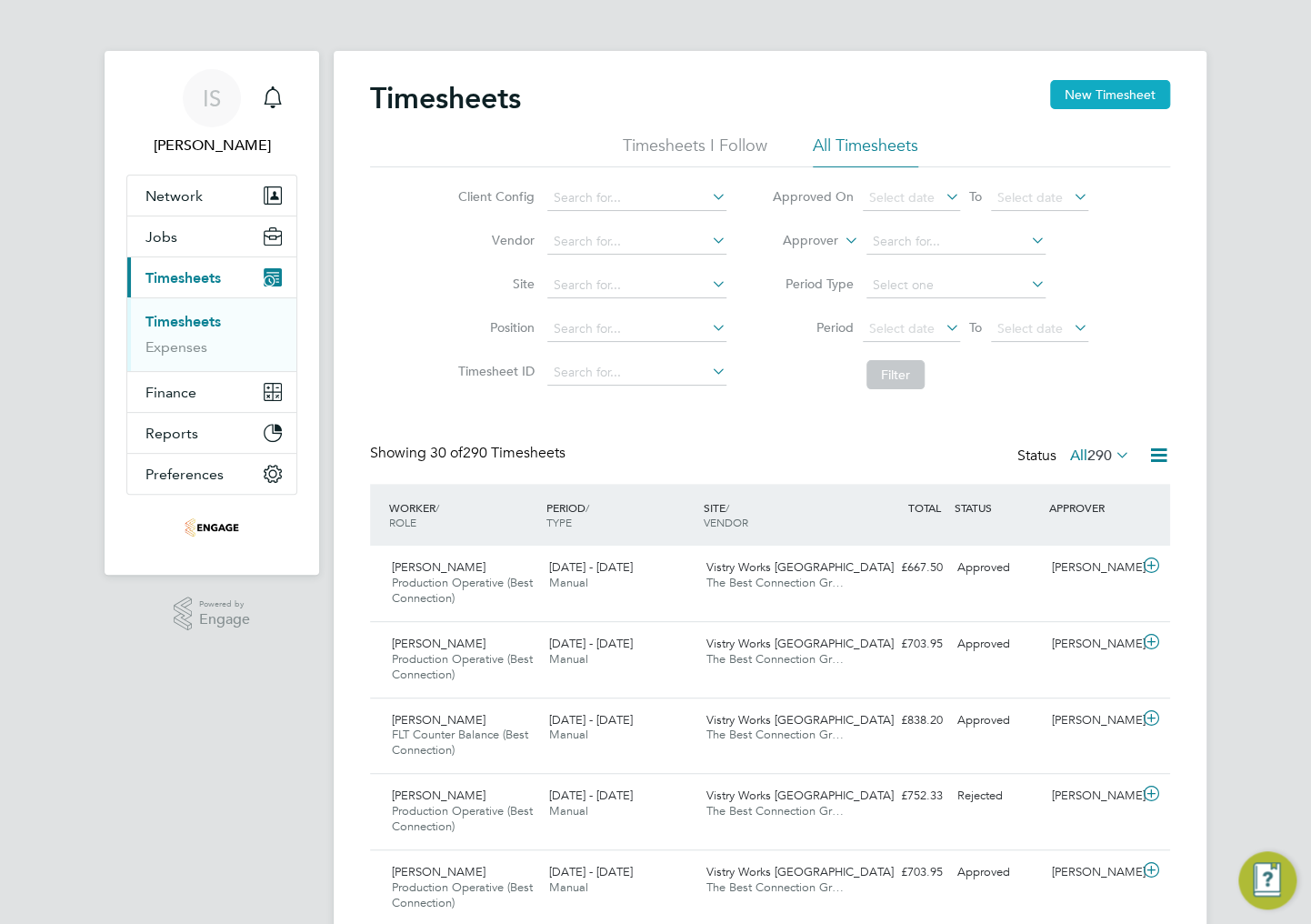
click at [1087, 95] on button "New Timesheet" at bounding box center [1110, 94] width 120 height 29
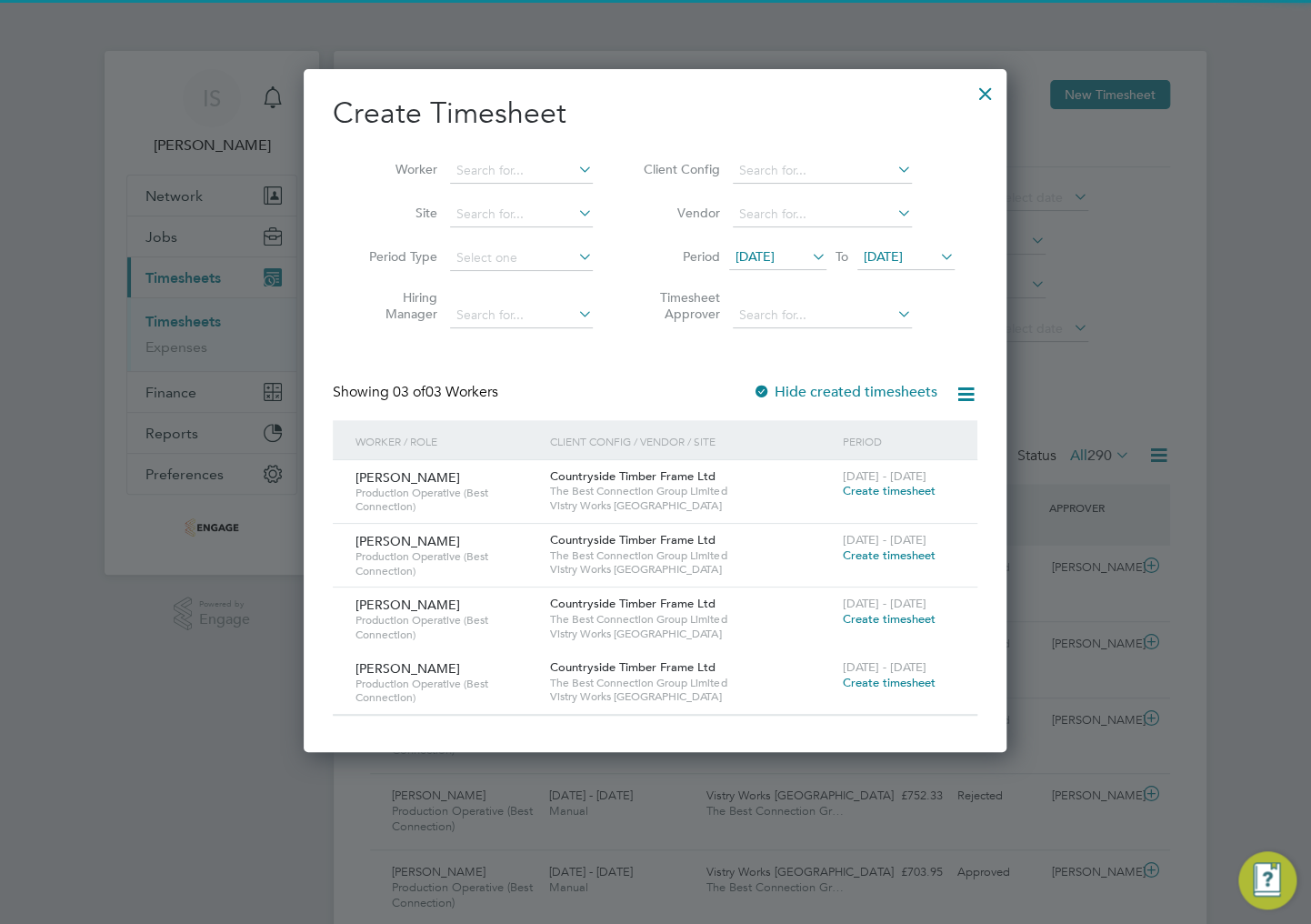
click at [775, 251] on span "[DATE]" at bounding box center [755, 257] width 39 height 17
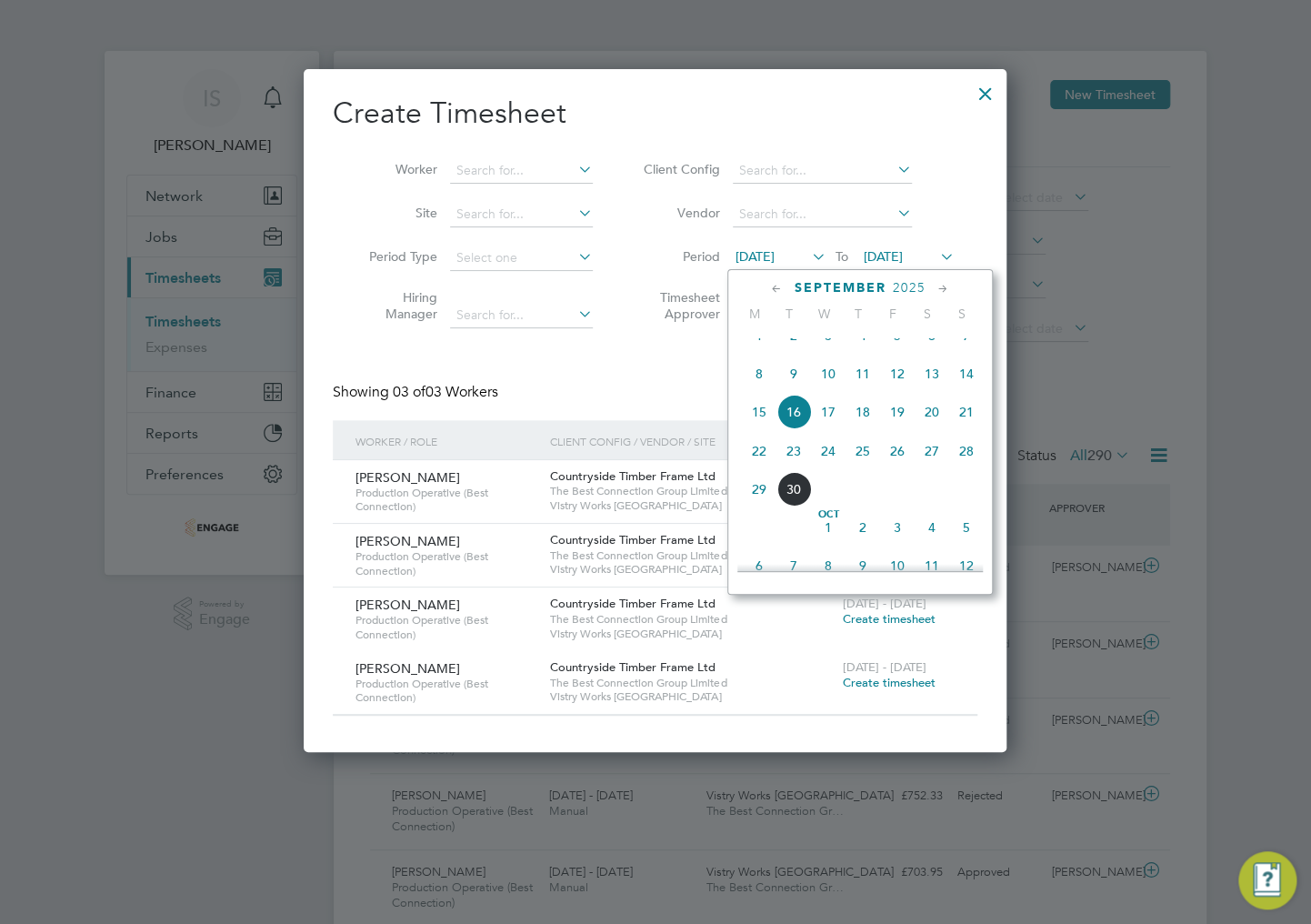
click at [766, 468] on span "22" at bounding box center [758, 451] width 35 height 35
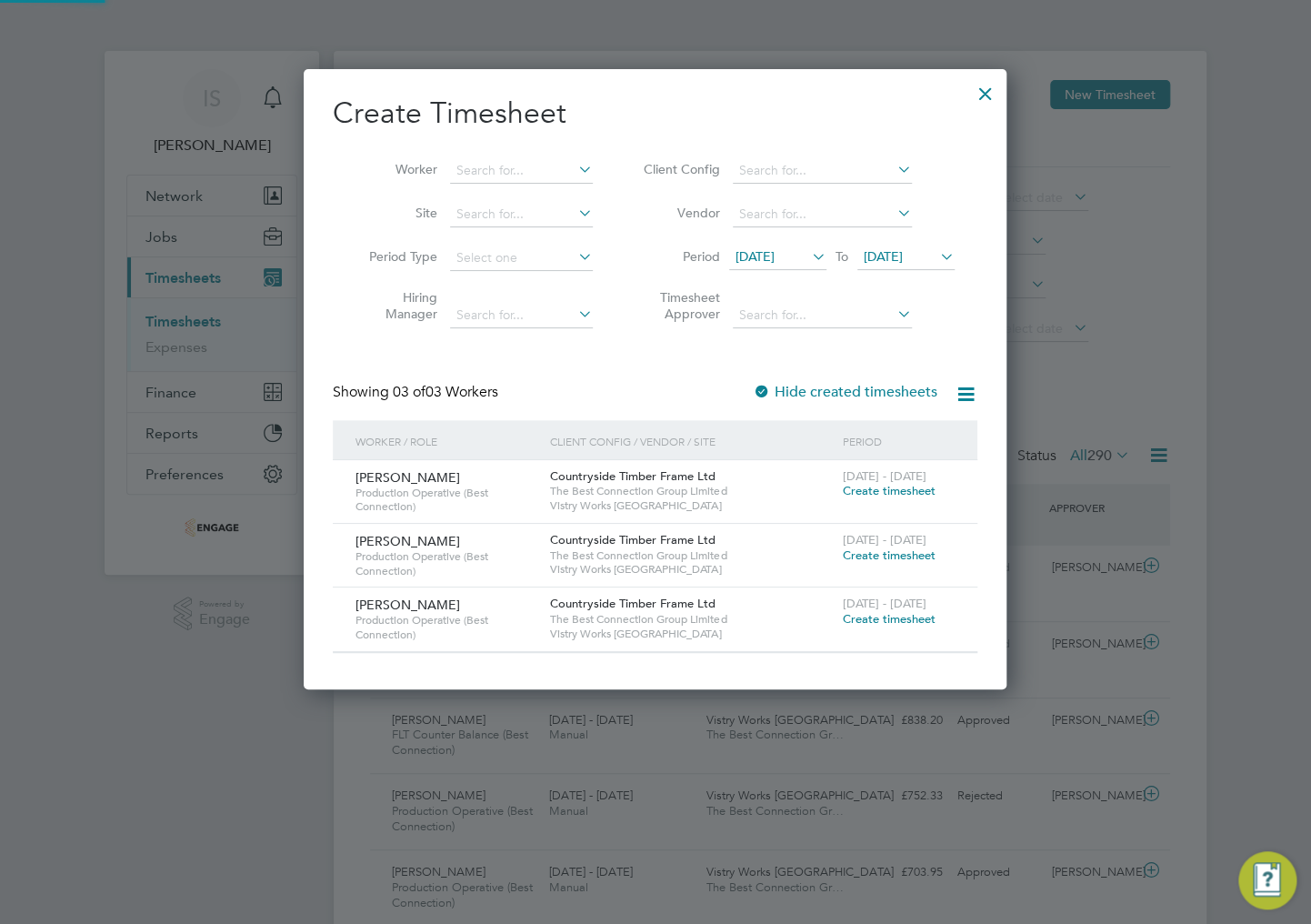
click at [903, 262] on span "[DATE]" at bounding box center [883, 257] width 39 height 17
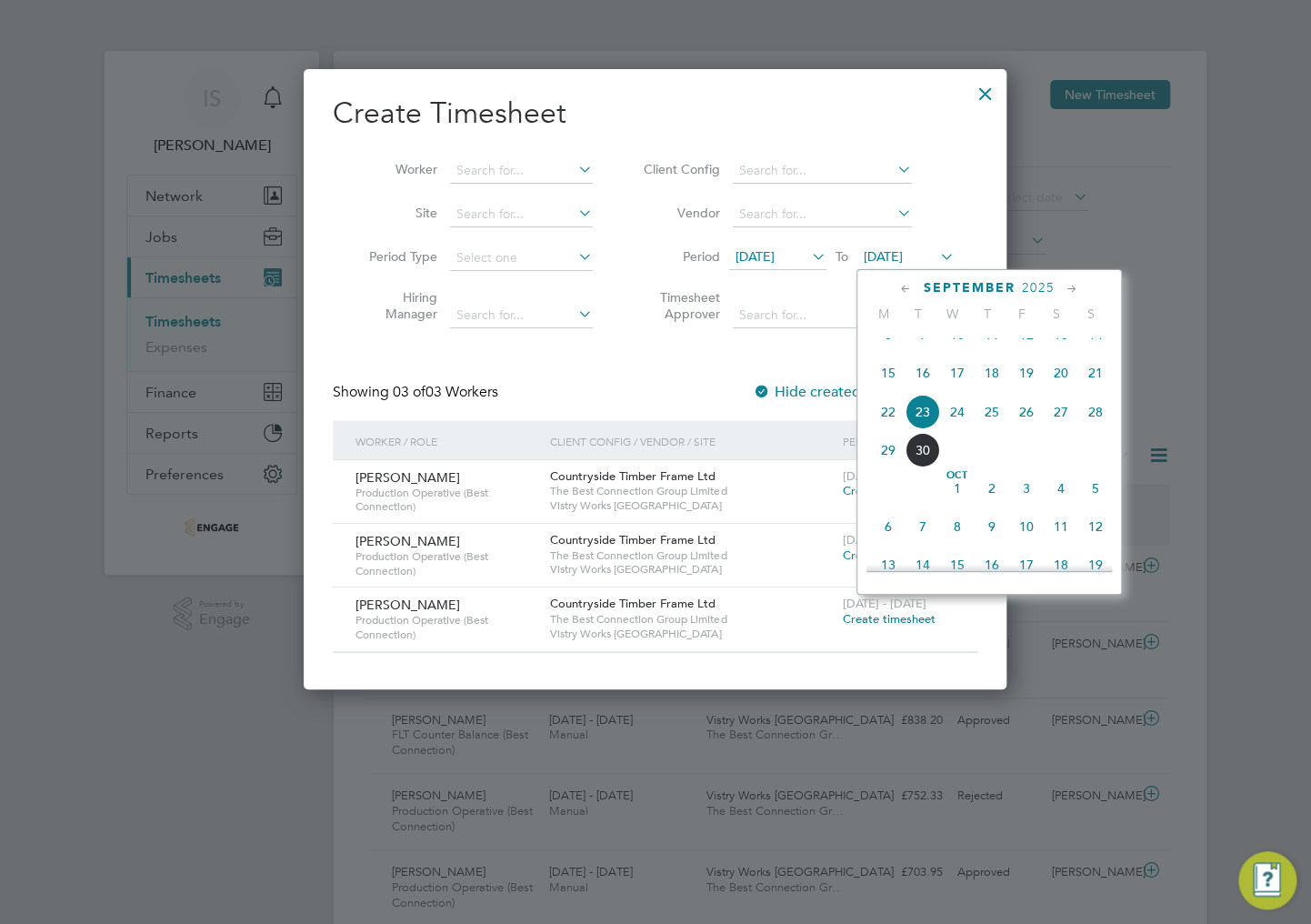
click at [1105, 430] on span "28" at bounding box center [1095, 412] width 35 height 35
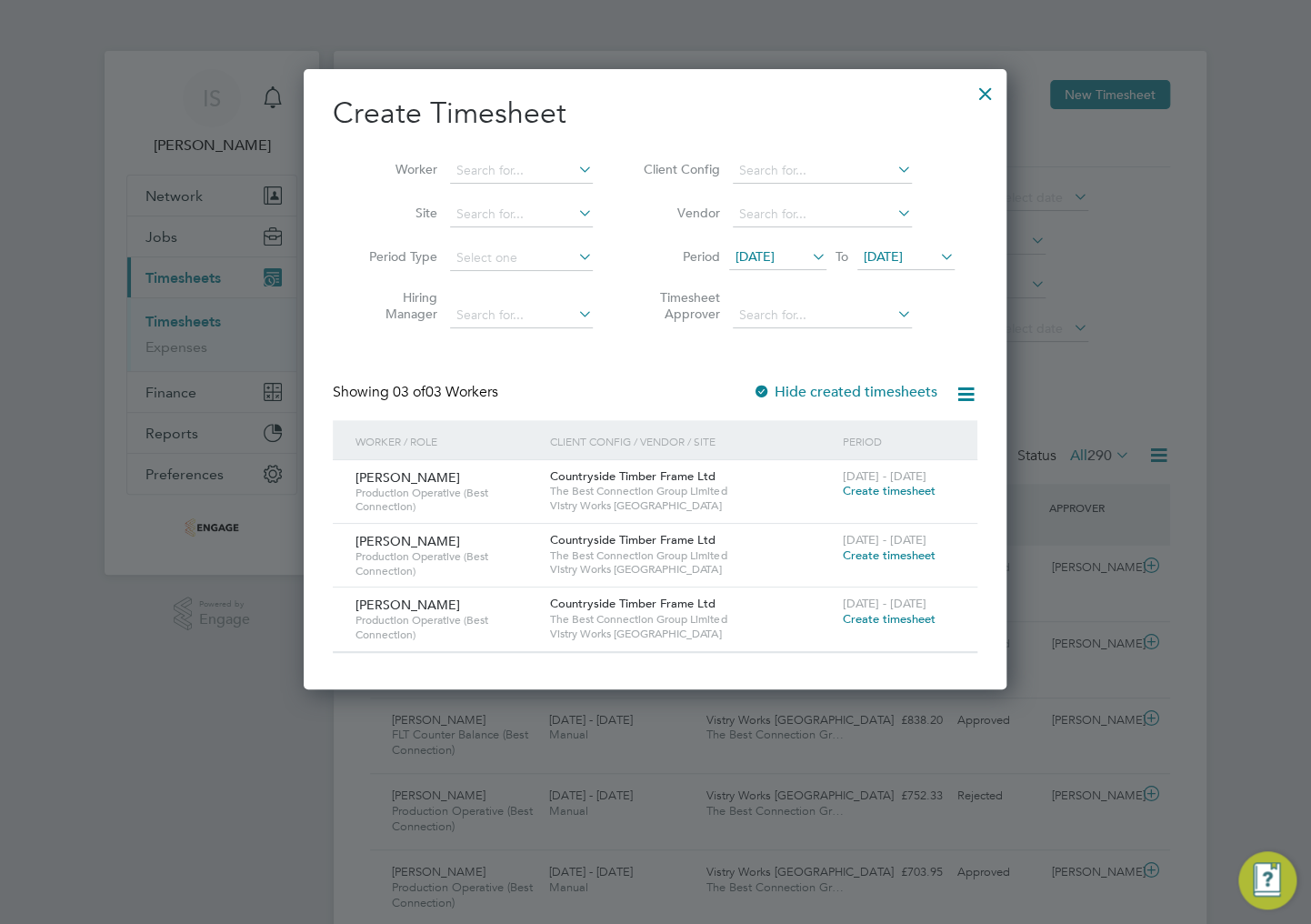
click at [873, 557] on span "Create timesheet" at bounding box center [888, 556] width 93 height 16
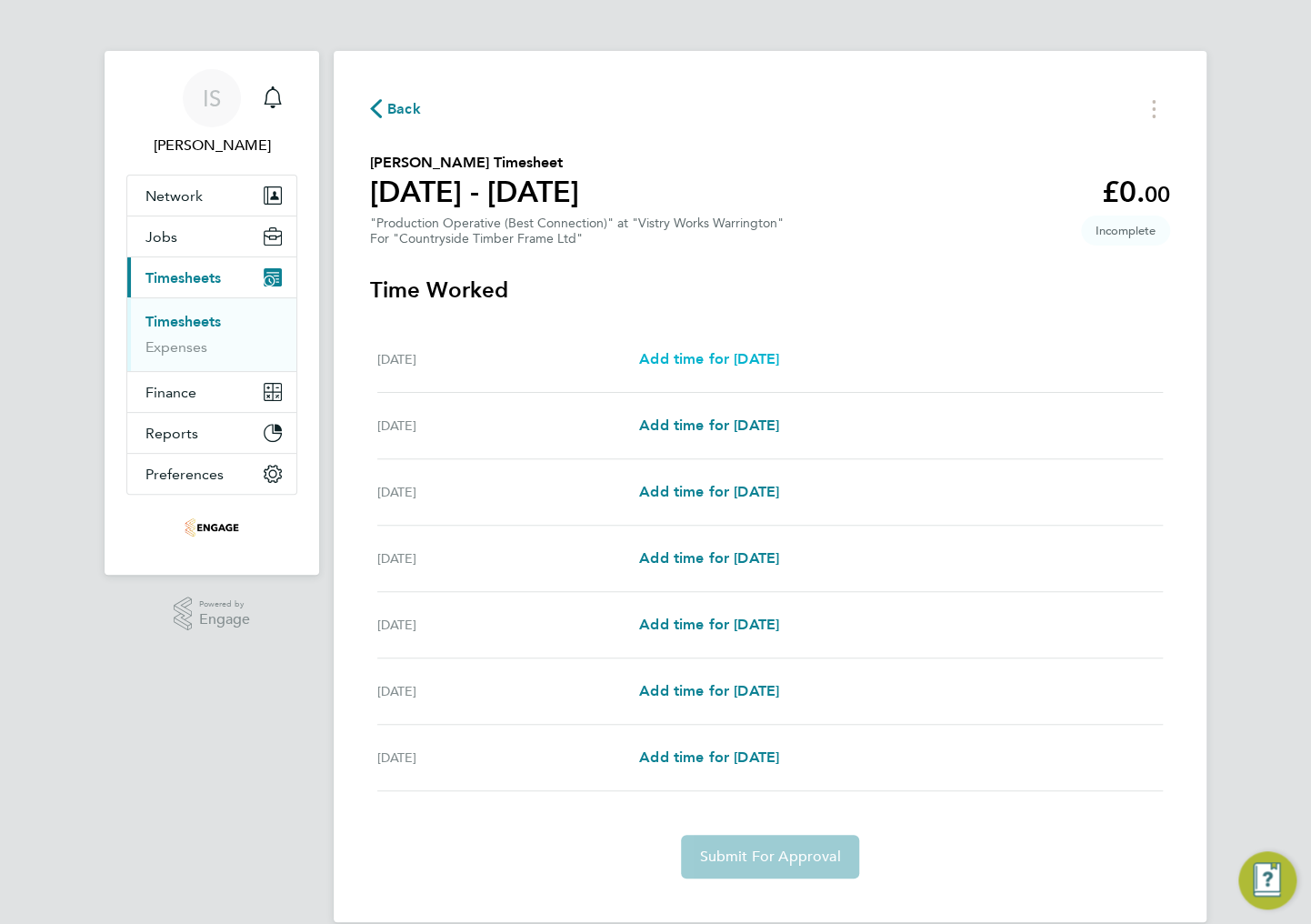
click at [702, 359] on span "Add time for [DATE]" at bounding box center [709, 359] width 140 height 17
select select "15"
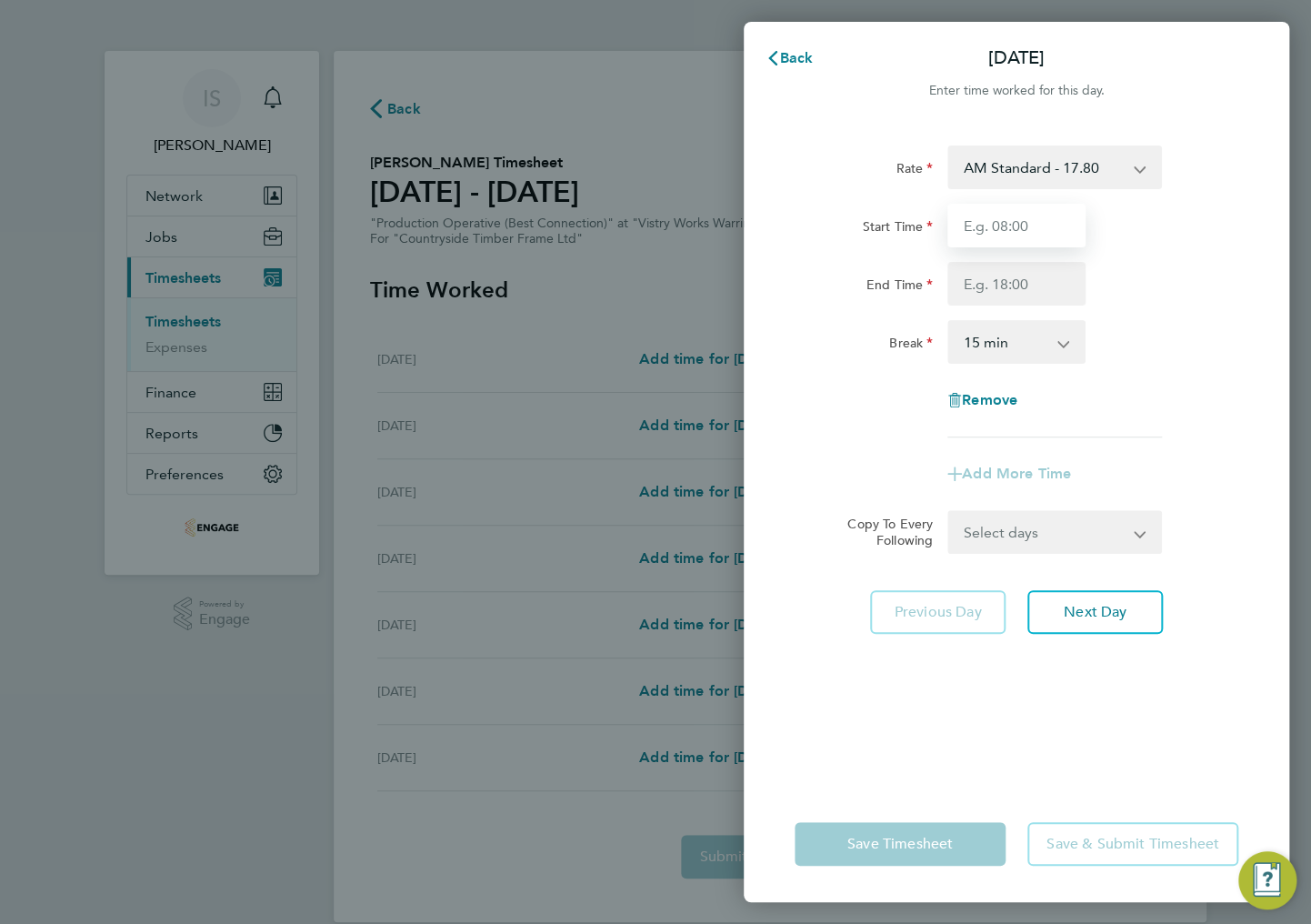
click at [997, 229] on input "Start Time" at bounding box center [1017, 226] width 139 height 44
type input "06:00"
click at [1003, 284] on input "End Time" at bounding box center [1017, 284] width 139 height 44
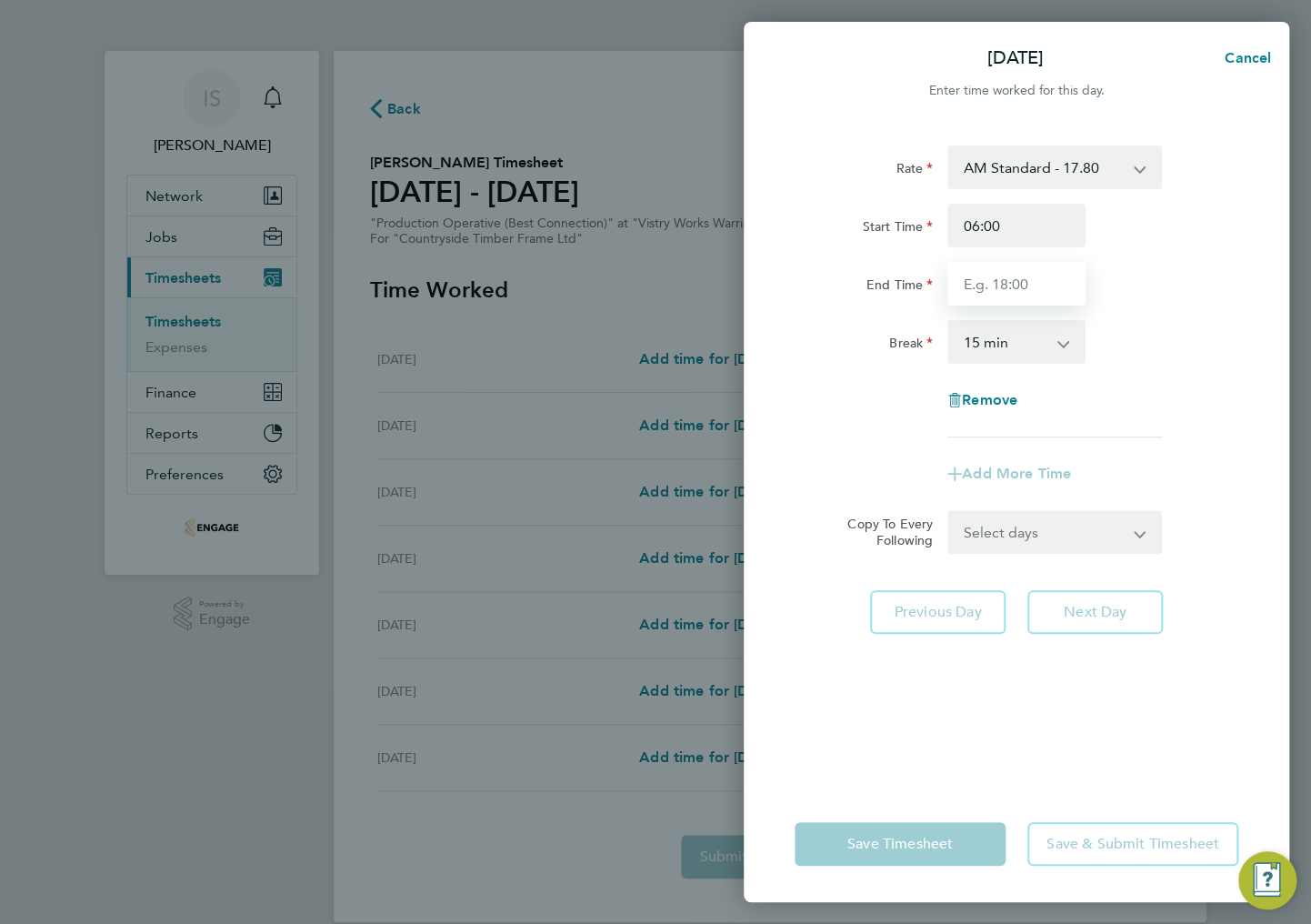
type input "14:00"
click at [1008, 337] on select "0 min 15 min 30 min 45 min 60 min 75 min 90 min" at bounding box center [1006, 342] width 113 height 40
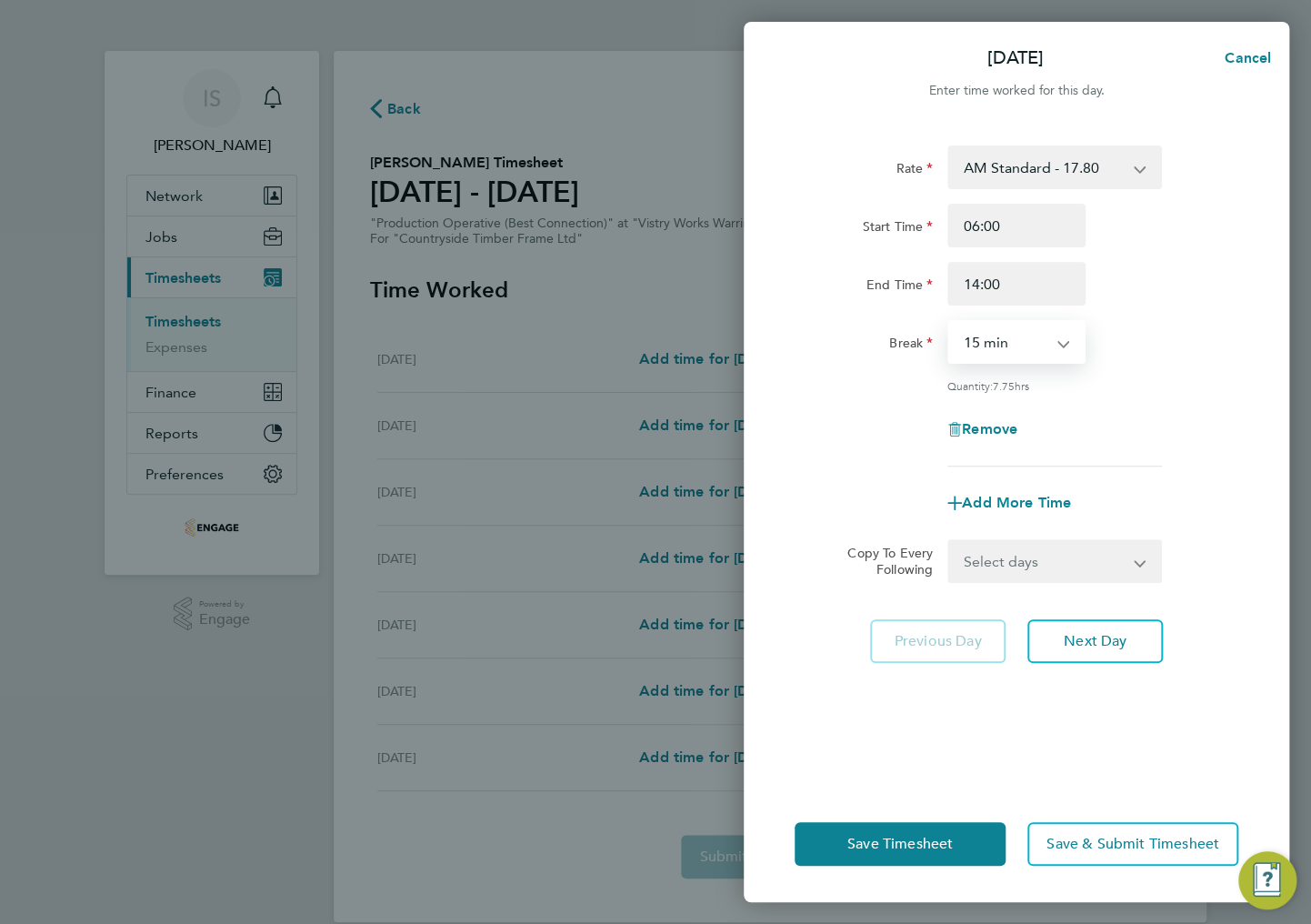
select select "30"
click at [950, 322] on select "0 min 15 min 30 min 45 min 60 min 75 min 90 min" at bounding box center [1006, 342] width 113 height 40
click at [1009, 550] on select "Select days Day Weekday (Mon-Fri) Weekend (Sat-Sun) [DATE] [DATE] [DATE] [DATE]…" at bounding box center [1045, 561] width 191 height 40
select select "WEEKDAY"
click at [950, 541] on select "Select days Day Weekday (Mon-Fri) Weekend (Sat-Sun) [DATE] [DATE] [DATE] [DATE]…" at bounding box center [1045, 561] width 191 height 40
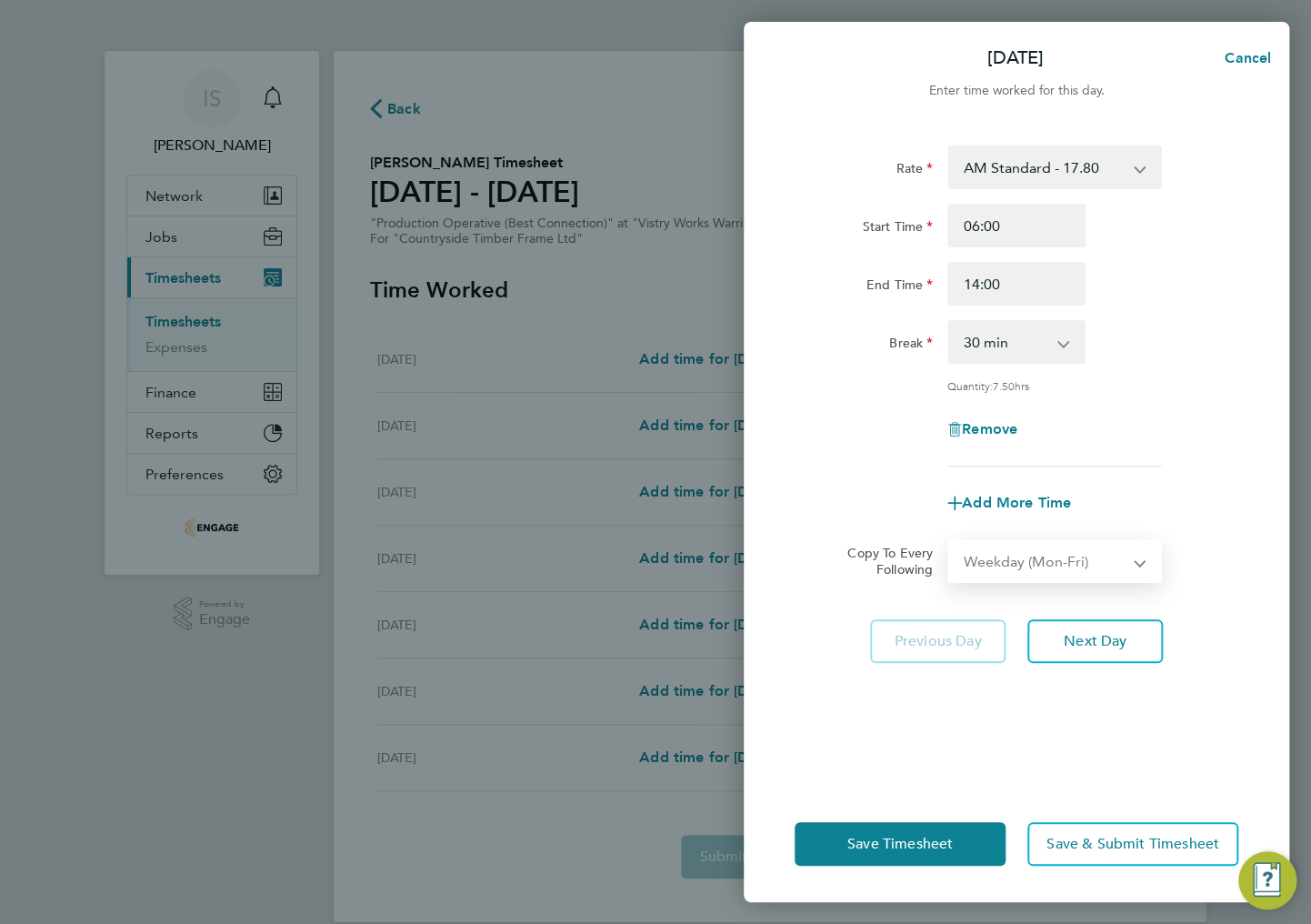
select select "[DATE]"
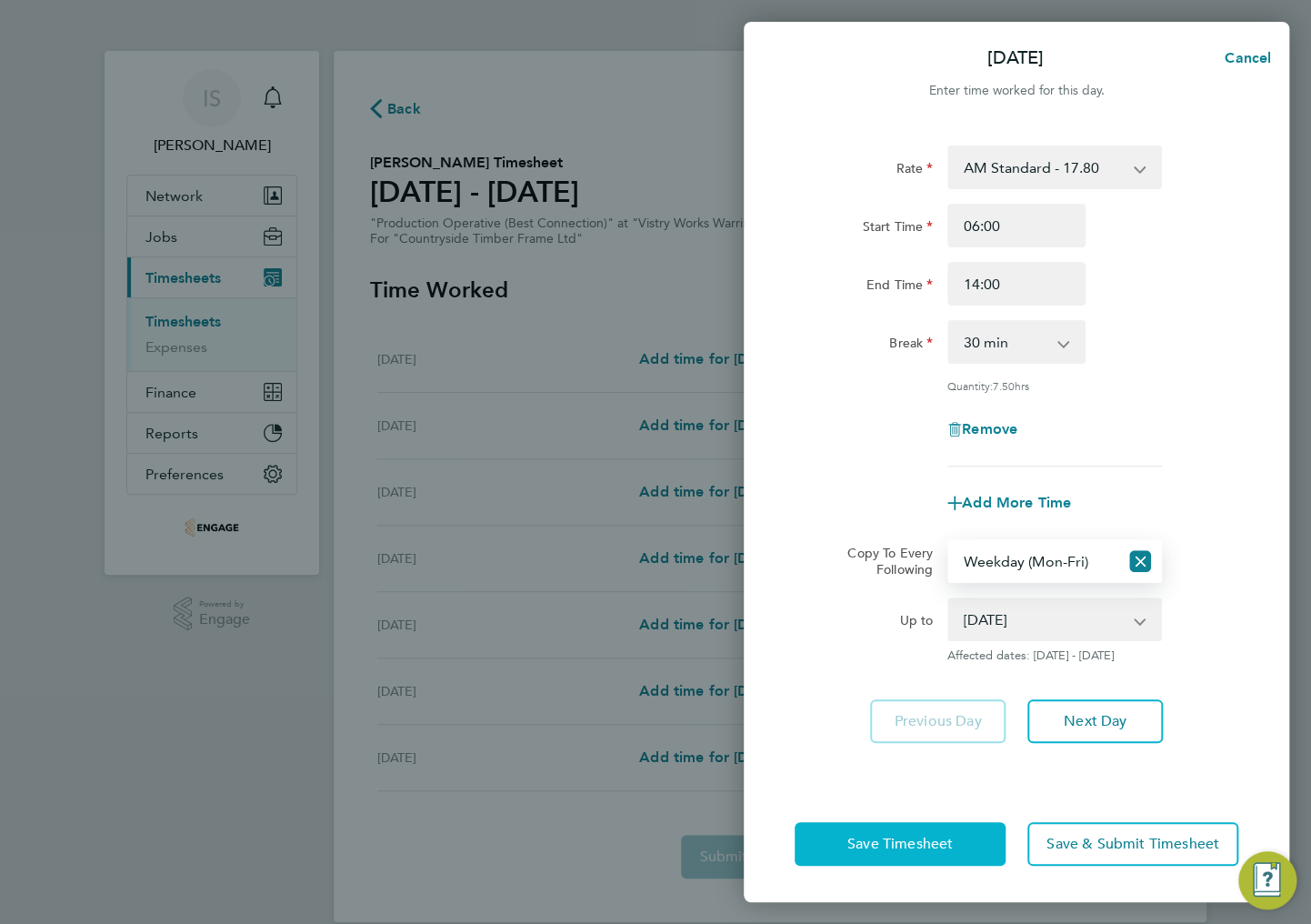
click at [937, 848] on span "Save Timesheet" at bounding box center [900, 844] width 106 height 18
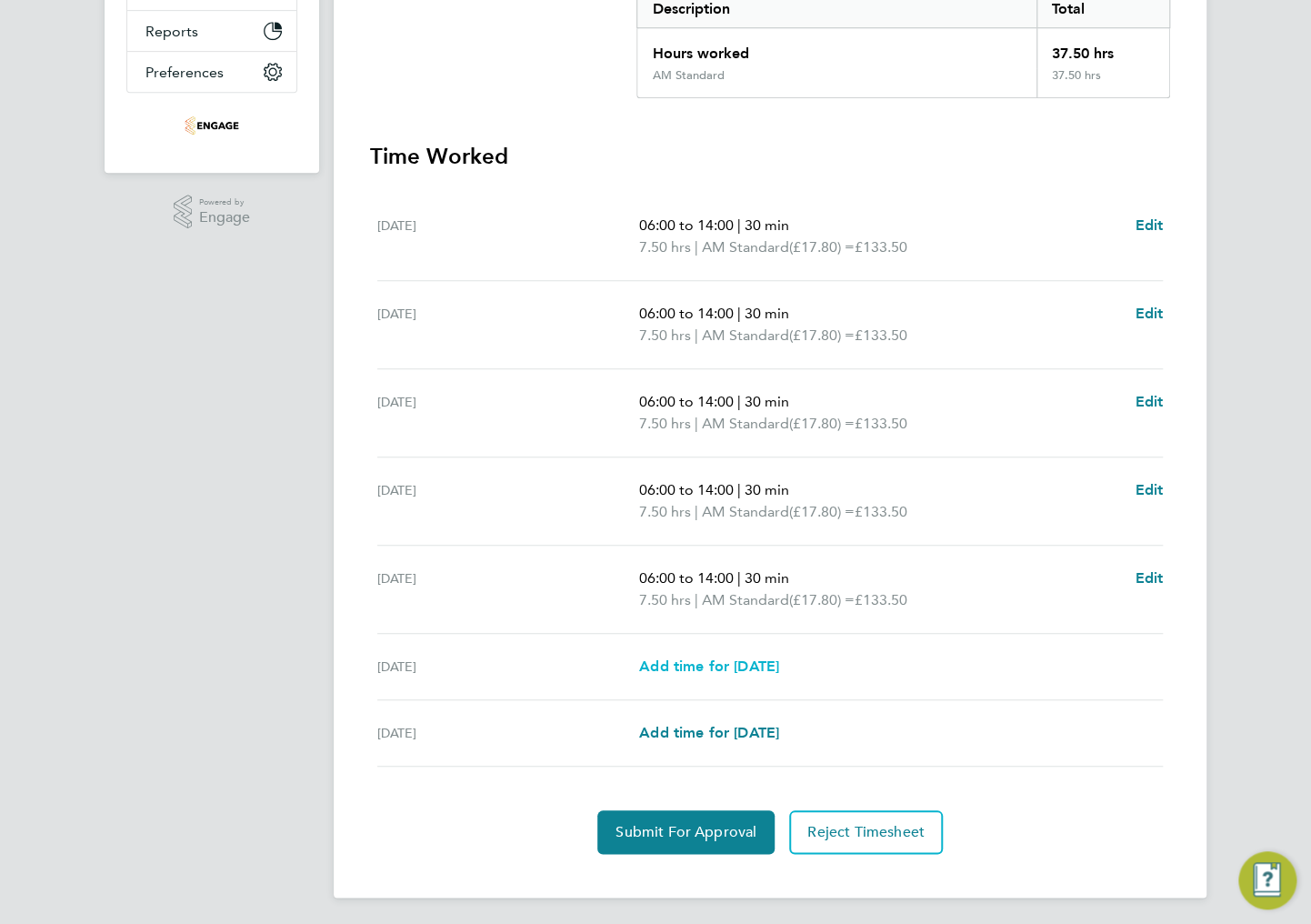
click at [704, 666] on span "Add time for [DATE]" at bounding box center [709, 666] width 140 height 17
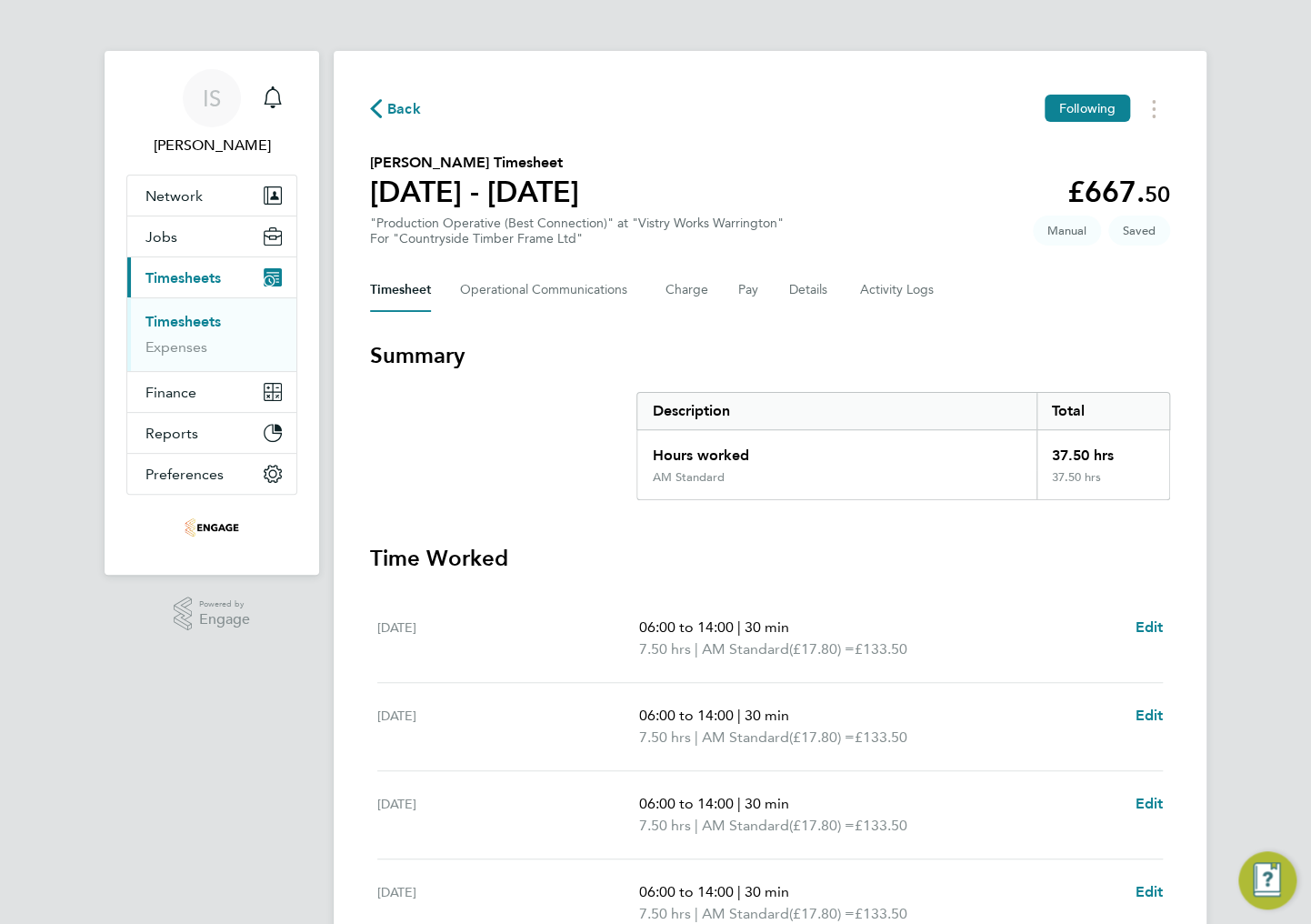
select select "15"
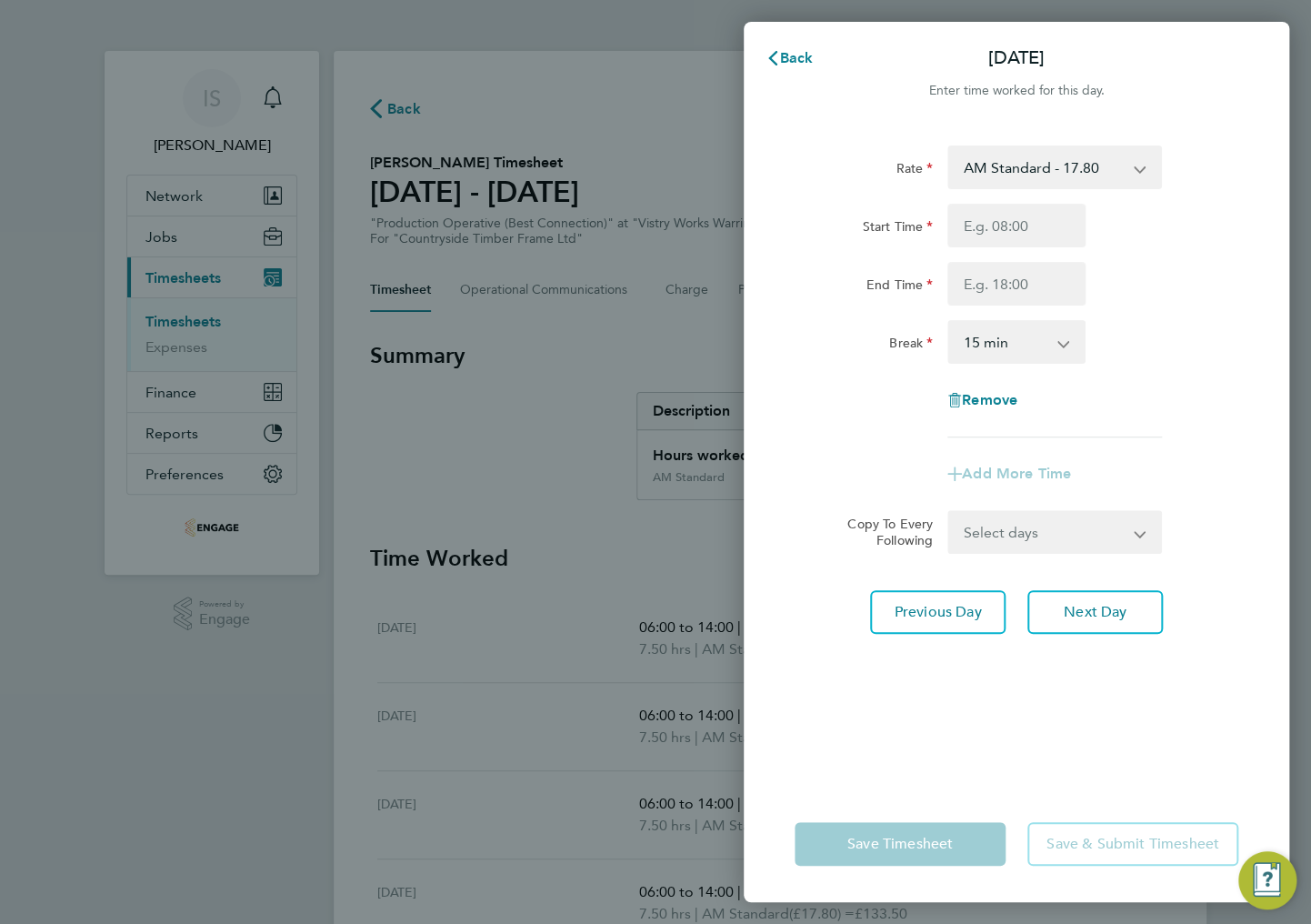
click at [1022, 171] on select "AM Standard - 17.80 BONUS - 13.50 PM OT2 - 38.18 PM Standard - 19.09 AM OT2 - 3…" at bounding box center [1044, 167] width 189 height 40
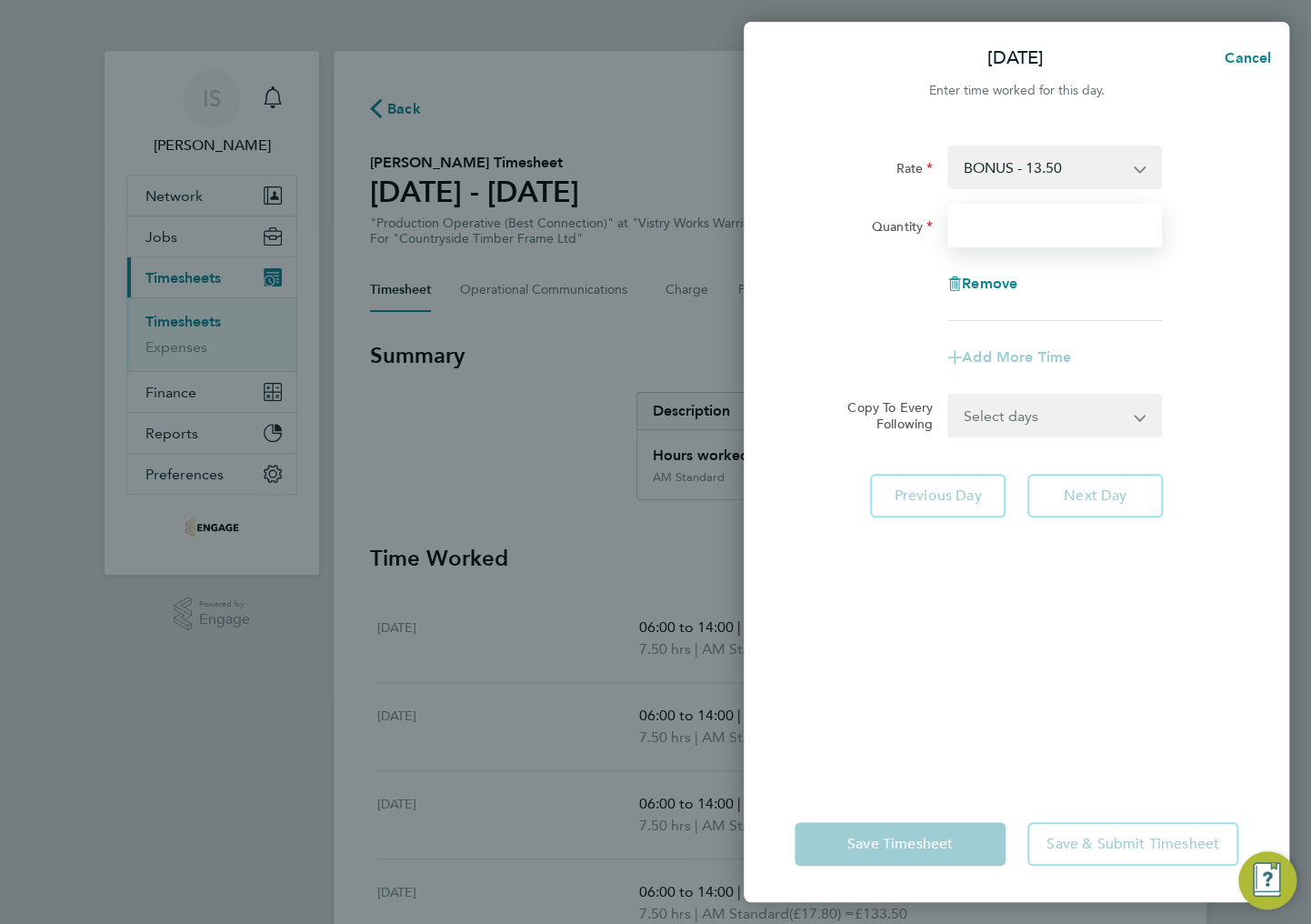
click at [989, 228] on input "Quantity" at bounding box center [1055, 226] width 215 height 44
click at [978, 221] on input "Quantity" at bounding box center [1055, 226] width 215 height 44
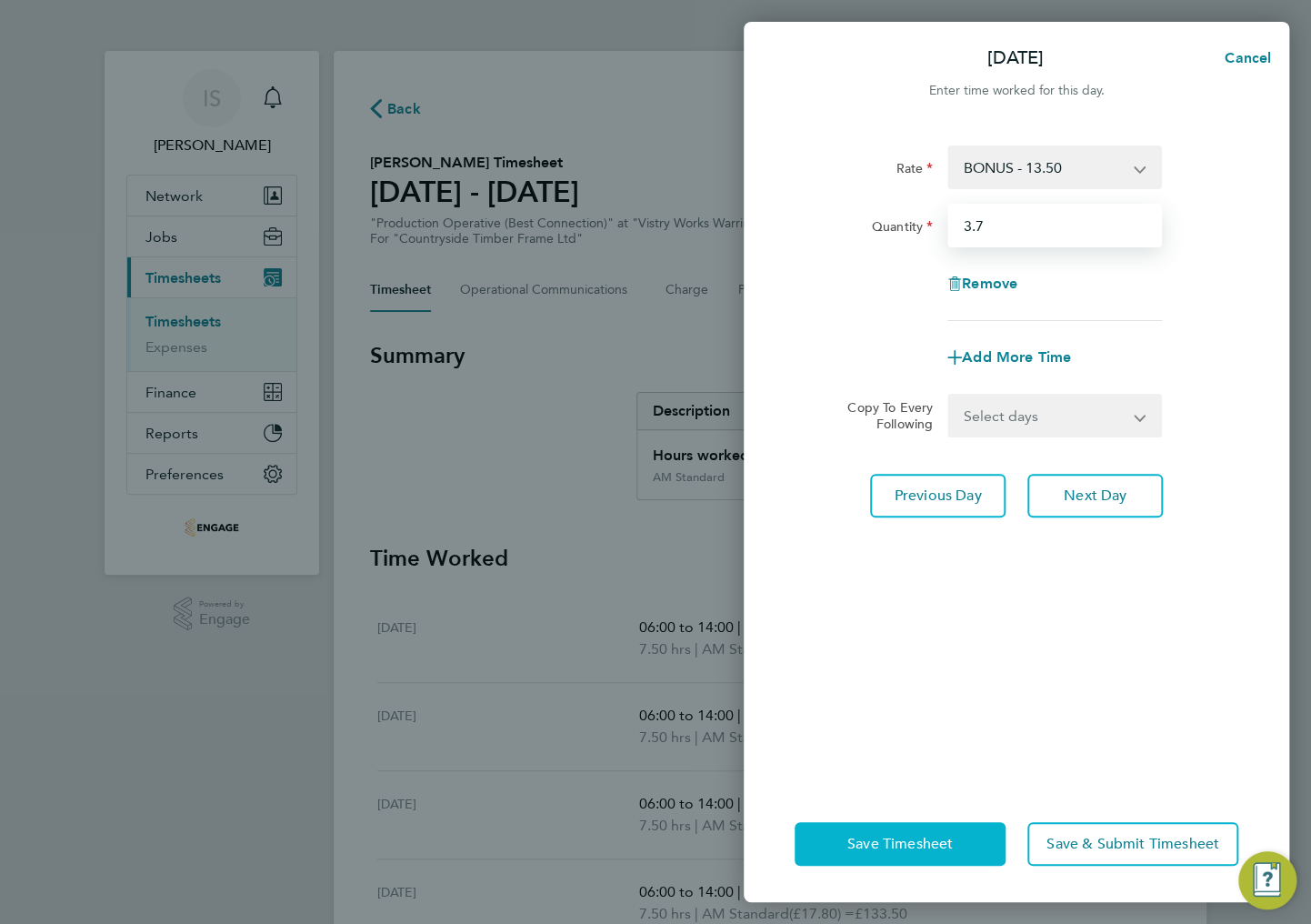
type input "3.7"
click at [920, 846] on span "Save Timesheet" at bounding box center [900, 844] width 106 height 18
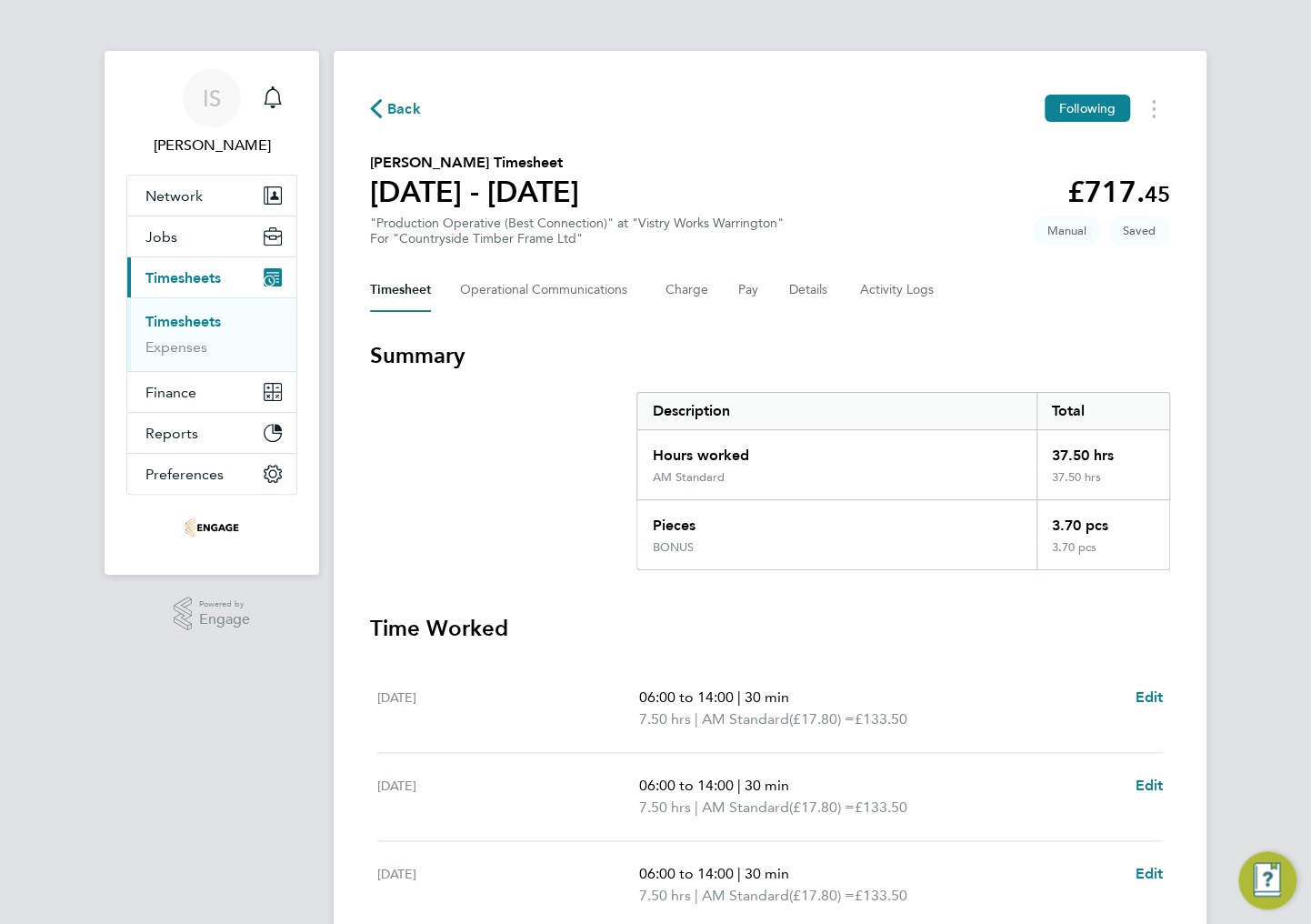
click at [756, 290] on div "Timesheet Operational Communications Charge Pay Details Activity Logs" at bounding box center [770, 290] width 800 height 44
click at [750, 287] on button "Pay" at bounding box center [750, 290] width 22 height 44
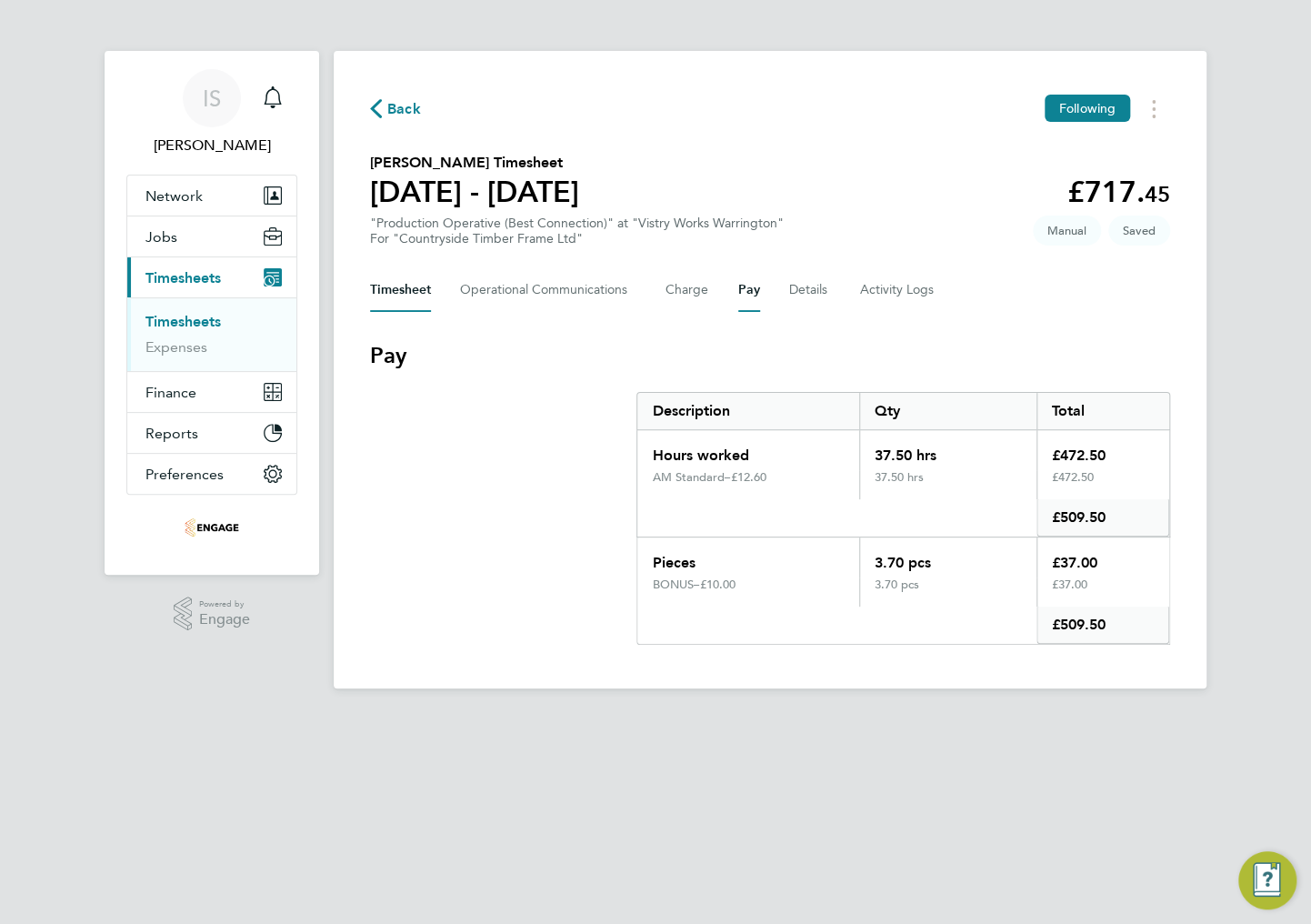
click at [393, 295] on button "Timesheet" at bounding box center [401, 290] width 61 height 44
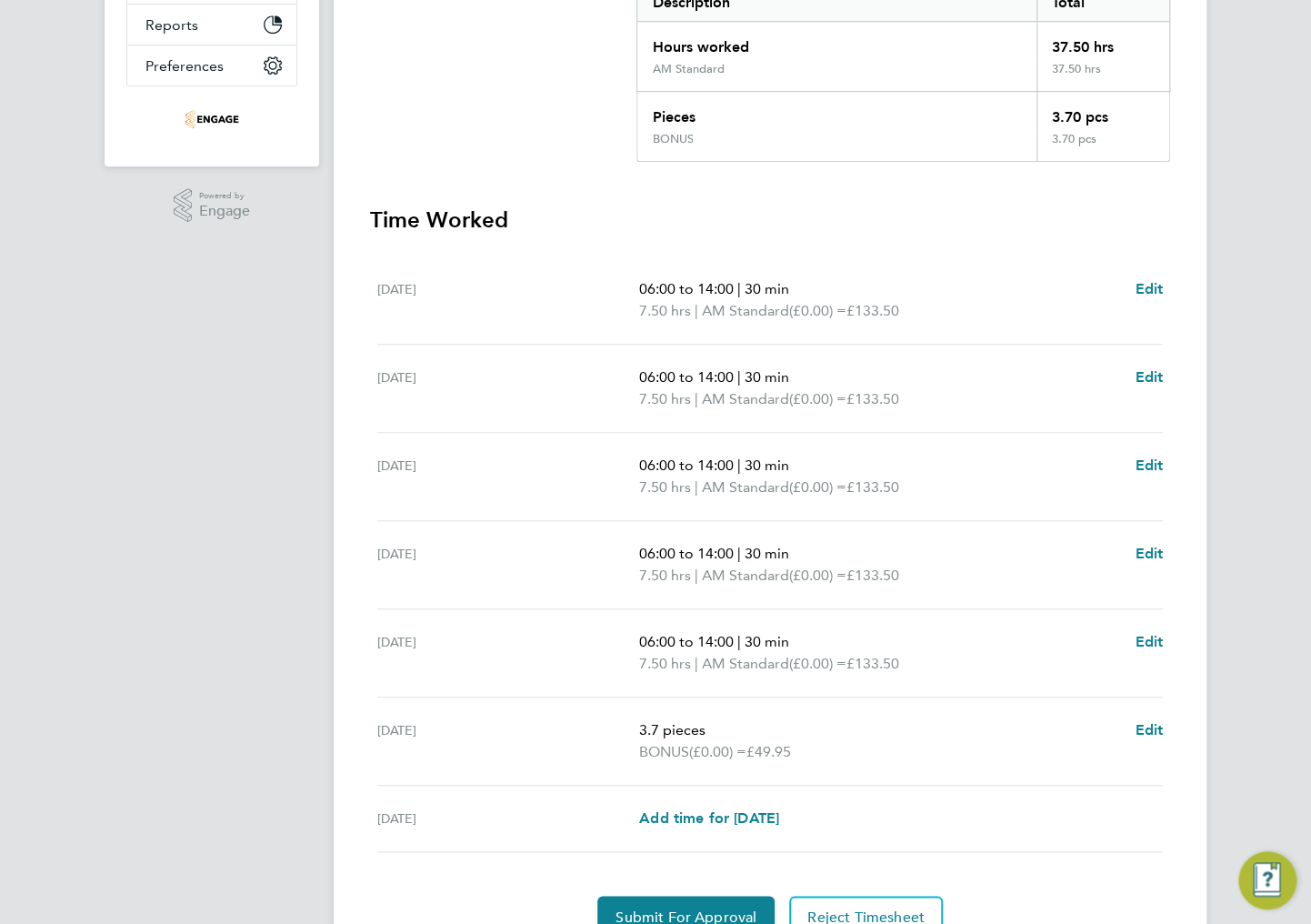
scroll to position [494, 0]
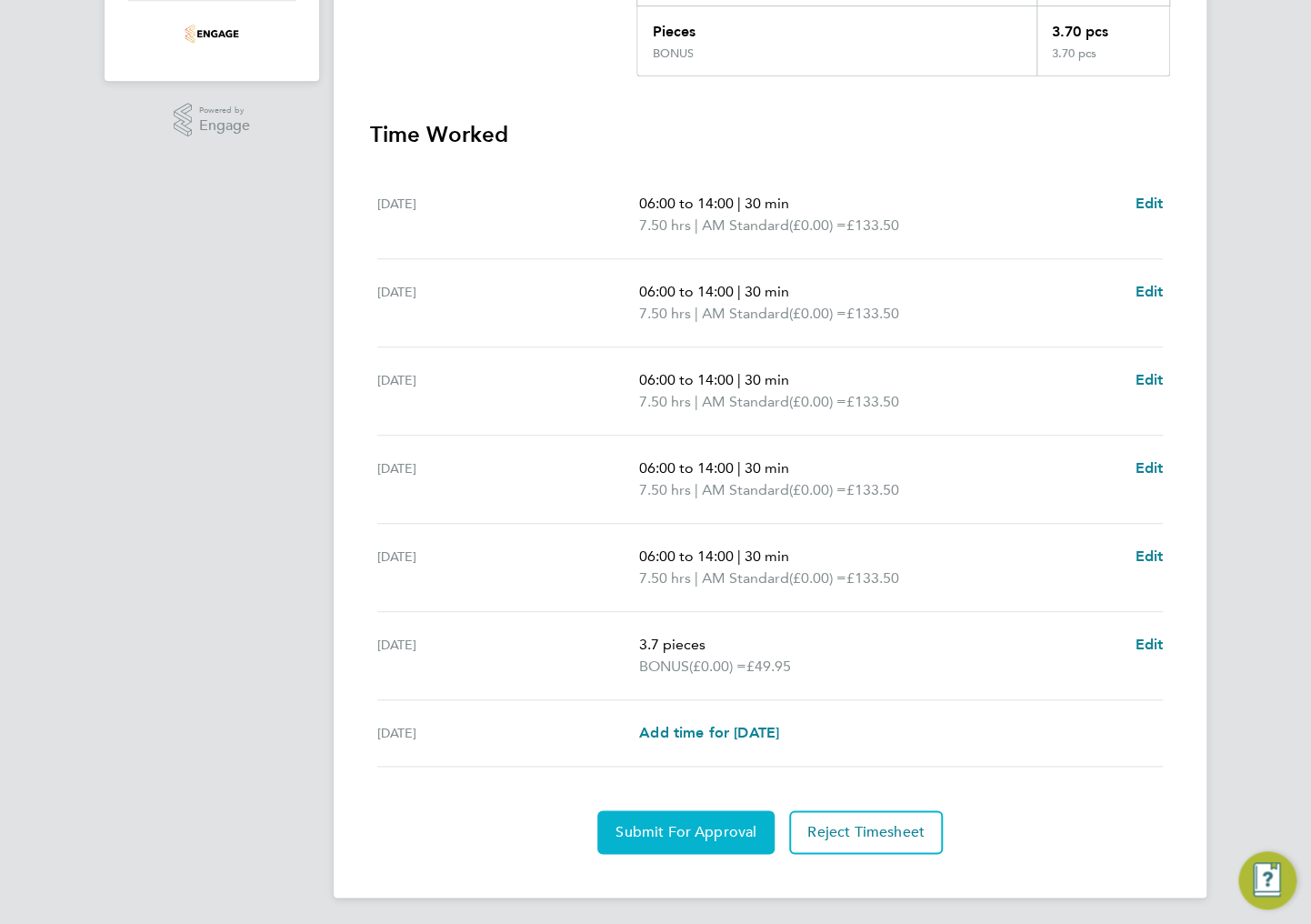
click at [650, 835] on span "Submit For Approval" at bounding box center [686, 832] width 141 height 18
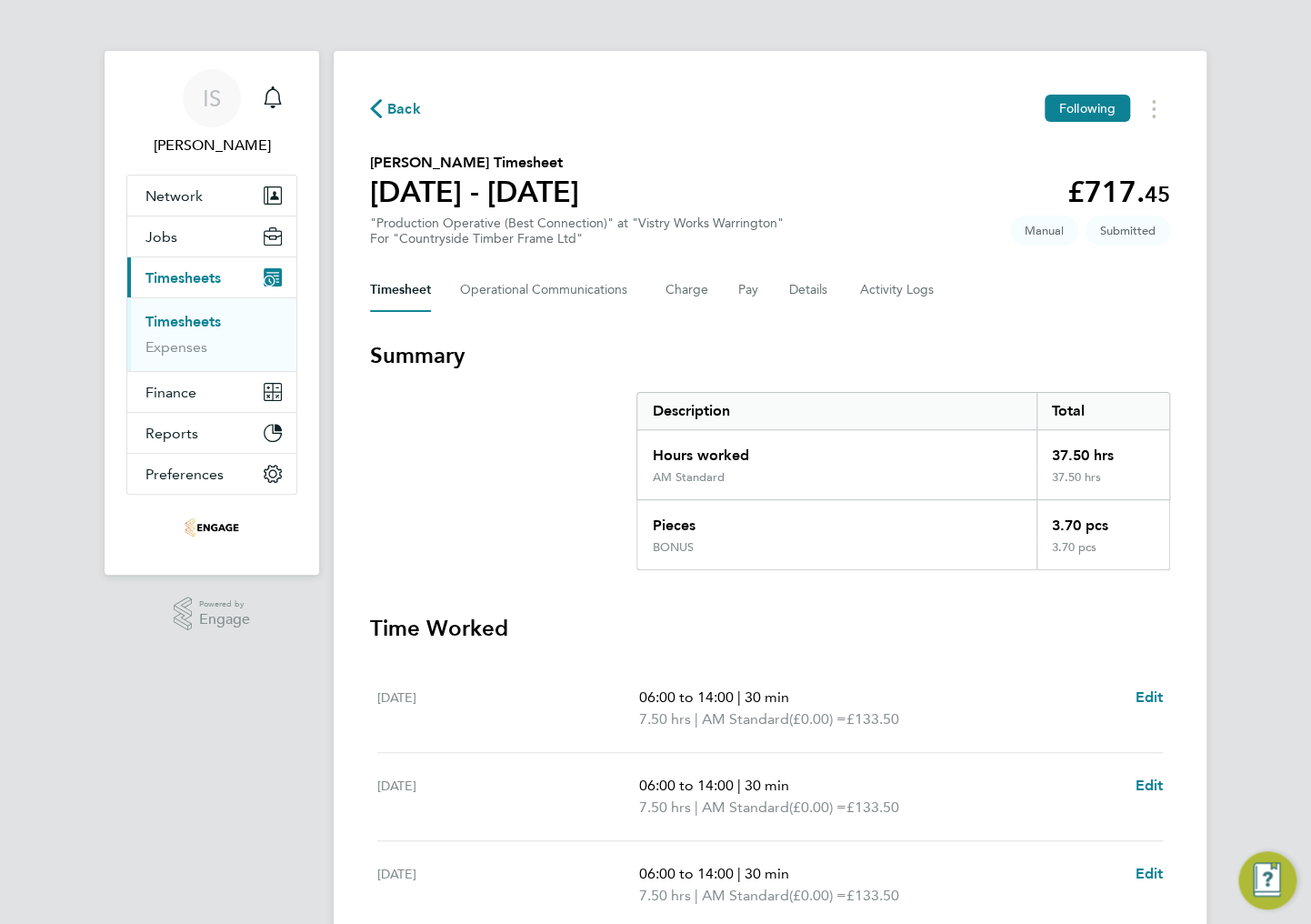
scroll to position [0, 0]
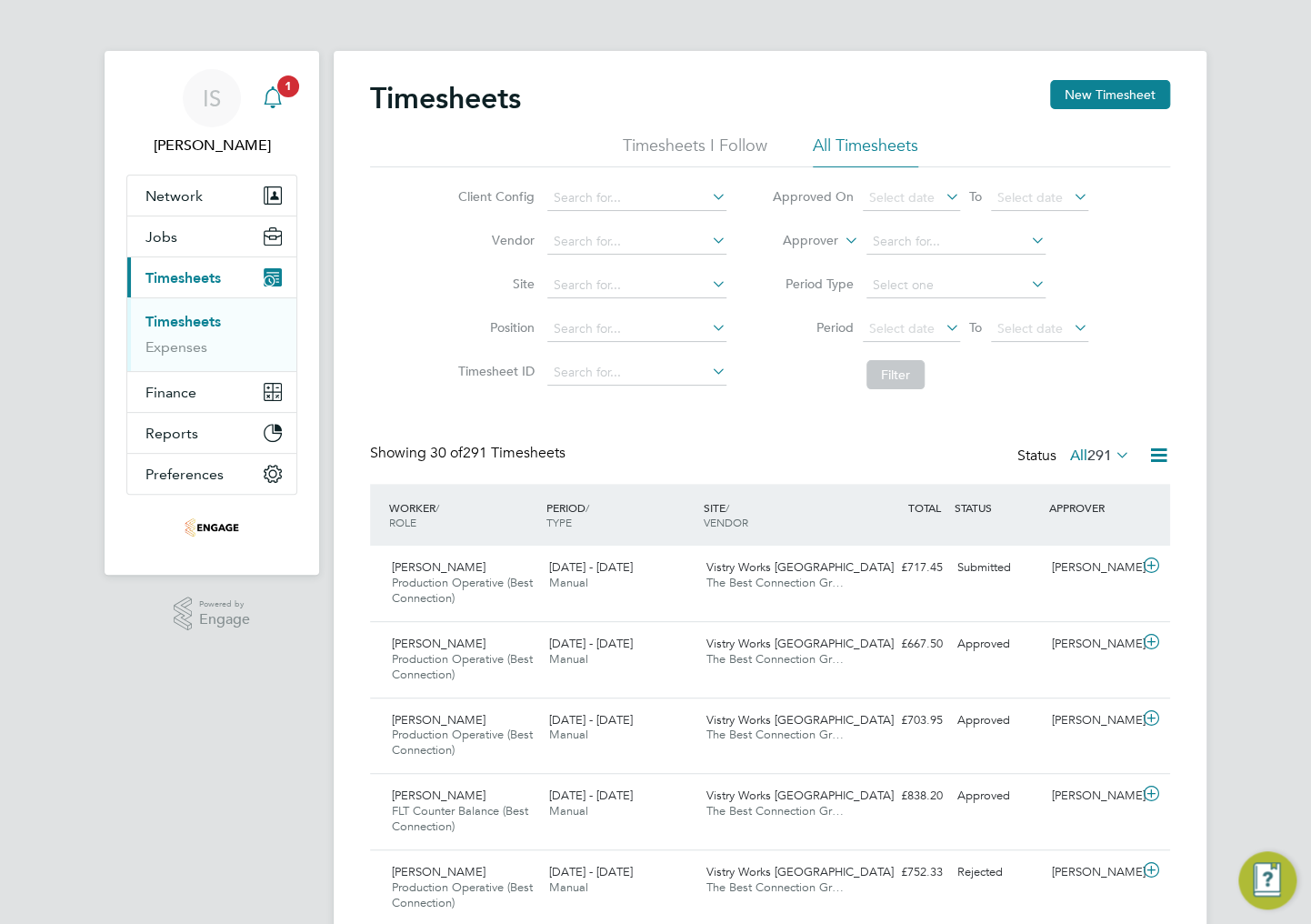
click at [283, 101] on icon "Main navigation" at bounding box center [273, 97] width 22 height 22
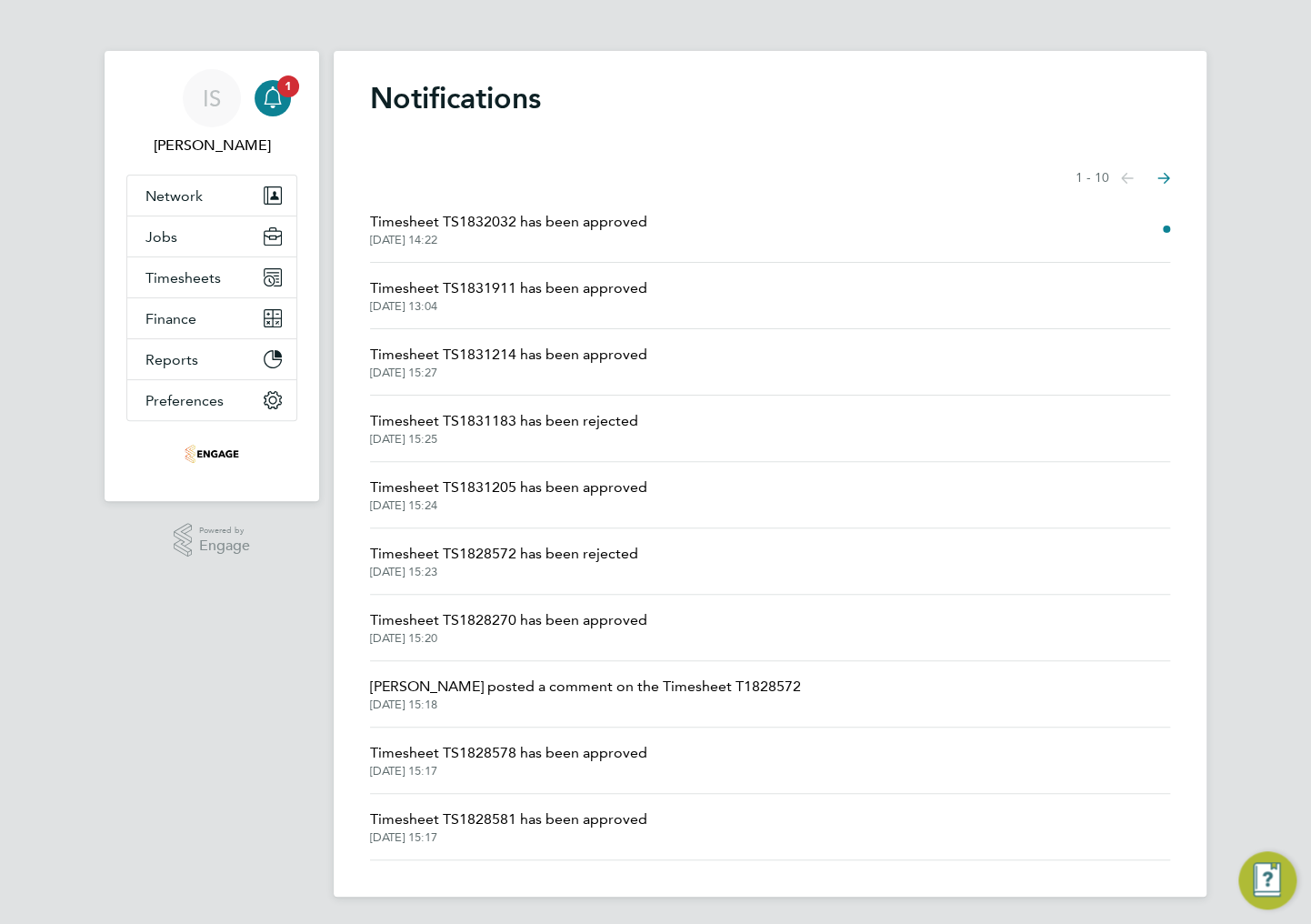
click at [545, 215] on span "Timesheet TS1832032 has been approved" at bounding box center [509, 222] width 277 height 22
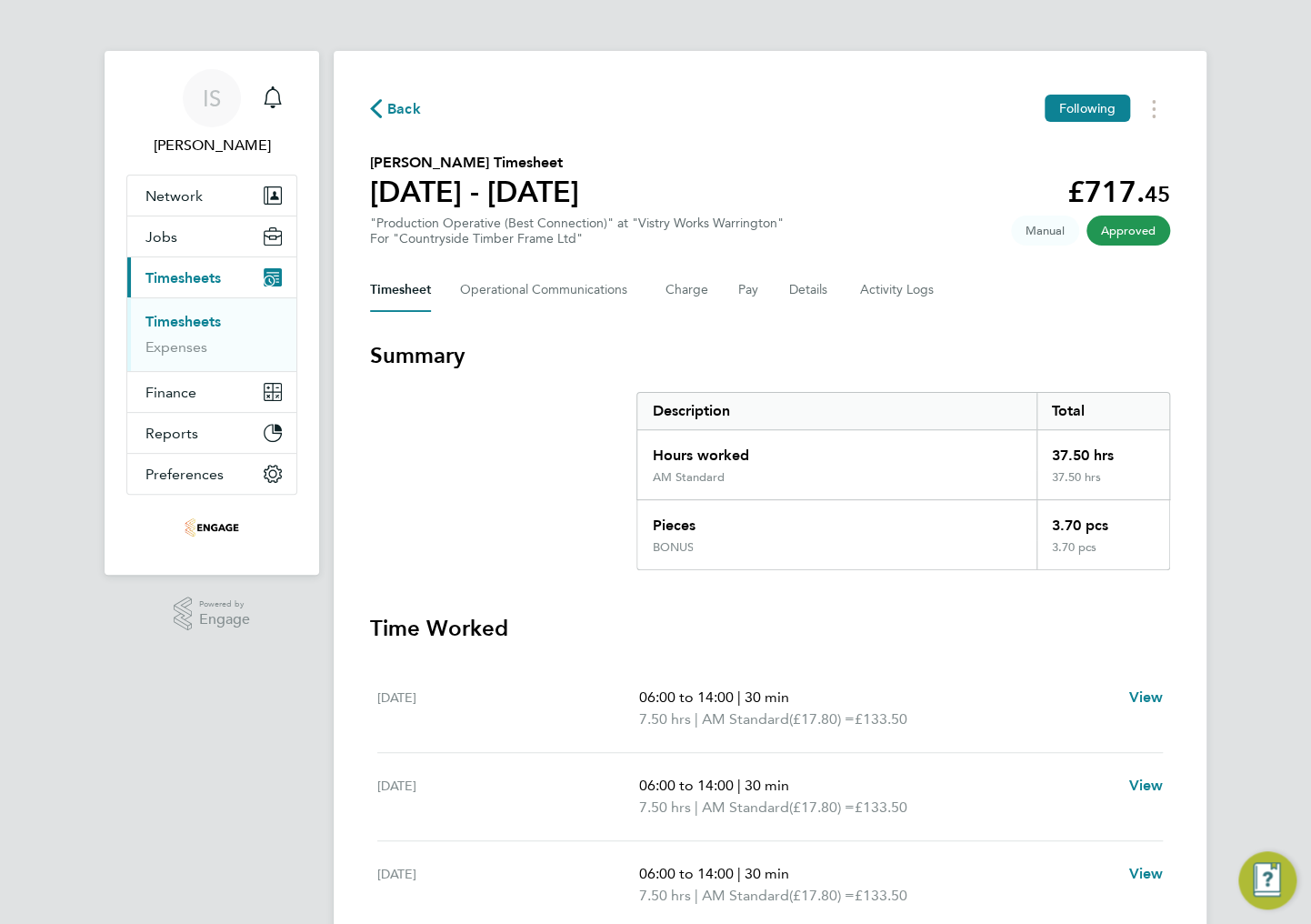
click at [392, 117] on span "Back" at bounding box center [404, 109] width 34 height 22
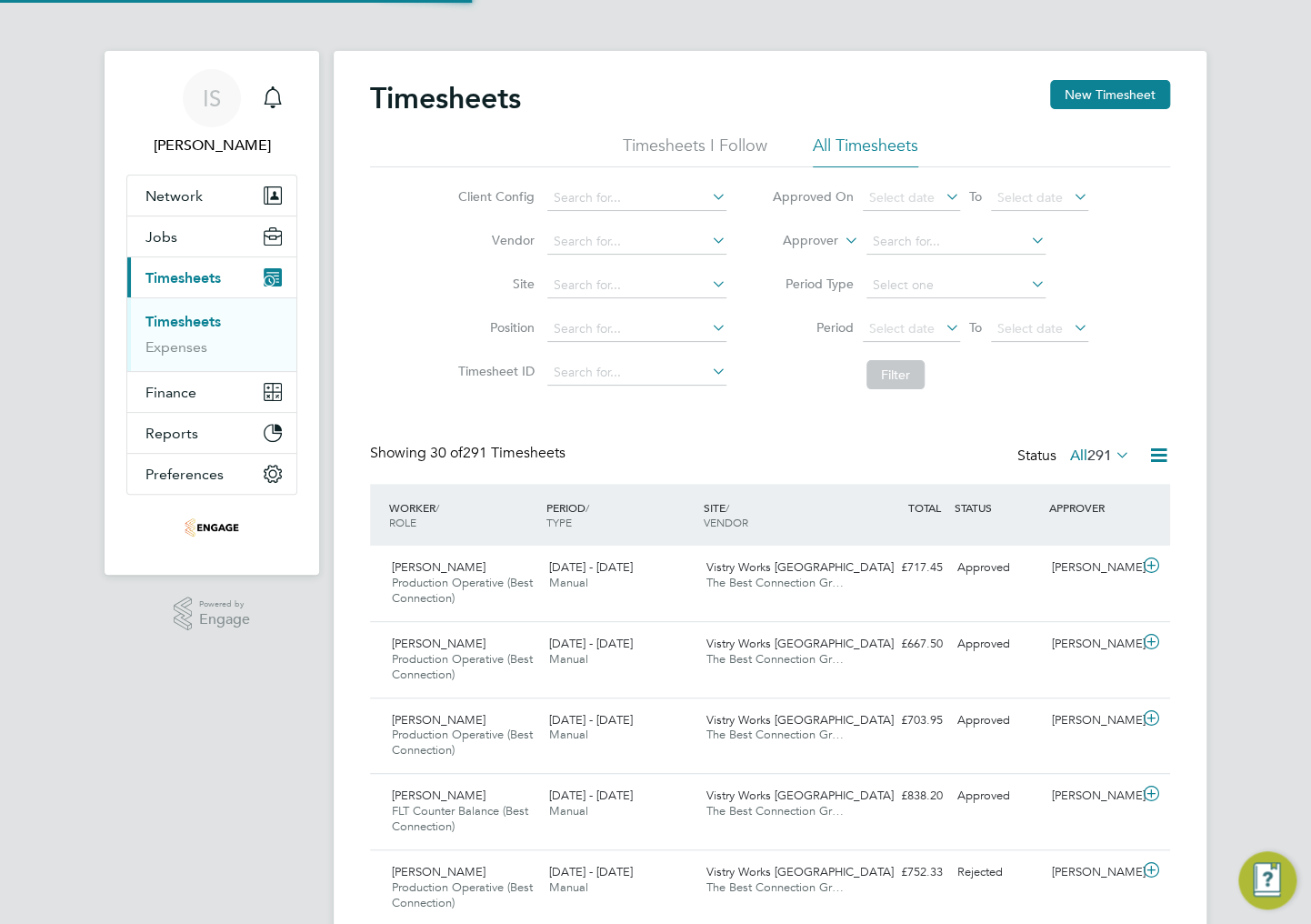
scroll to position [61, 158]
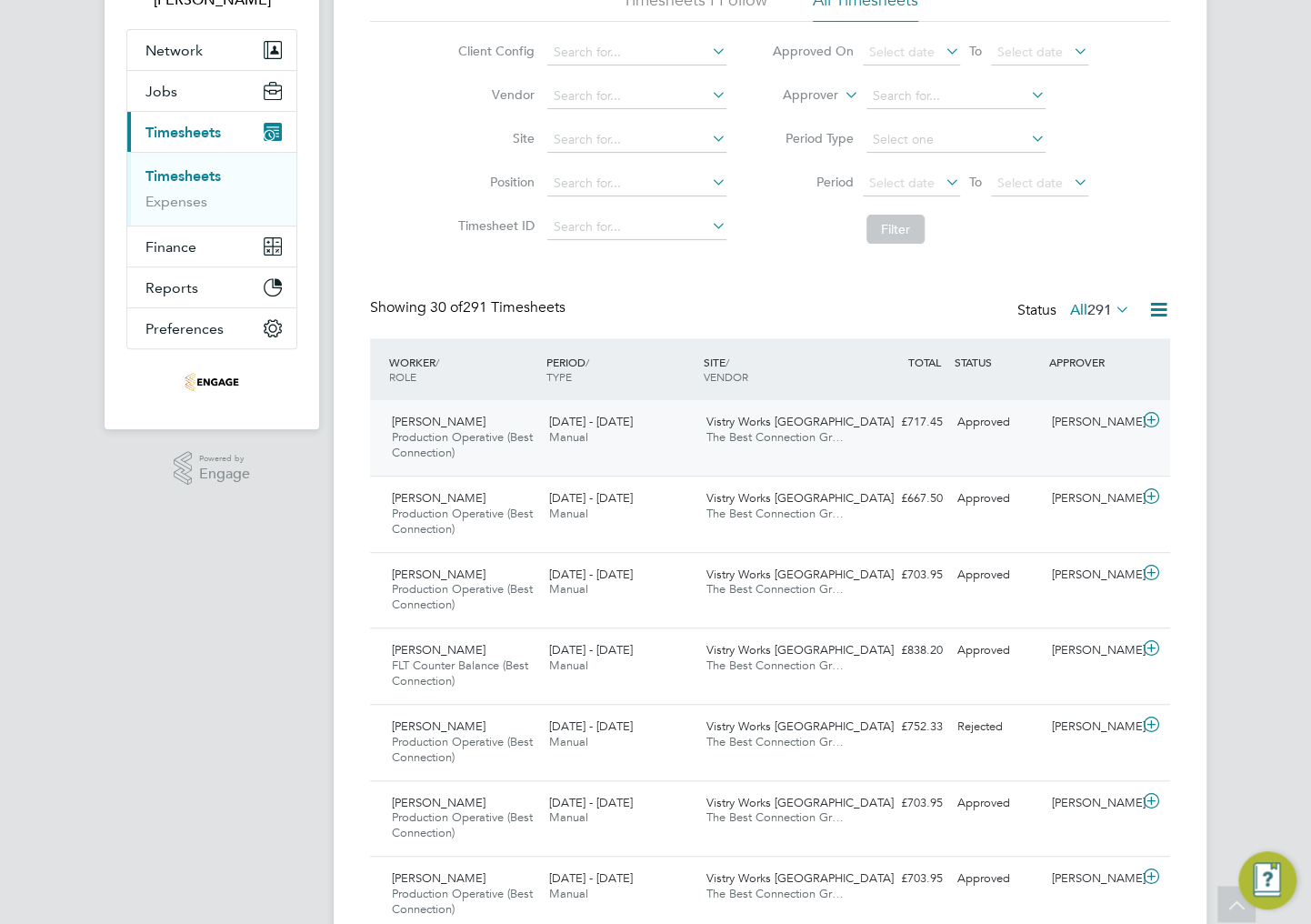
click at [684, 437] on div "22 - 28 Sep 2025 Manual" at bounding box center [620, 430] width 157 height 46
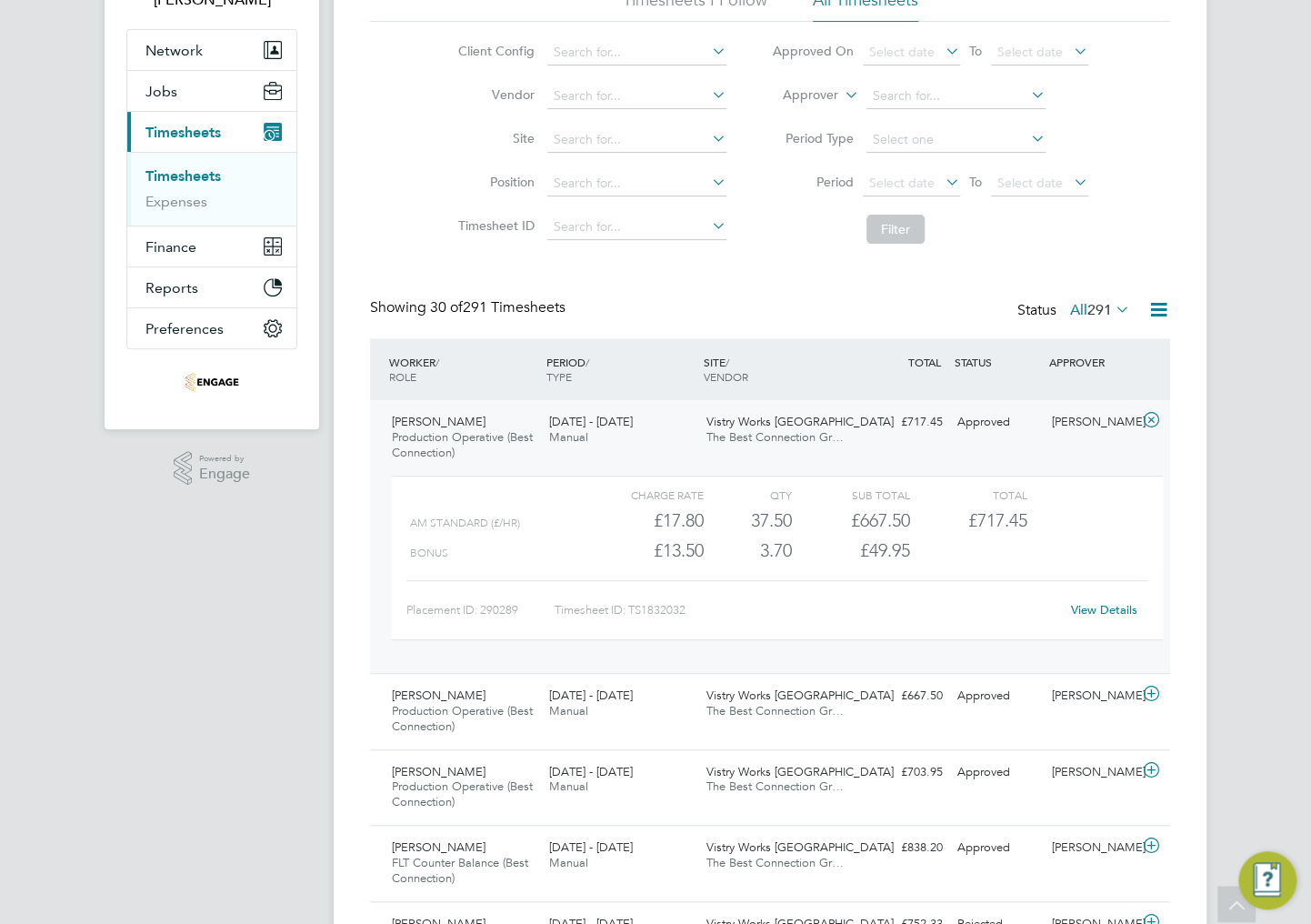
click at [830, 362] on div "SITE / VENDOR" at bounding box center [777, 369] width 157 height 48
click at [786, 362] on div "SITE / VENDOR" at bounding box center [777, 369] width 157 height 48
click at [475, 360] on div "WORKER / ROLE" at bounding box center [462, 369] width 157 height 48
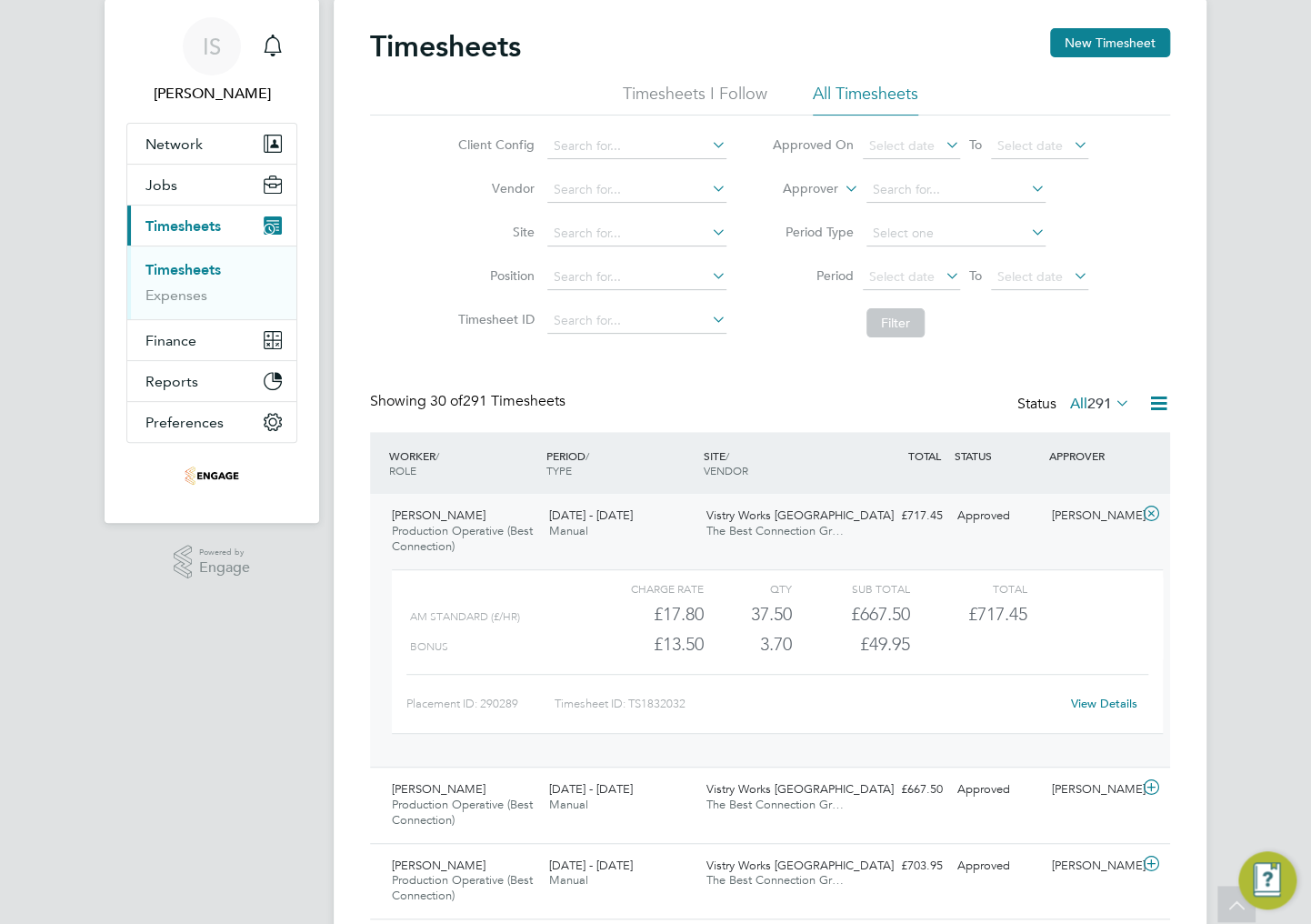
scroll to position [0, 0]
